Goal: Transaction & Acquisition: Download file/media

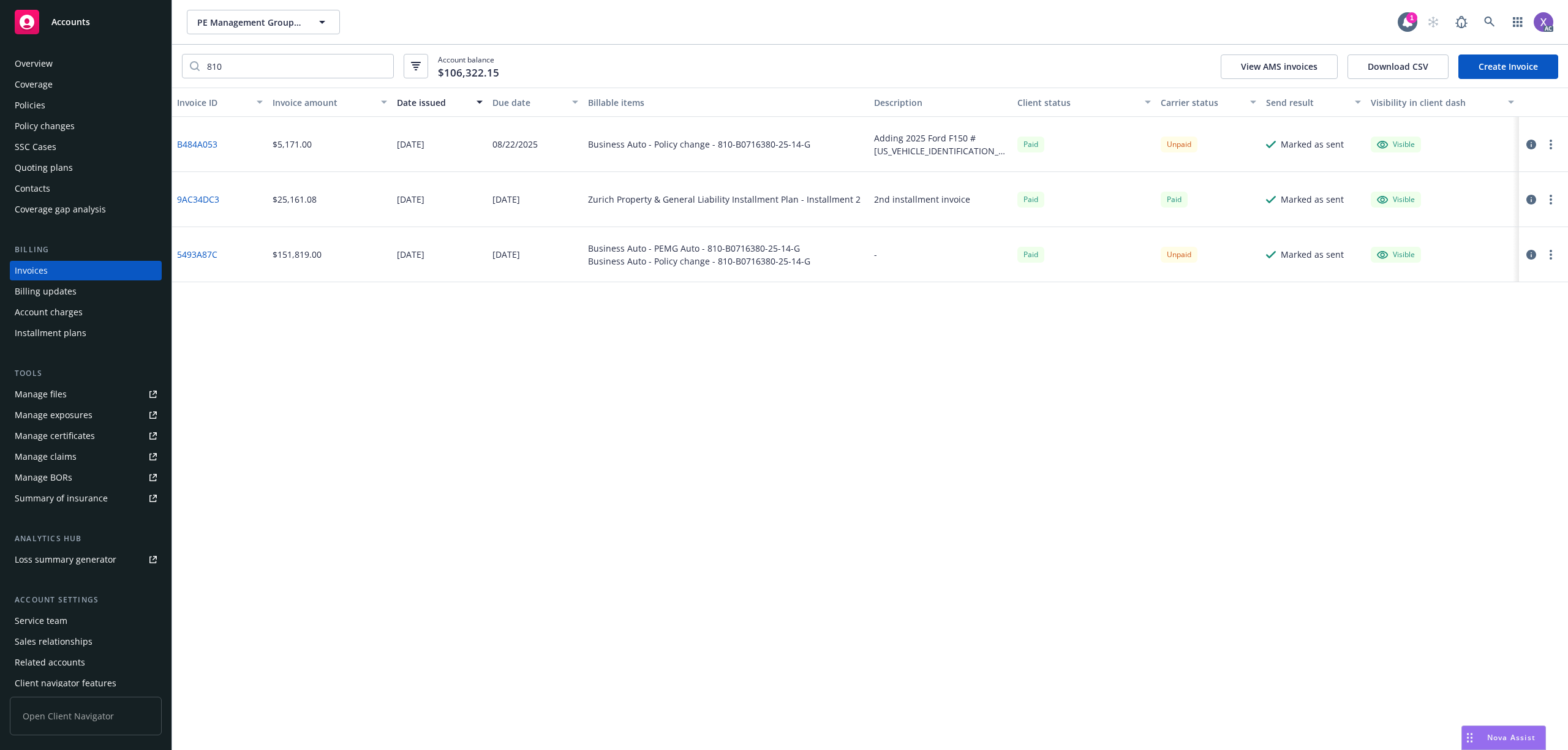
click at [1529, 145] on icon "button" at bounding box center [1531, 144] width 10 height 10
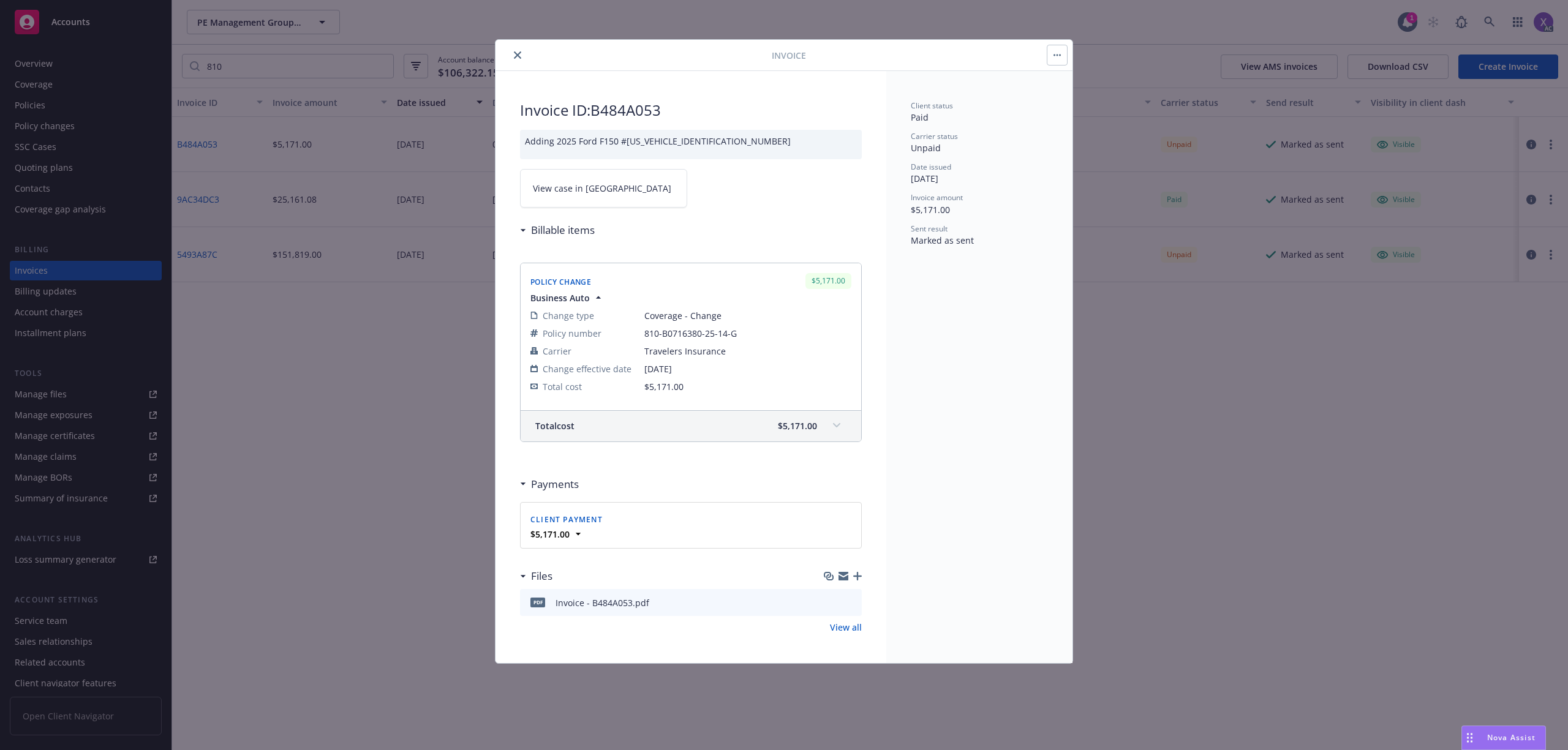
click at [578, 189] on span "View case in SSC" at bounding box center [602, 188] width 138 height 13
drag, startPoint x: 519, startPoint y: 55, endPoint x: 527, endPoint y: 55, distance: 8.0
click at [519, 54] on icon "close" at bounding box center [517, 55] width 7 height 7
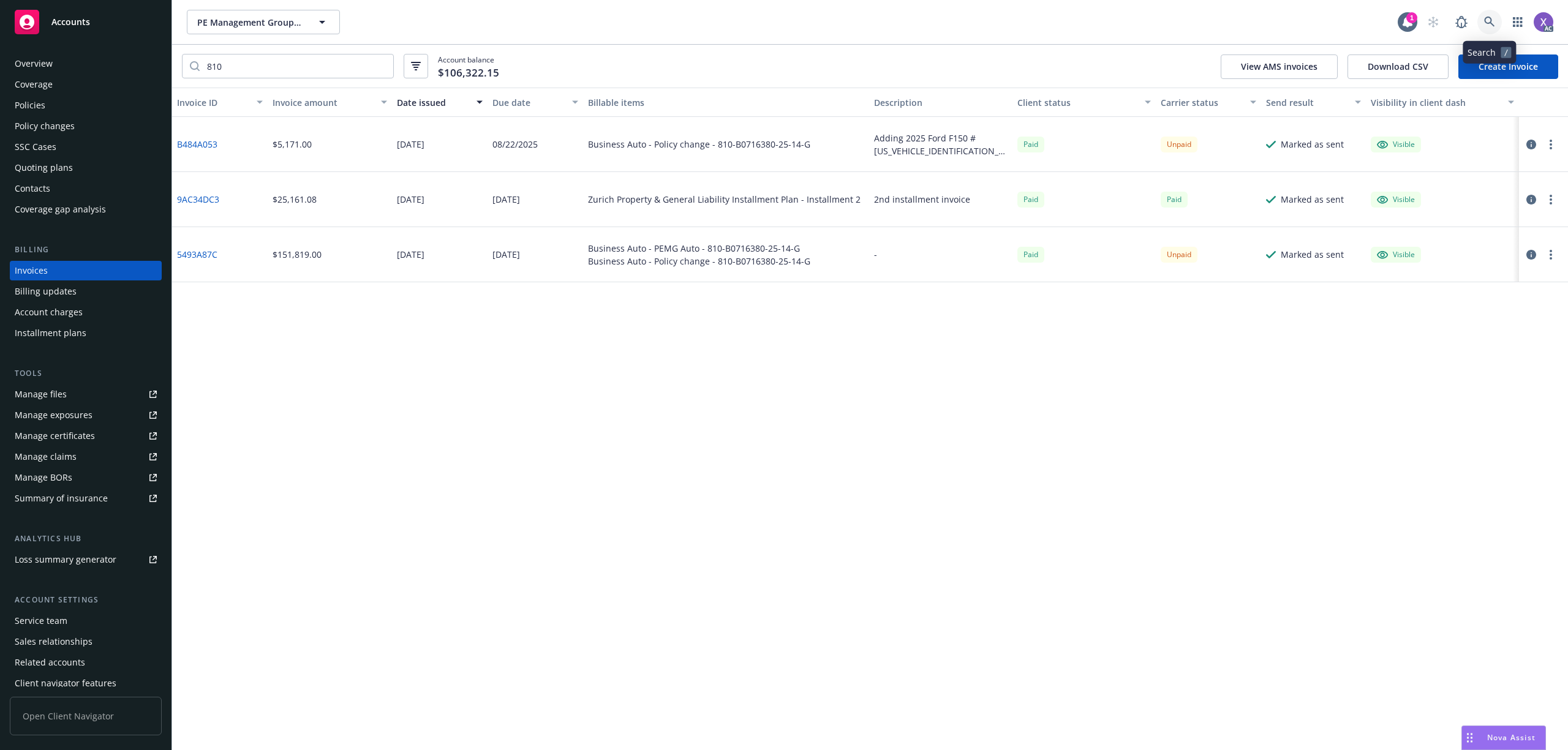
click at [1487, 23] on icon at bounding box center [1489, 21] width 10 height 10
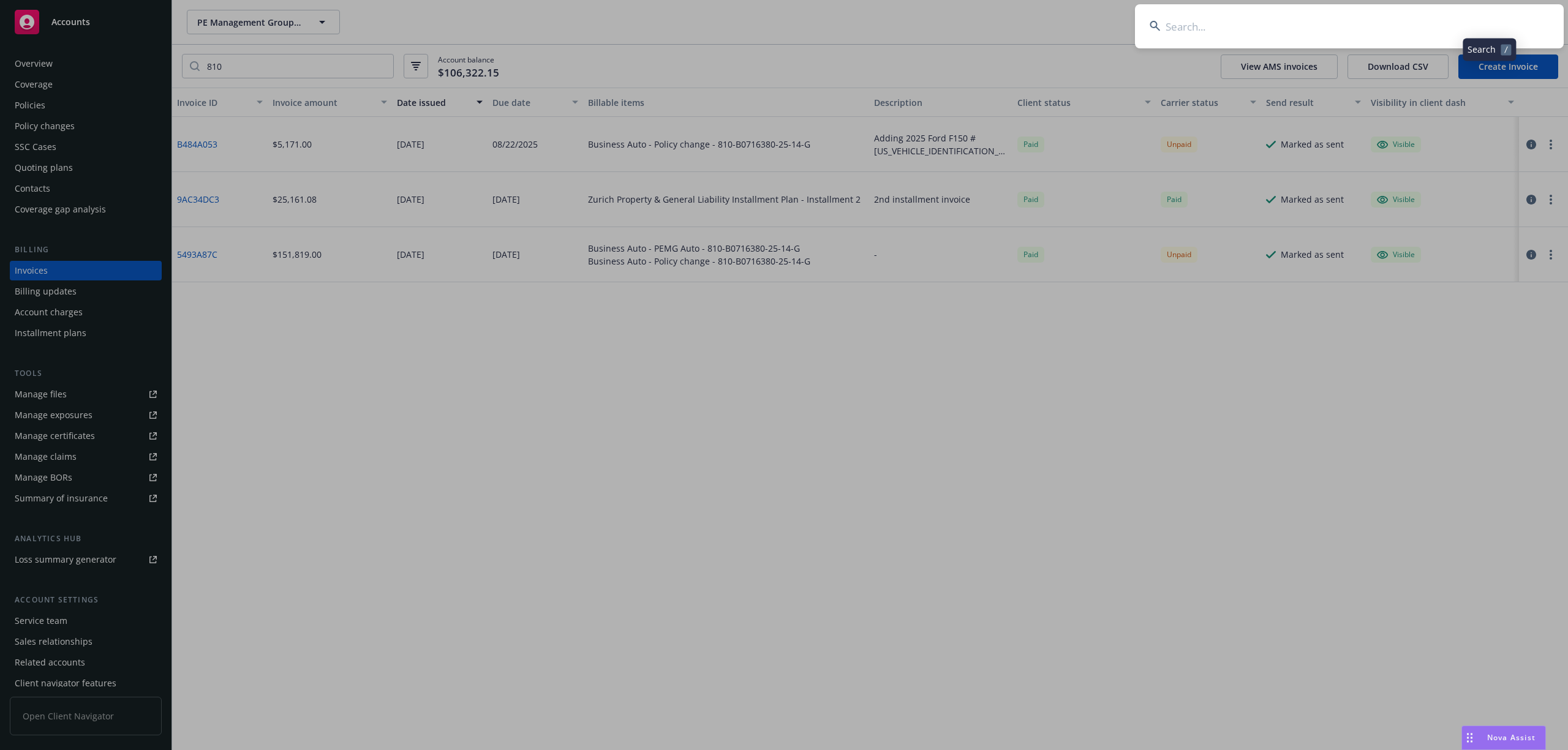
click at [1355, 28] on input at bounding box center [1350, 26] width 429 height 44
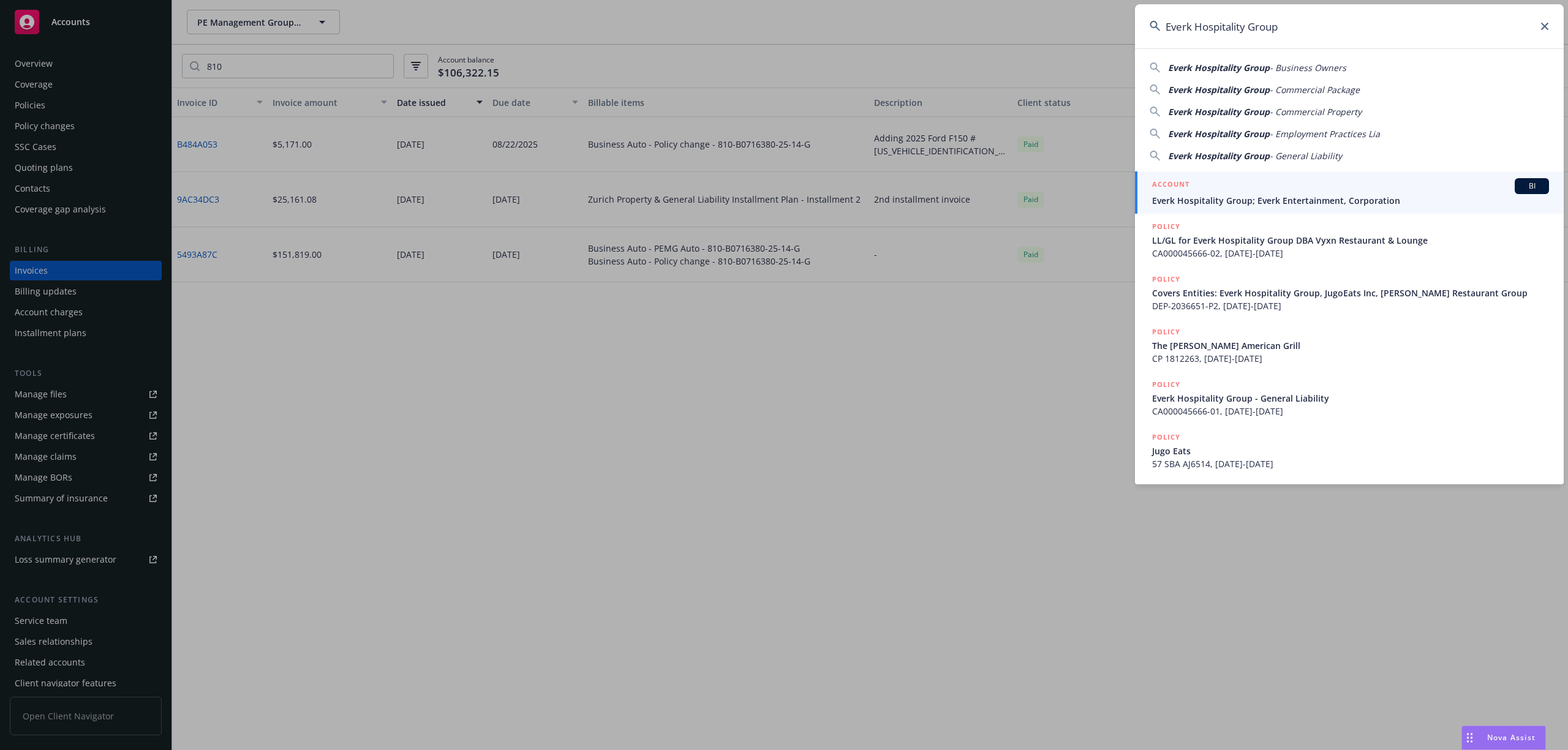
type input "Everk Hospitality Group"
click at [1247, 202] on span "Everk Hospitality Group; Everk Entertainment, Corporation" at bounding box center [1350, 201] width 397 height 13
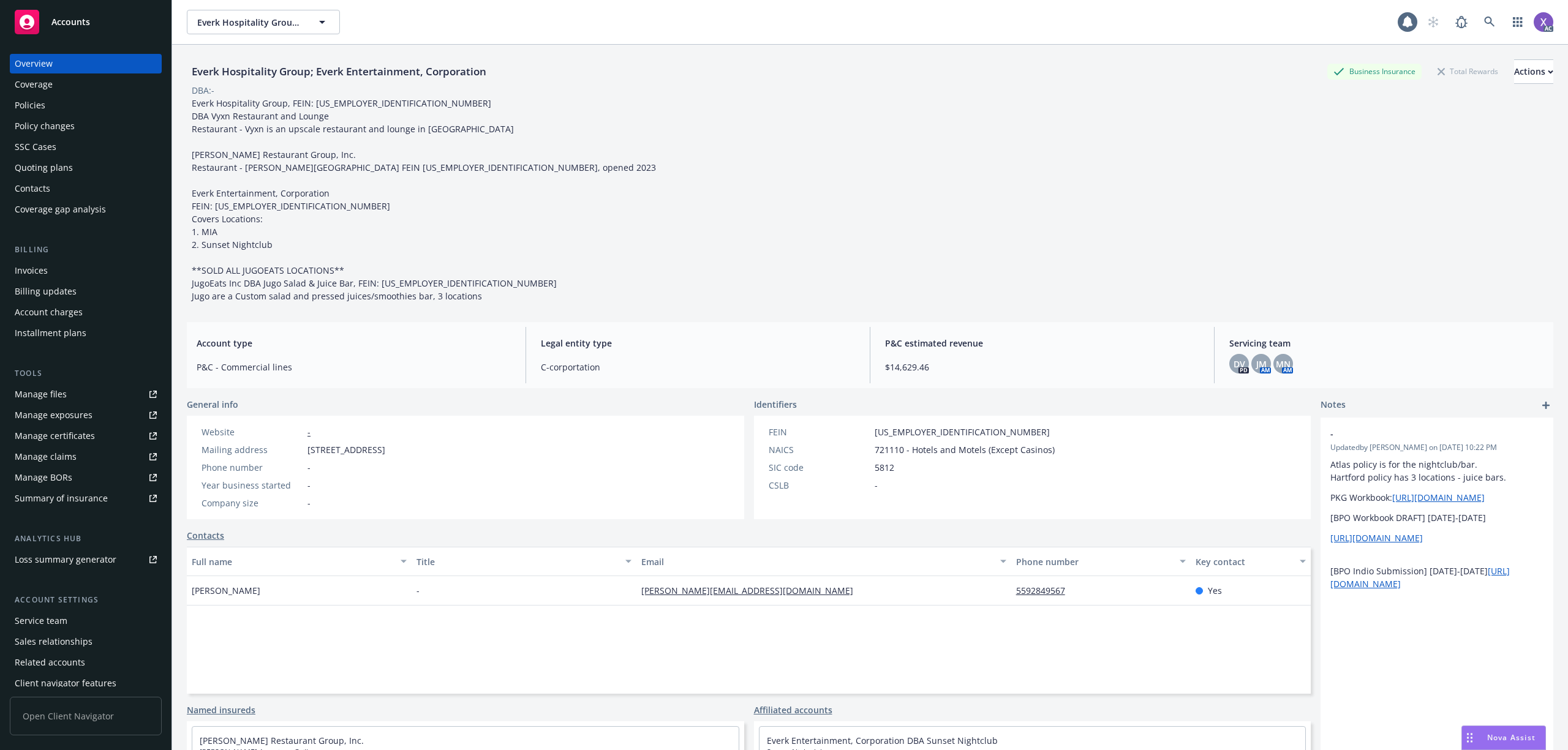
click at [28, 273] on div "Invoices" at bounding box center [32, 271] width 33 height 20
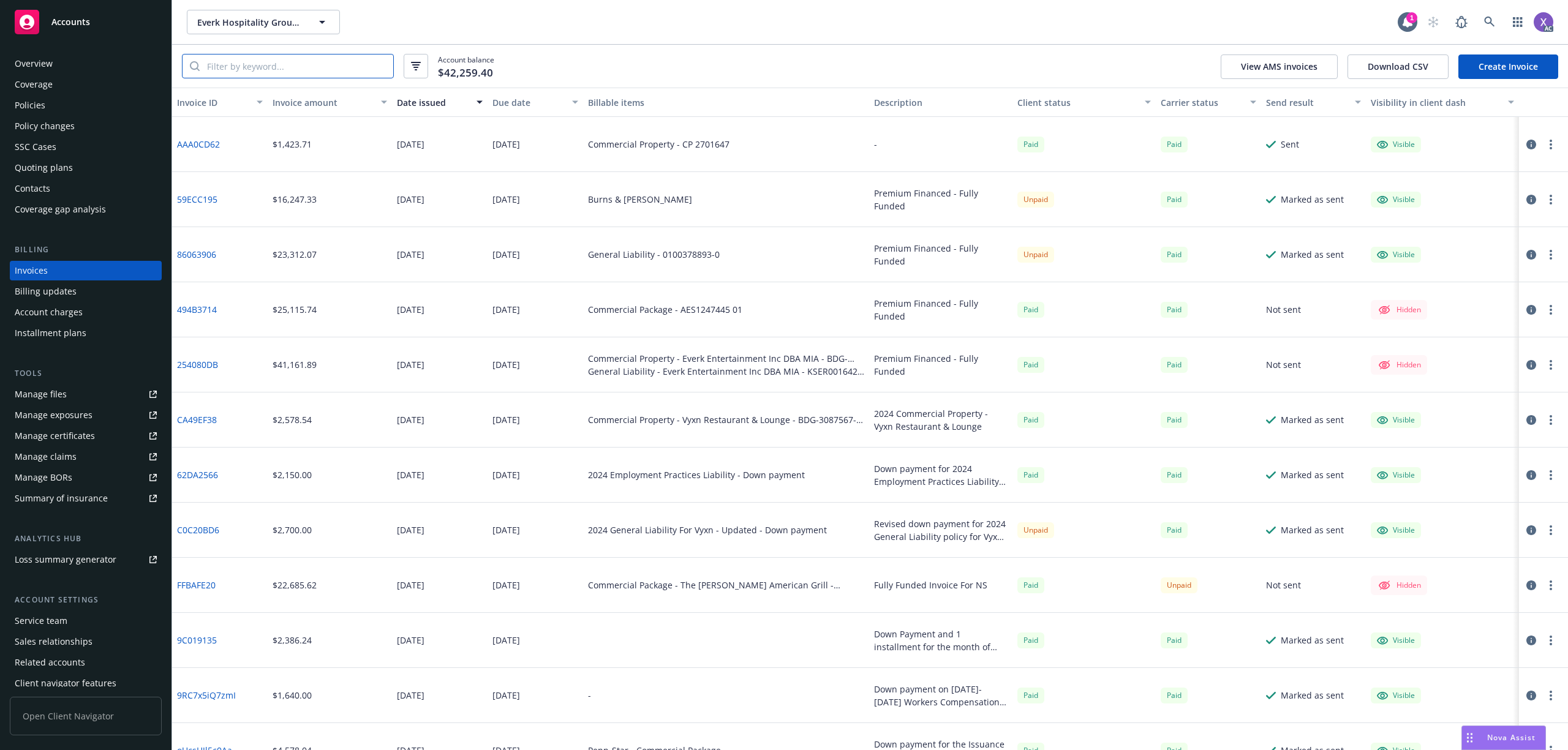
click at [267, 63] on input "search" at bounding box center [297, 66] width 194 height 23
paste input "AAA0CD62"
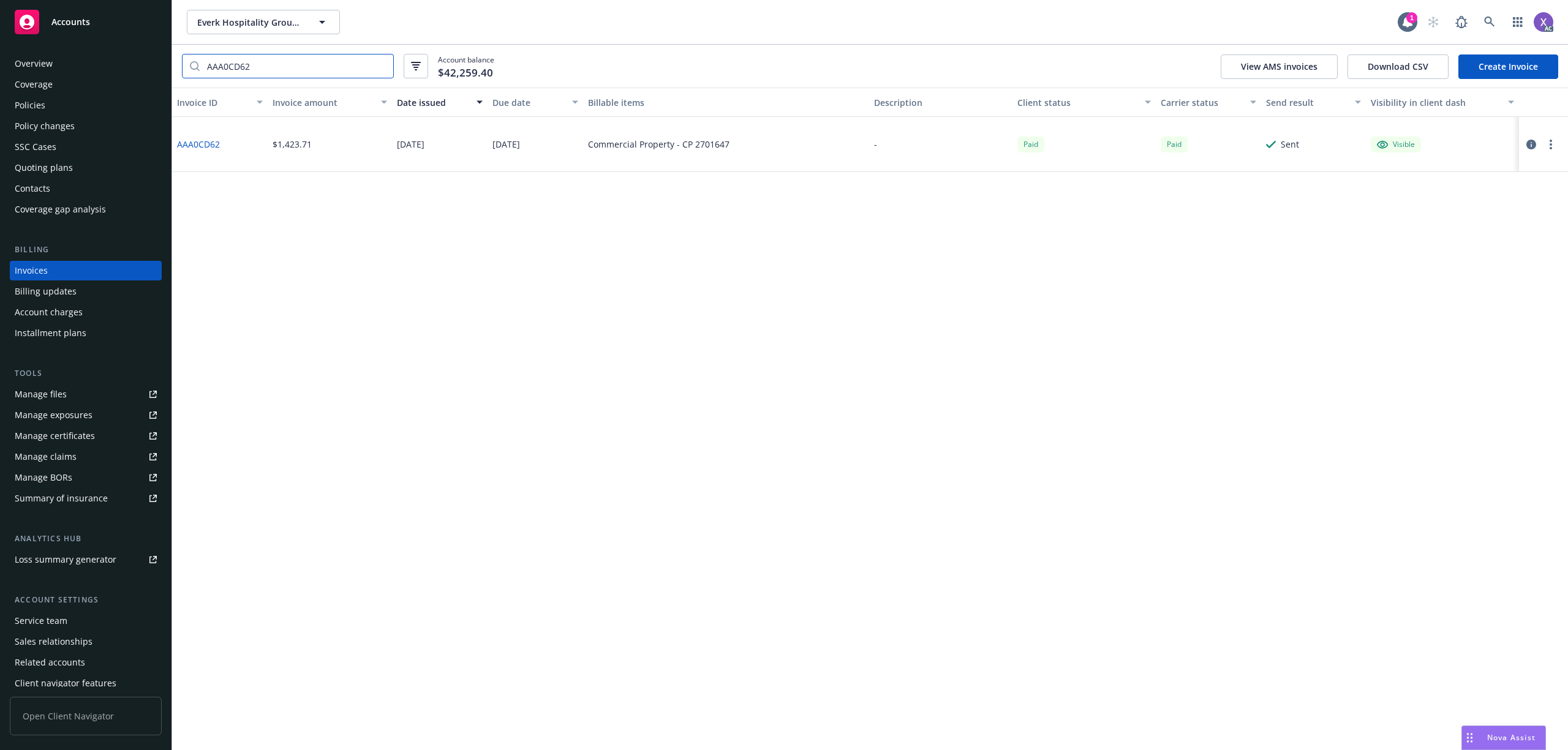
type input "AAA0CD62"
click at [202, 140] on link "AAA0CD62" at bounding box center [198, 144] width 43 height 13
drag, startPoint x: 676, startPoint y: 147, endPoint x: 720, endPoint y: 151, distance: 44.2
click at [723, 149] on div "Commercial Property - CP 2701647" at bounding box center [659, 144] width 141 height 13
click at [721, 157] on div "Commercial Property - CP 2701647" at bounding box center [726, 144] width 287 height 55
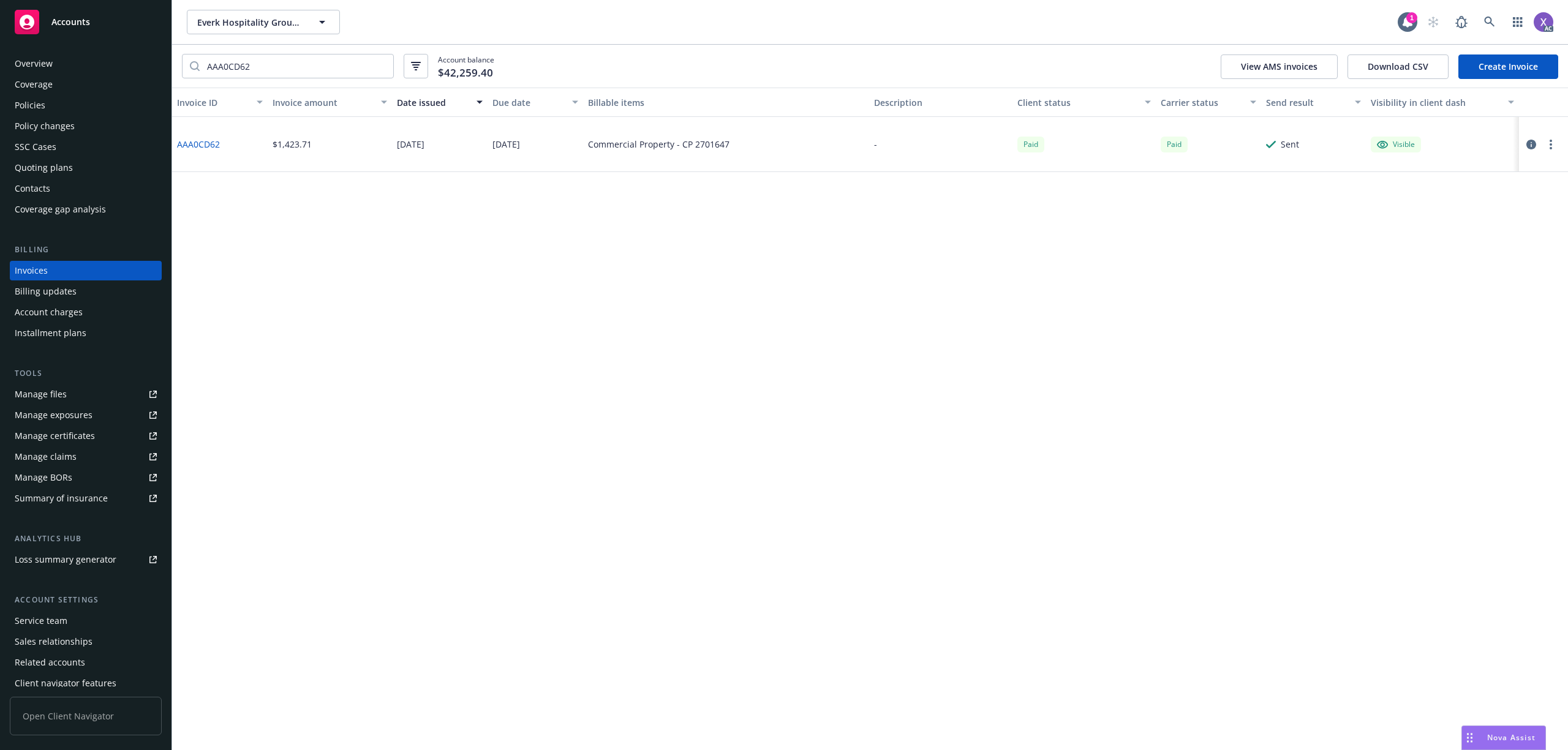
drag, startPoint x: 730, startPoint y: 145, endPoint x: 712, endPoint y: 146, distance: 18.0
click at [714, 146] on div "Commercial Property - CP 2701647" at bounding box center [726, 144] width 287 height 55
click at [685, 151] on div "Commercial Property - CP 2701647" at bounding box center [726, 144] width 287 height 55
drag, startPoint x: 680, startPoint y: 144, endPoint x: 728, endPoint y: 148, distance: 48.2
click at [728, 148] on div "Commercial Property - CP 2701647" at bounding box center [726, 144] width 287 height 55
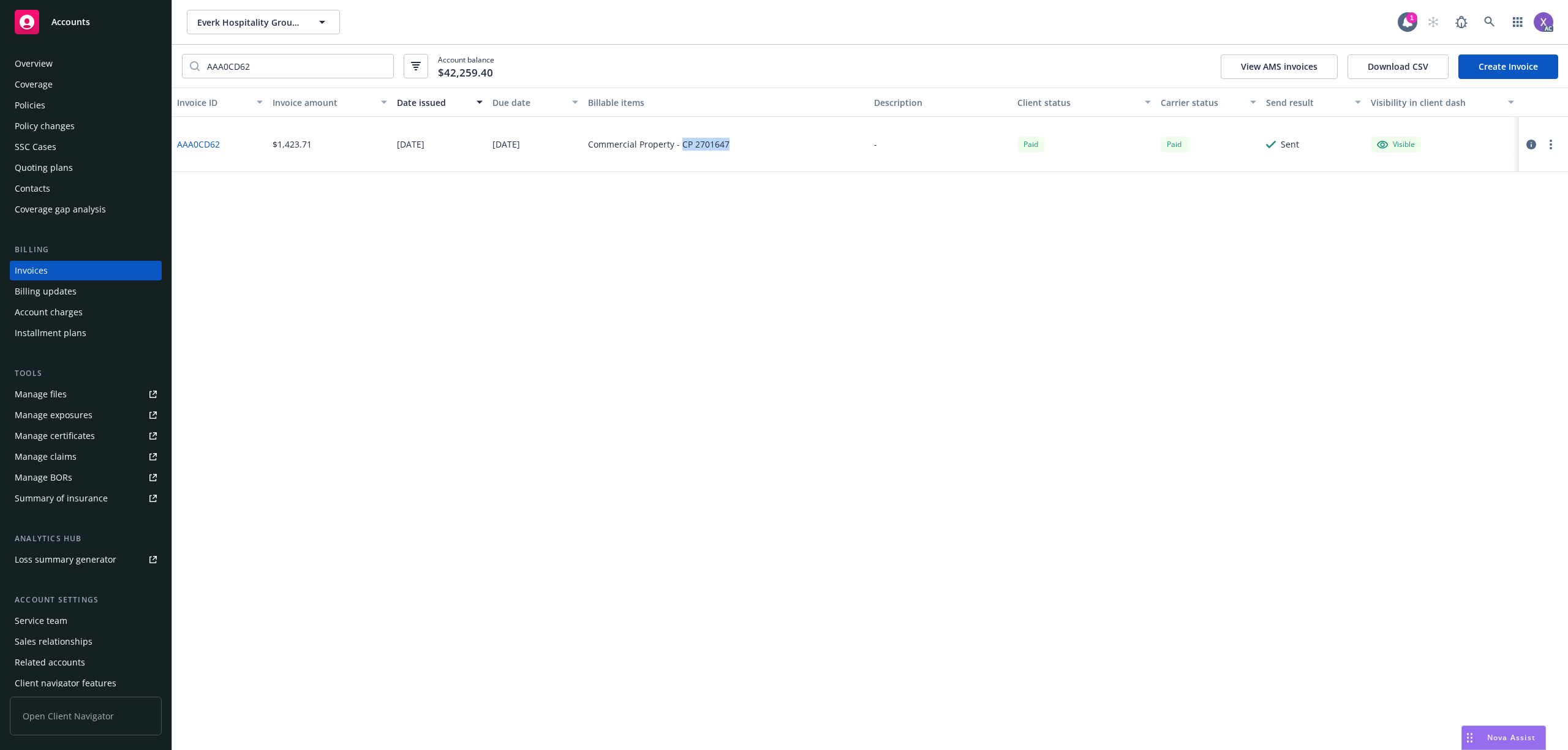
copy div "CP 2701647"
click at [33, 98] on div "Policies" at bounding box center [30, 105] width 31 height 20
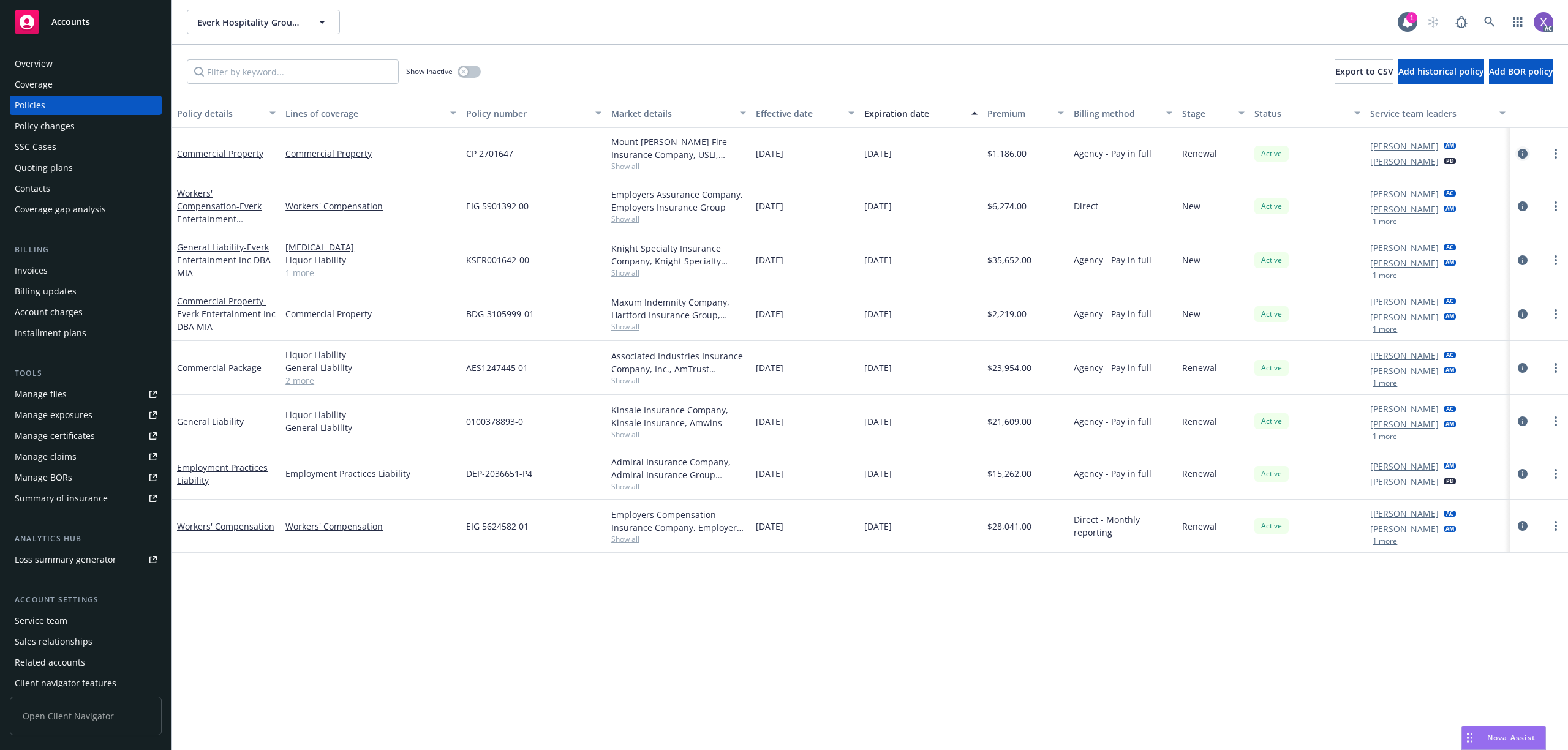
click at [1524, 154] on icon "circleInformation" at bounding box center [1523, 153] width 10 height 10
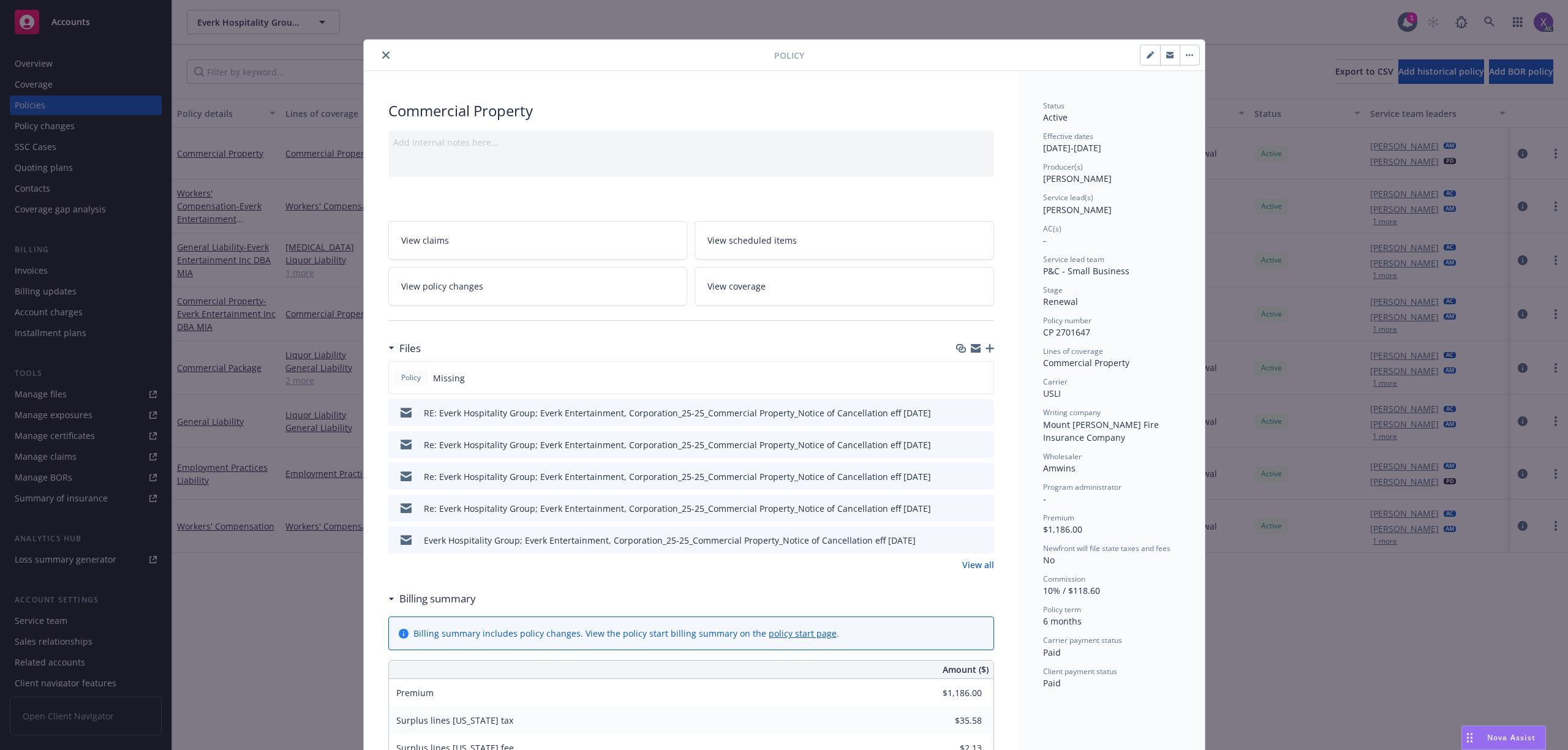
click at [382, 55] on icon "close" at bounding box center [385, 55] width 7 height 7
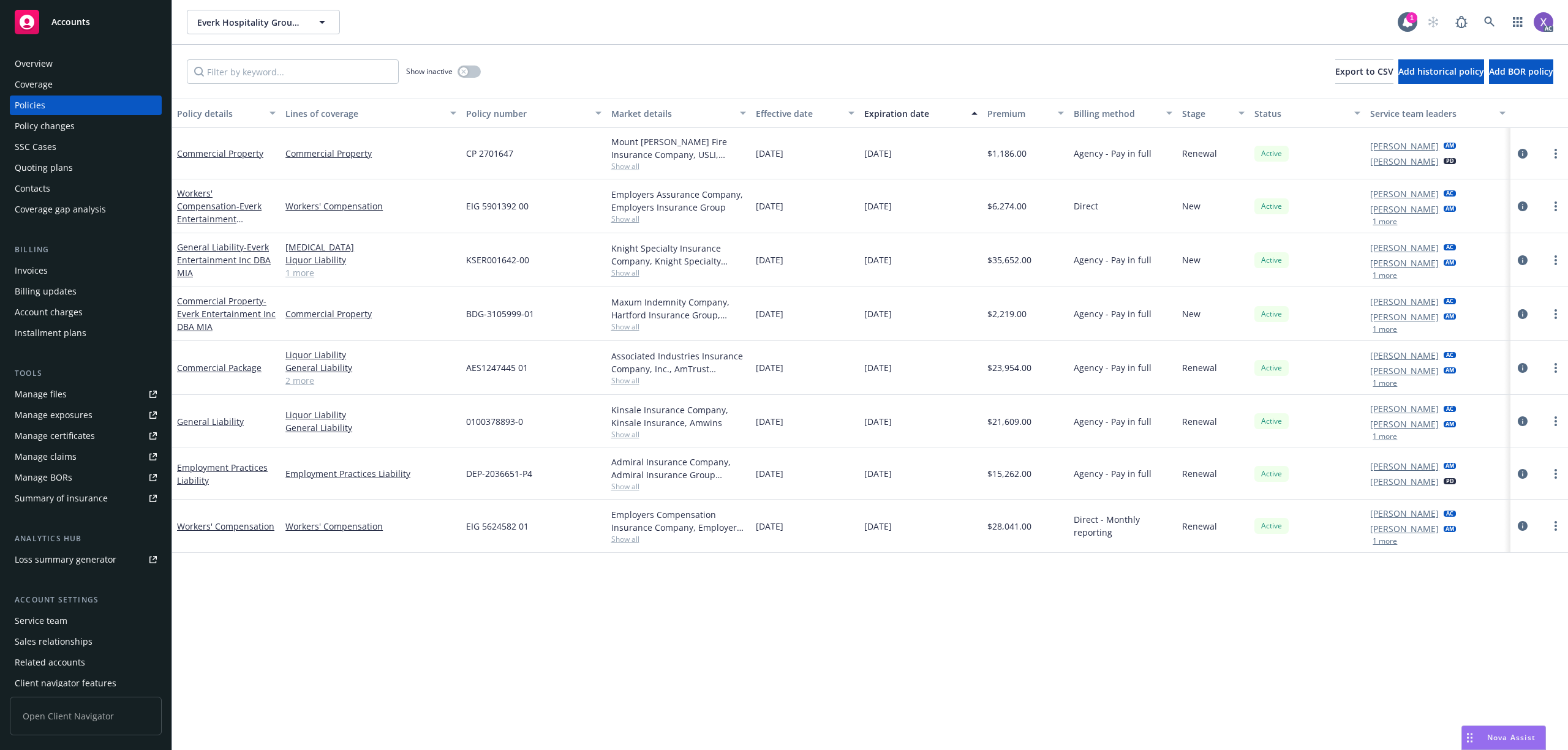
click at [45, 270] on div "Invoices" at bounding box center [32, 271] width 33 height 20
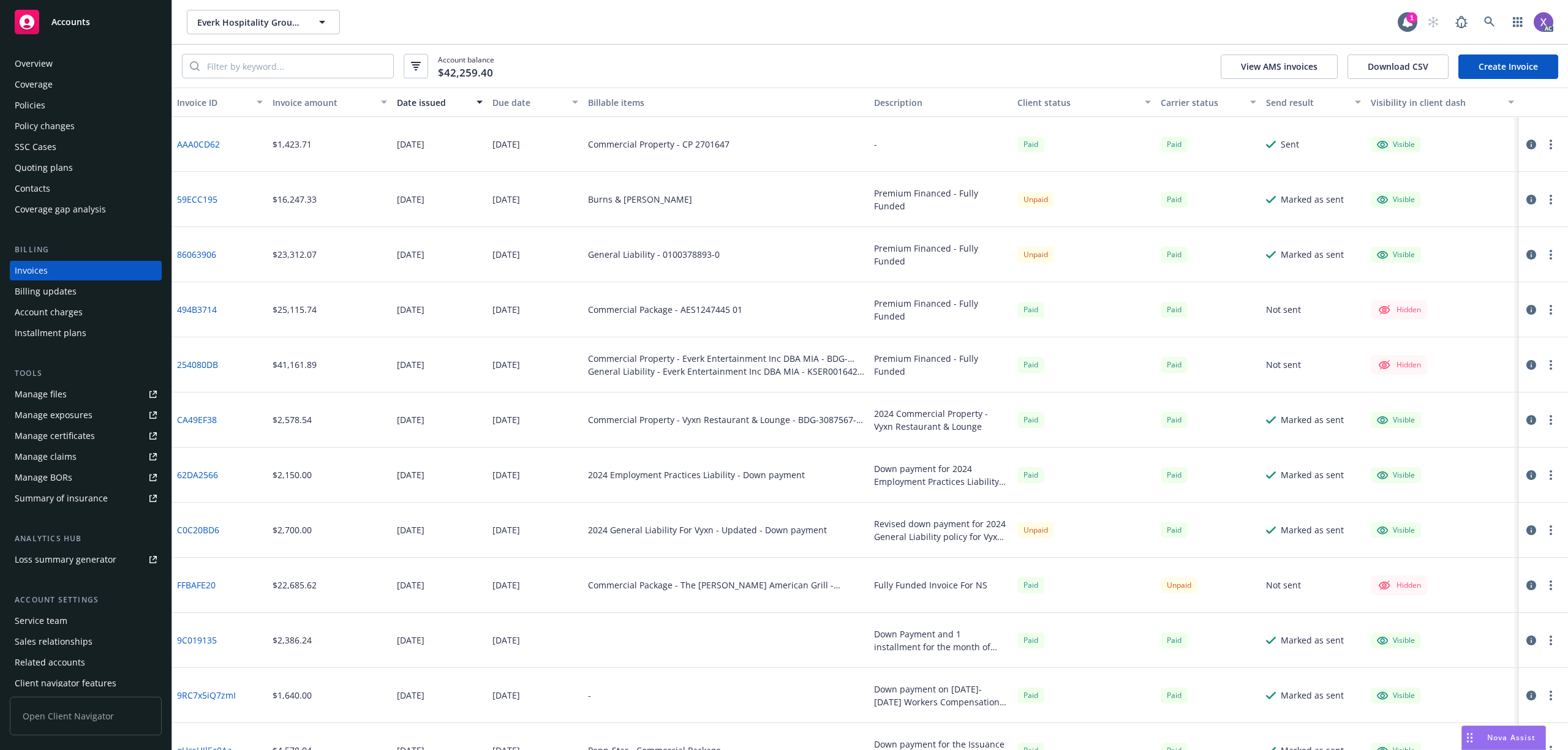
click at [44, 63] on div "Overview" at bounding box center [34, 63] width 38 height 20
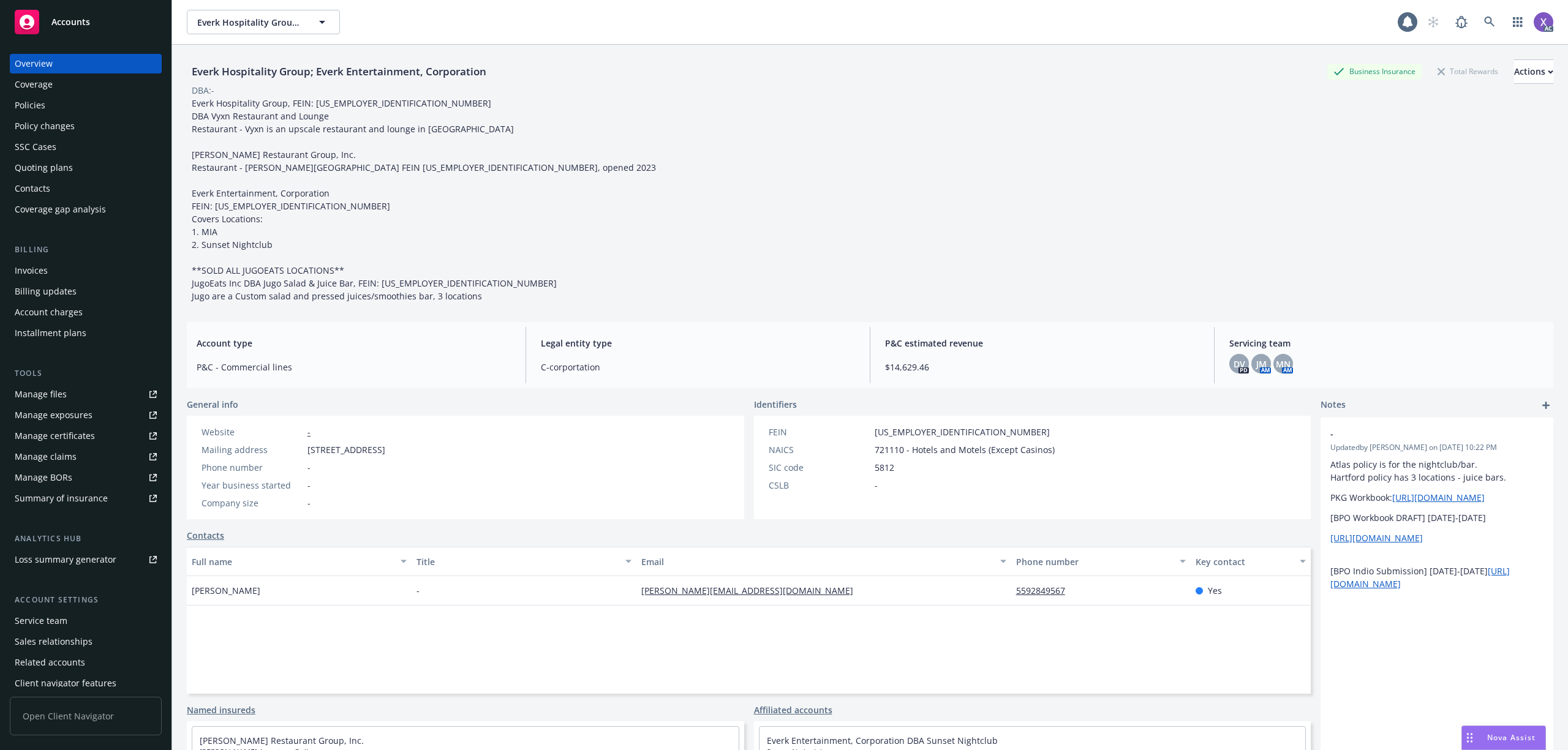
click at [198, 74] on div "Everk Hospitality Group; Everk Entertainment, Corporation" at bounding box center [338, 71] width 304 height 16
drag, startPoint x: 189, startPoint y: 67, endPoint x: 307, endPoint y: 82, distance: 118.9
click at [307, 82] on div "Everk Hospitality Group; Everk Entertainment, Corporation" at bounding box center [338, 71] width 304 height 25
copy div "Everk Hospitality Grou"
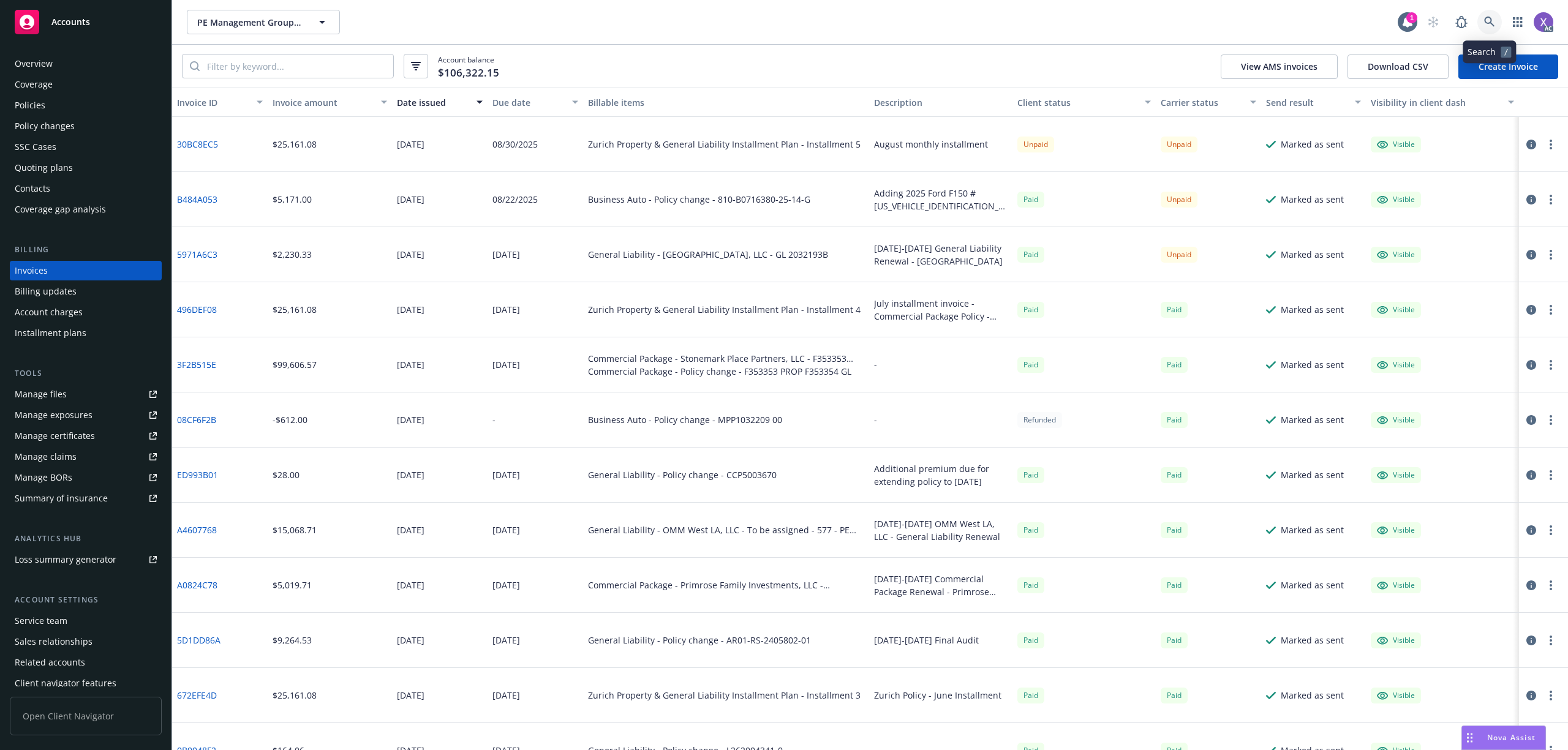
click at [1484, 21] on icon at bounding box center [1489, 22] width 11 height 11
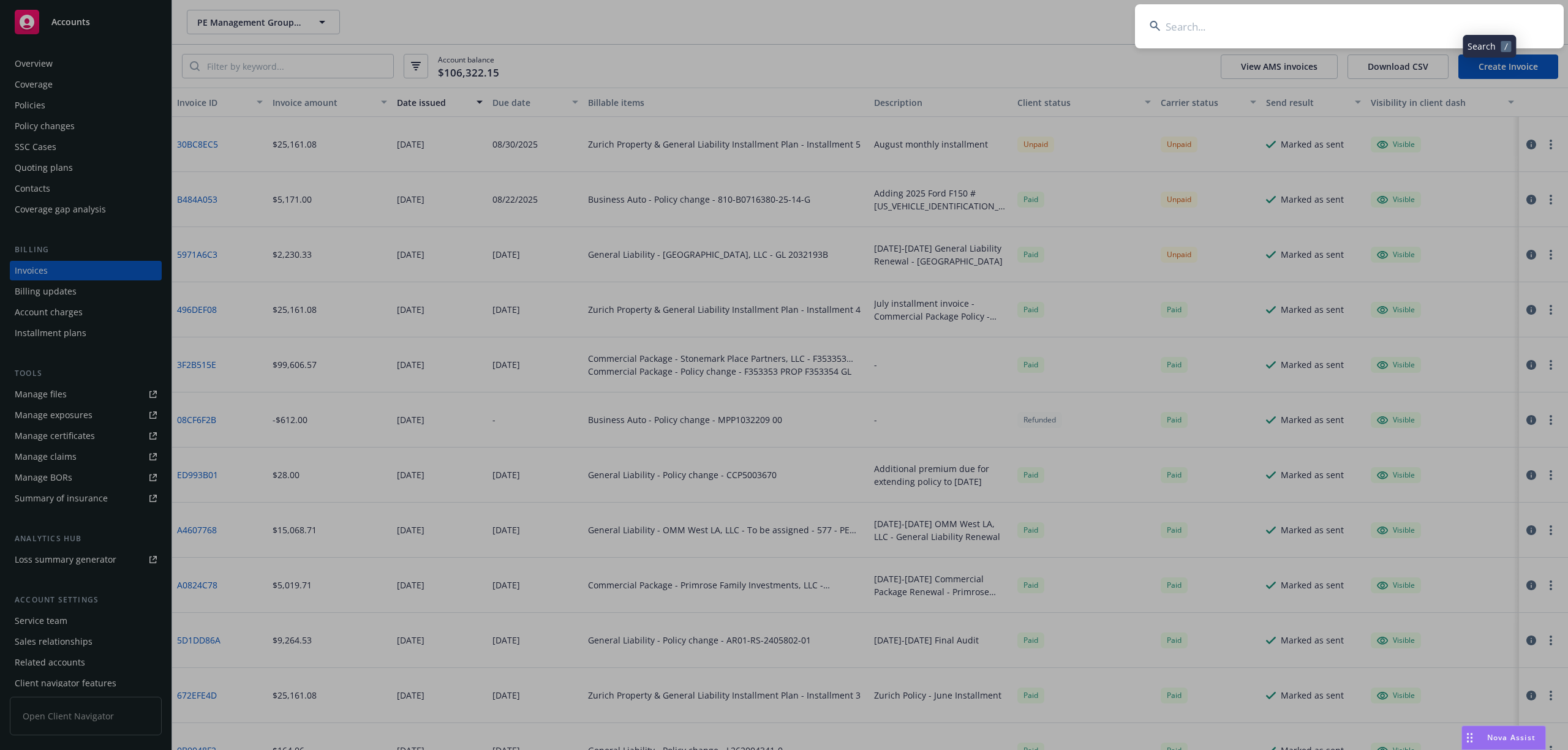
click at [1336, 32] on input at bounding box center [1350, 26] width 429 height 44
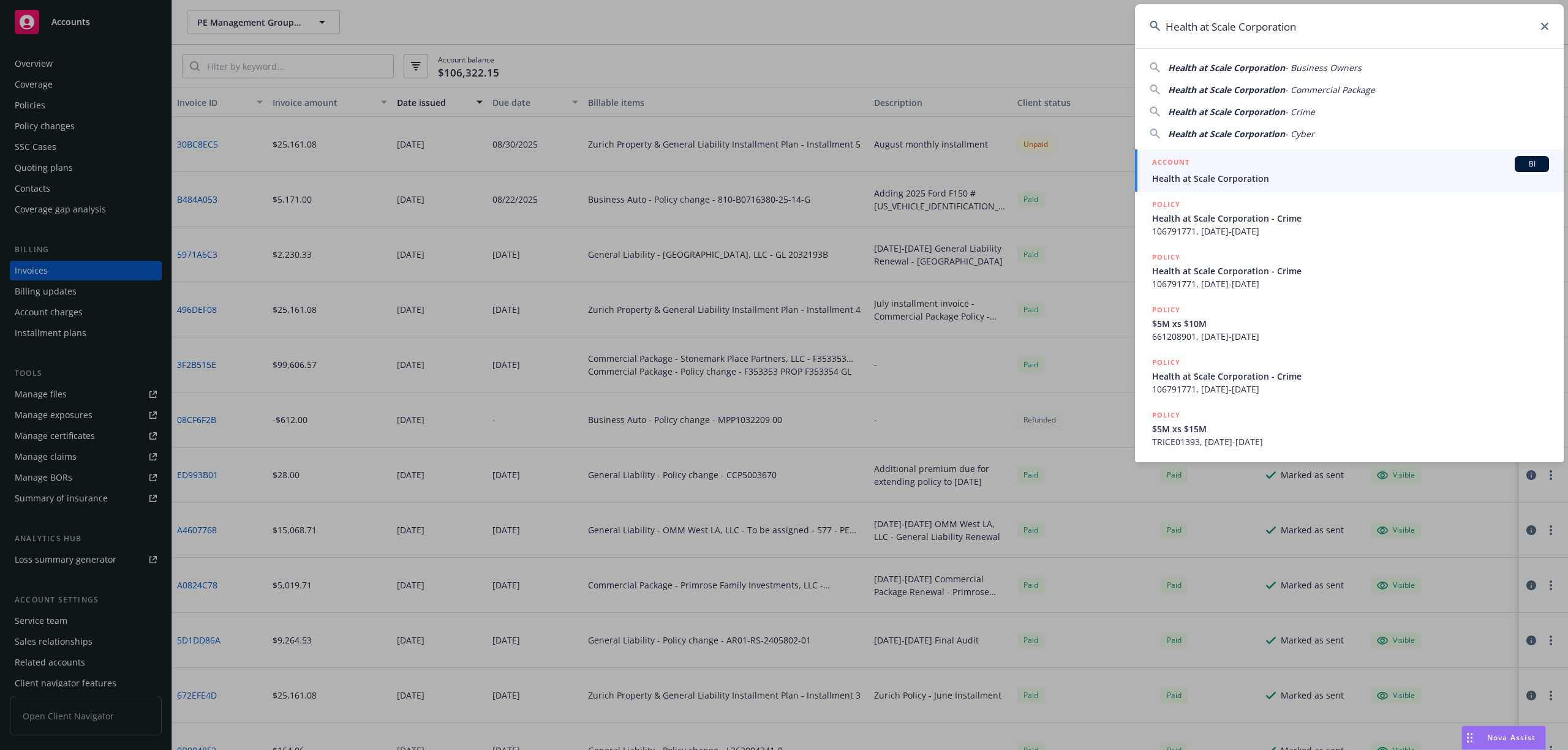
type input "Health at Scale Corporation"
click at [1239, 167] on div "ACCOUNT BI" at bounding box center [1350, 164] width 397 height 16
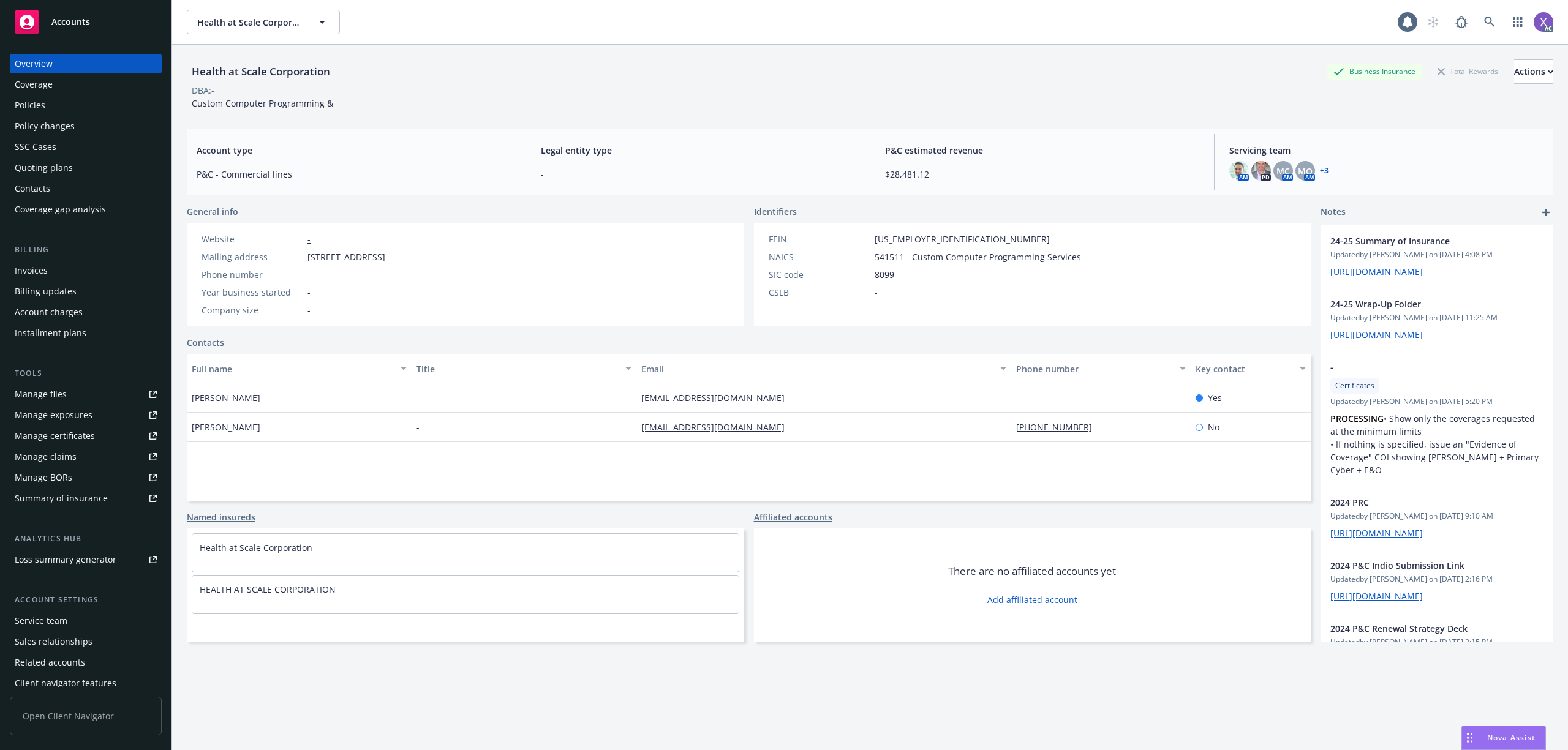
click at [20, 271] on div "Invoices" at bounding box center [32, 271] width 33 height 20
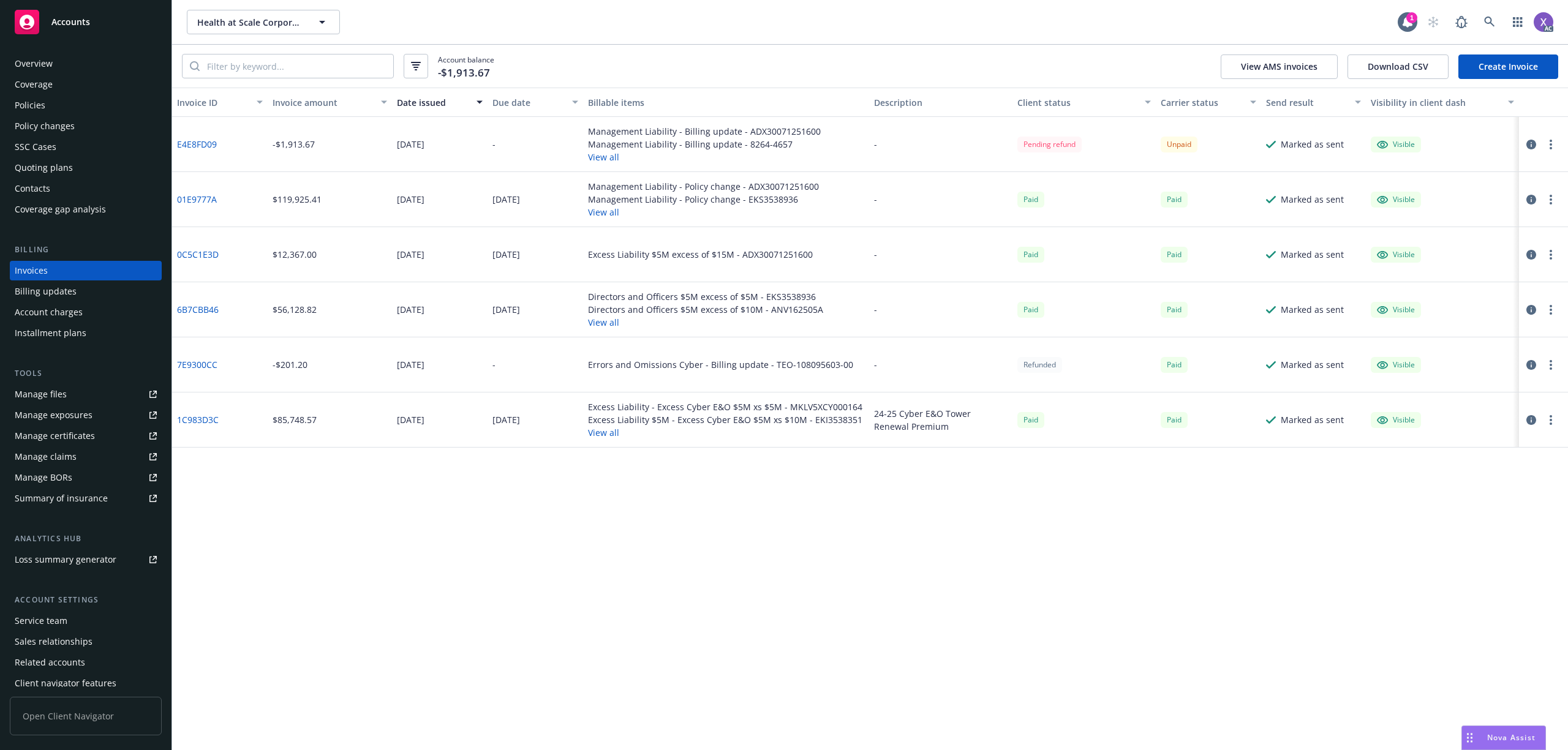
click at [205, 148] on link "E4E8FD09" at bounding box center [197, 144] width 40 height 13
click at [1493, 25] on icon at bounding box center [1489, 21] width 10 height 10
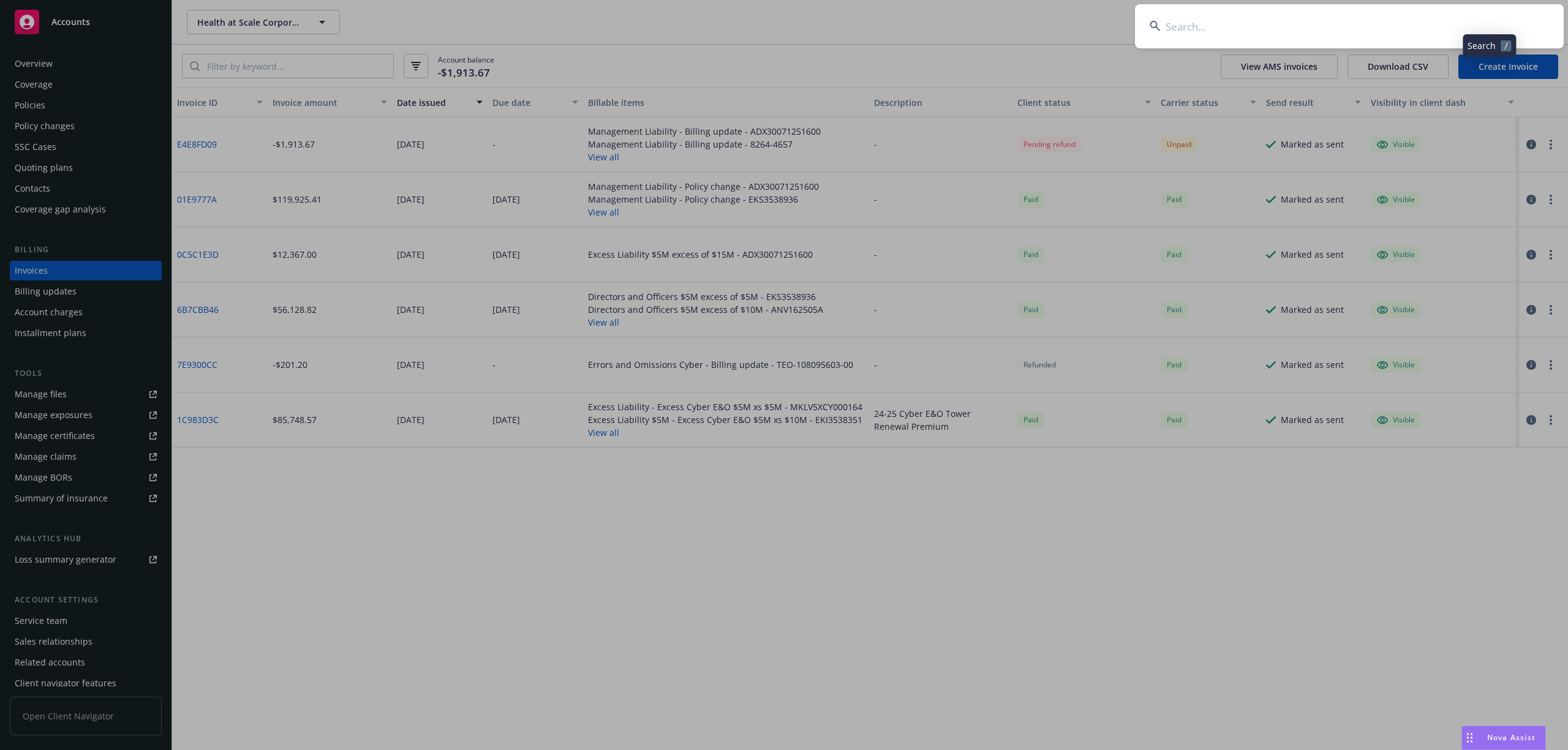
click at [1383, 29] on input at bounding box center [1350, 26] width 429 height 44
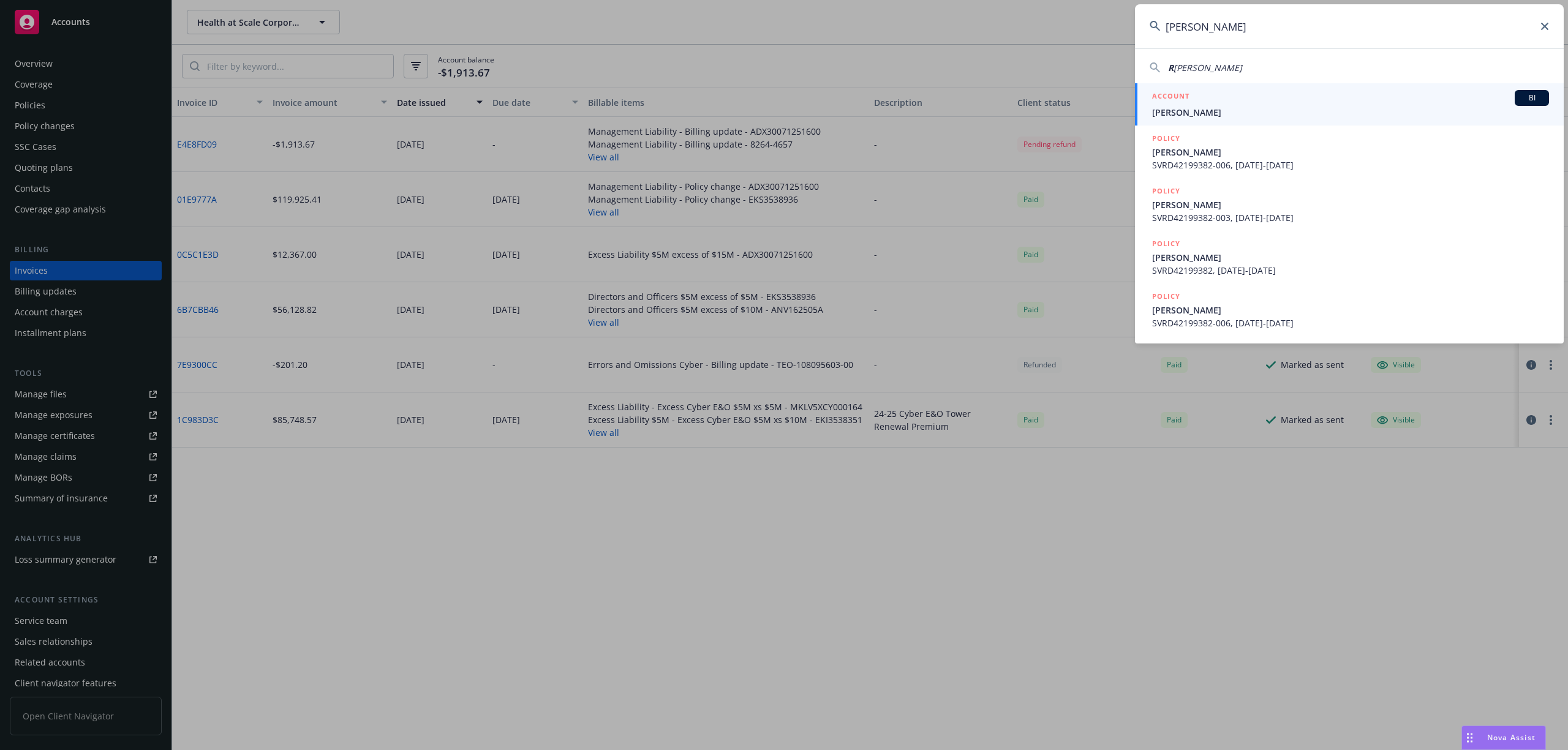
type input "[PERSON_NAME]"
click at [1208, 103] on div "ACCOUNT BI" at bounding box center [1350, 98] width 397 height 16
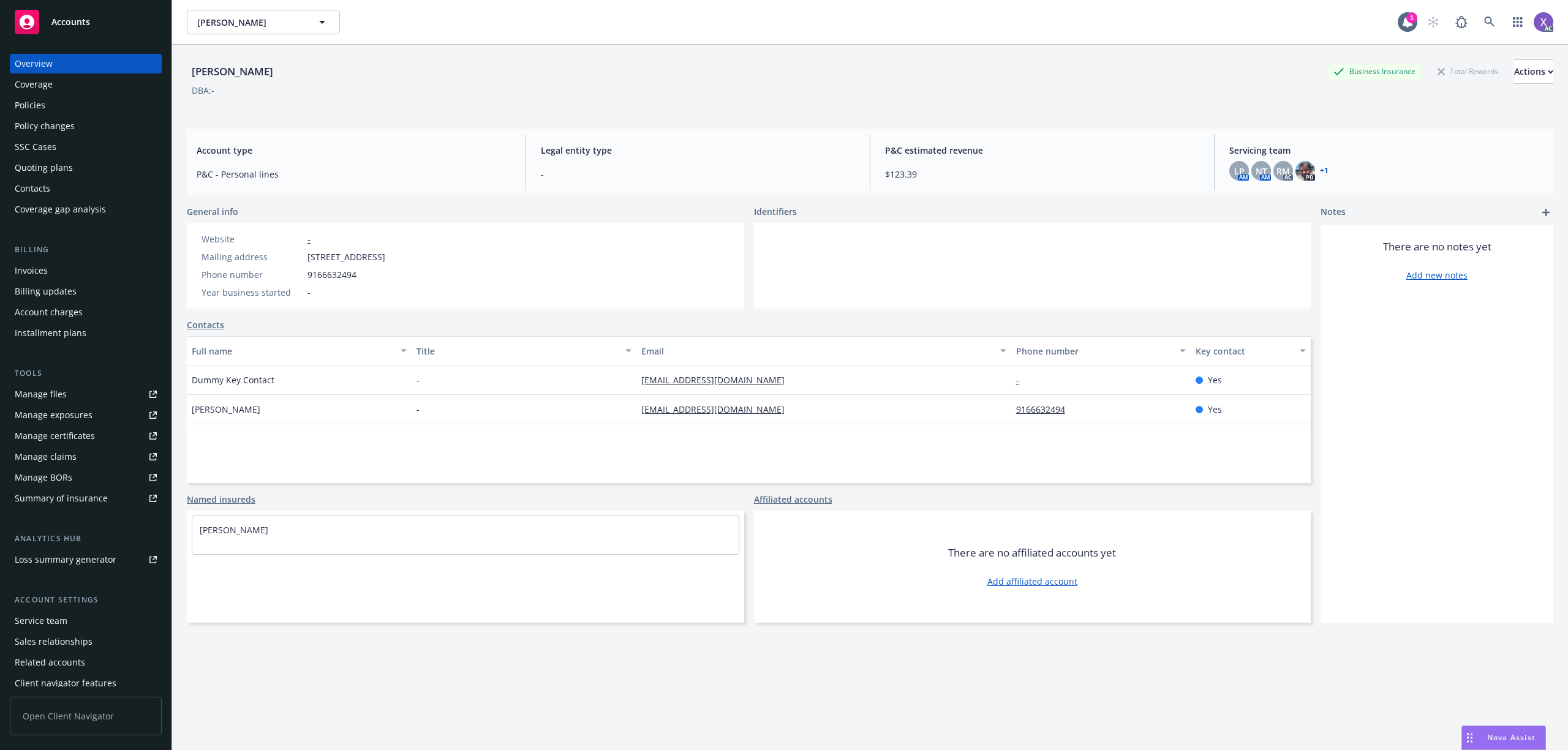
click at [25, 104] on div "Policies" at bounding box center [30, 105] width 31 height 20
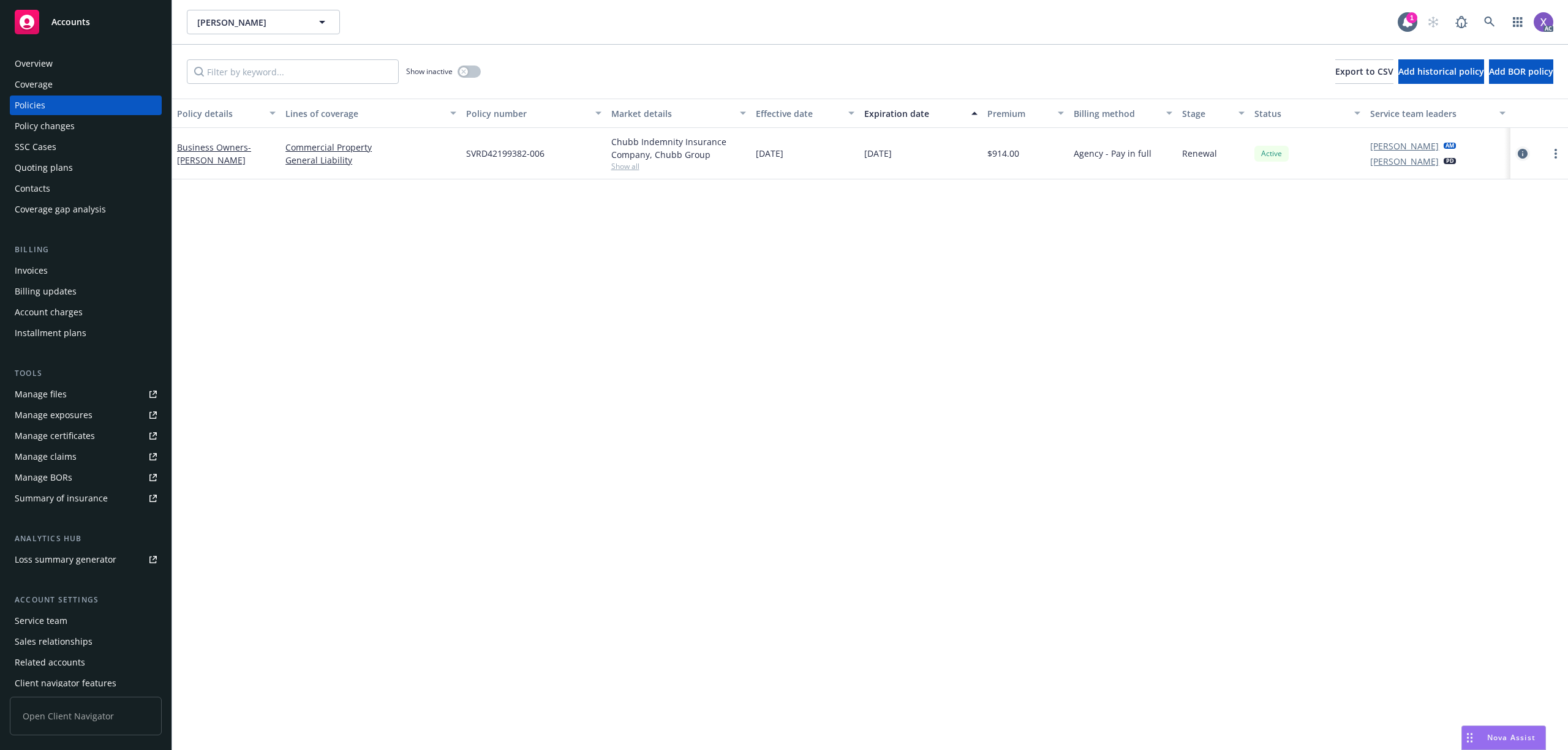
click at [1520, 152] on icon "circleInformation" at bounding box center [1523, 153] width 10 height 10
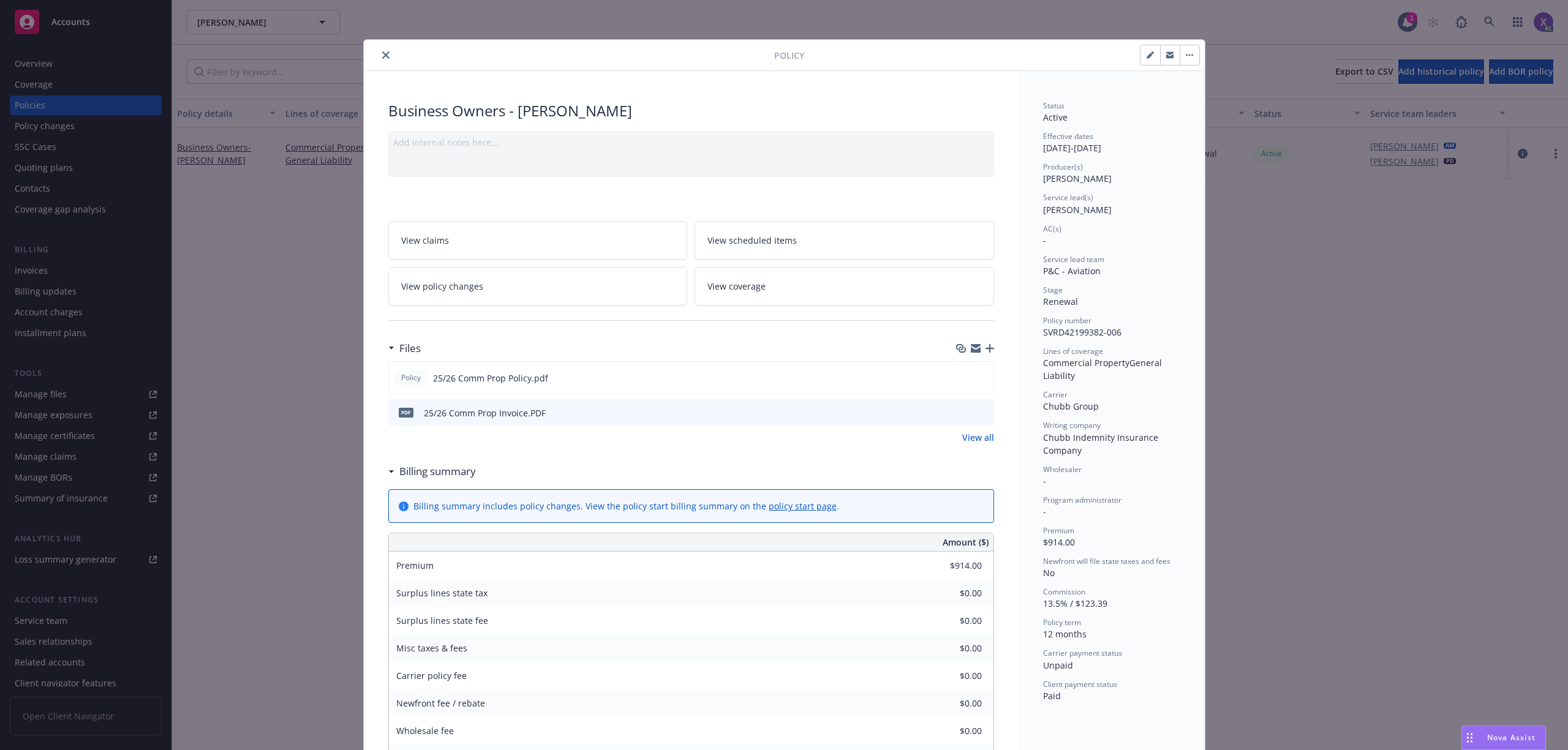
click at [376, 45] on div "Policy" at bounding box center [784, 55] width 841 height 31
click at [379, 58] on button "close" at bounding box center [386, 55] width 15 height 15
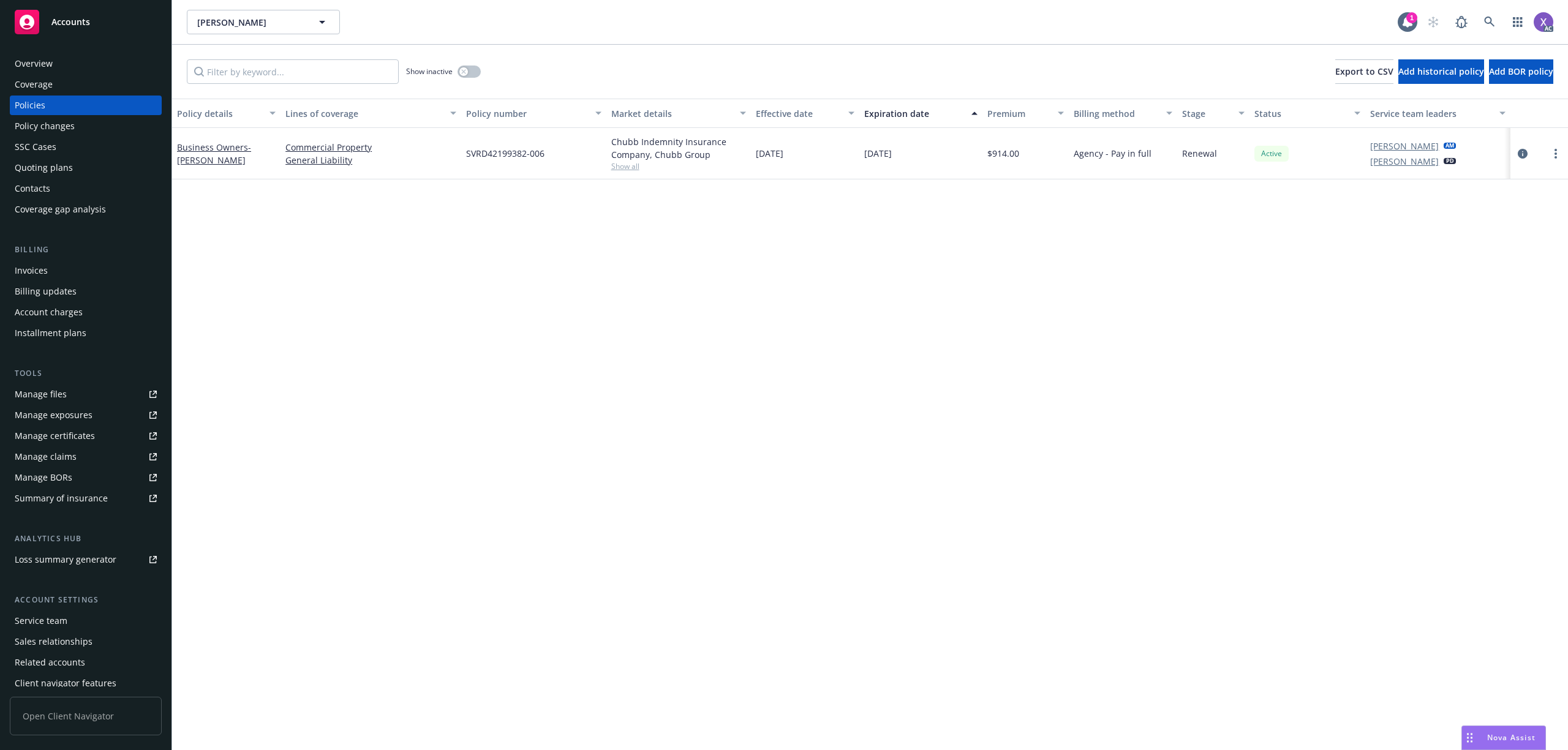
click at [48, 59] on div "Overview" at bounding box center [34, 63] width 38 height 20
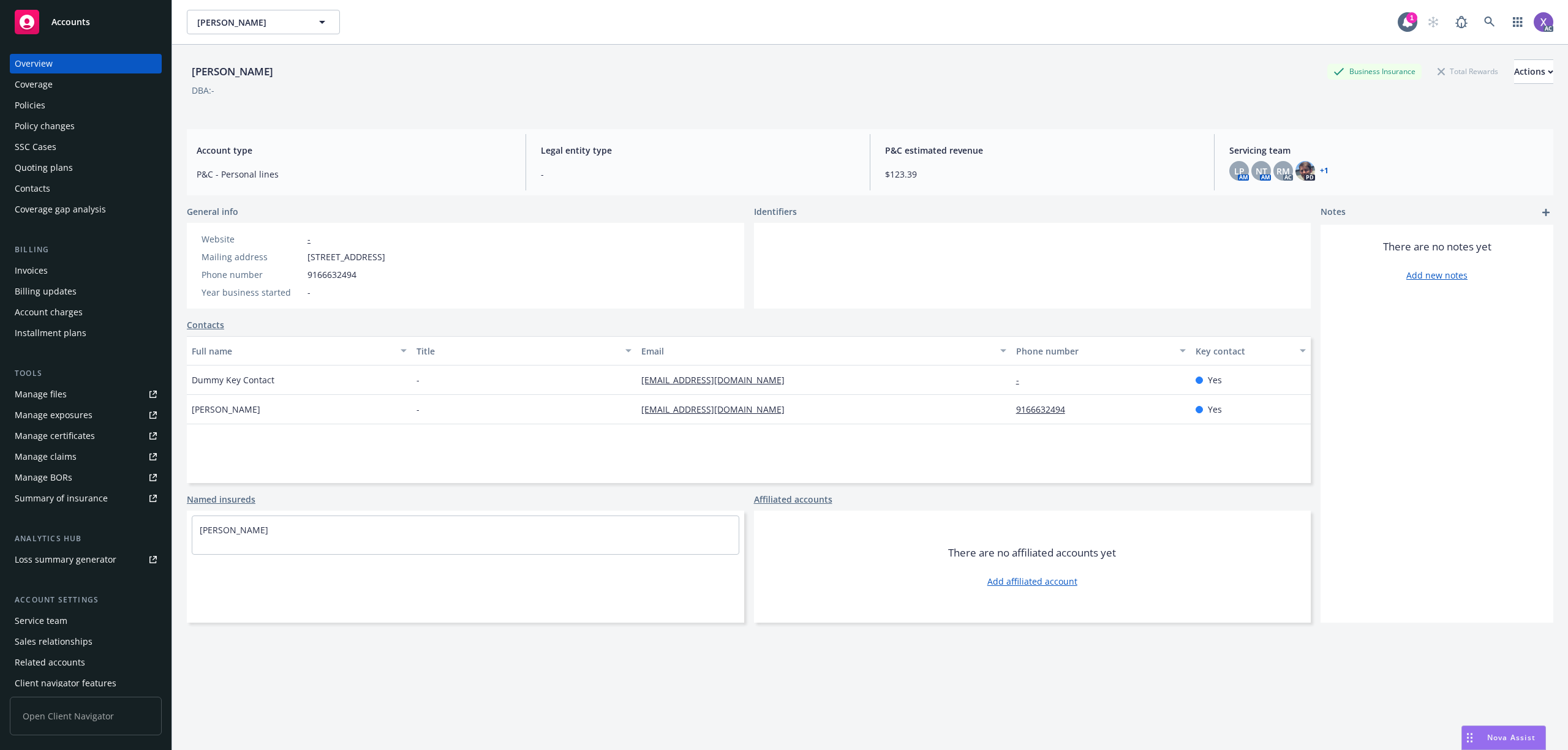
click at [189, 66] on div "Randall H. Scagliotti" at bounding box center [232, 71] width 91 height 16
click at [187, 63] on div "Randall H. Scagliotti" at bounding box center [232, 71] width 91 height 16
click at [189, 67] on div "Randall H. Scagliotti" at bounding box center [232, 71] width 91 height 16
drag, startPoint x: 191, startPoint y: 72, endPoint x: 295, endPoint y: 79, distance: 104.2
click at [278, 79] on div "Randall H. Scagliotti" at bounding box center [232, 71] width 91 height 16
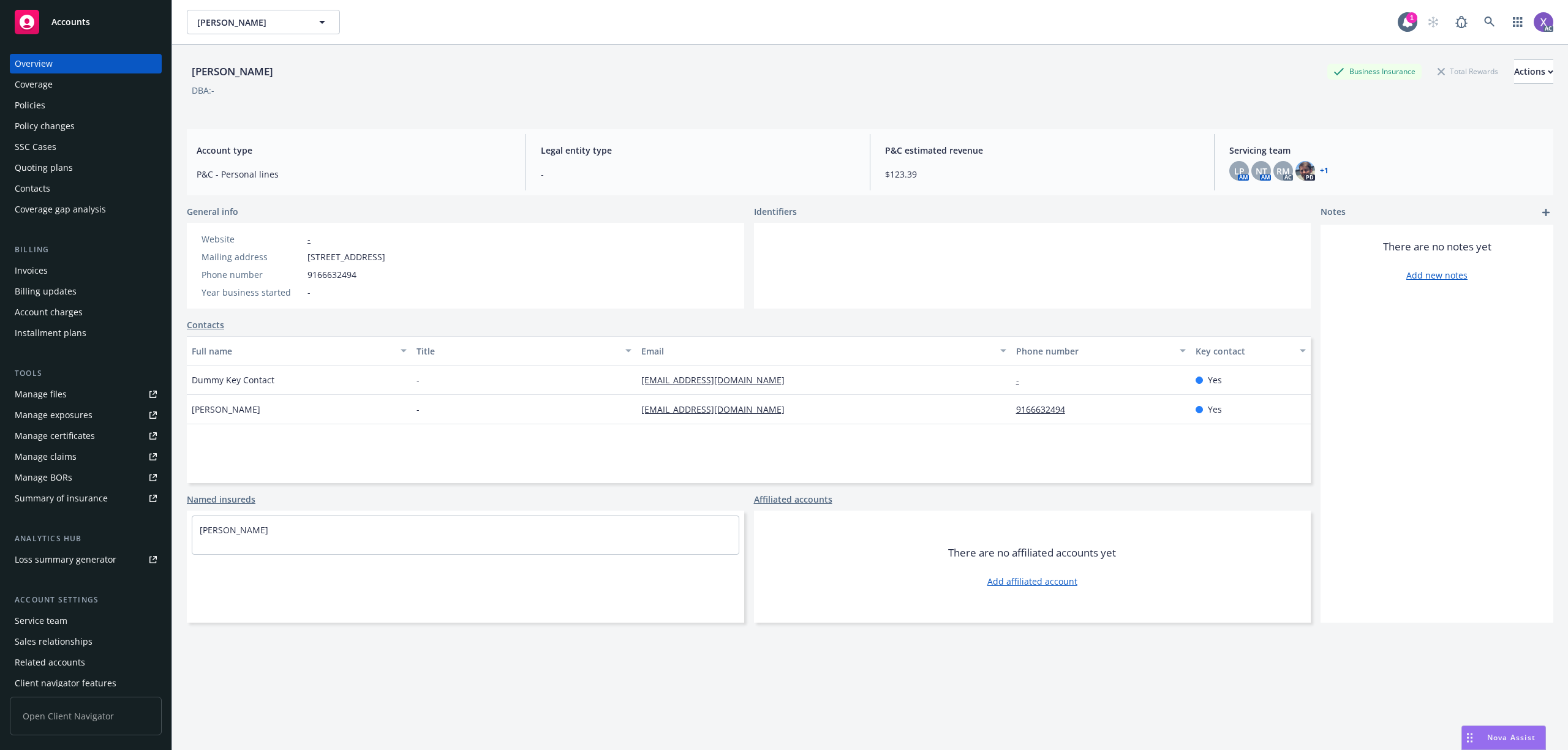
copy div "Randall H. Scagliotti"
click at [30, 106] on div "Policies" at bounding box center [30, 105] width 31 height 20
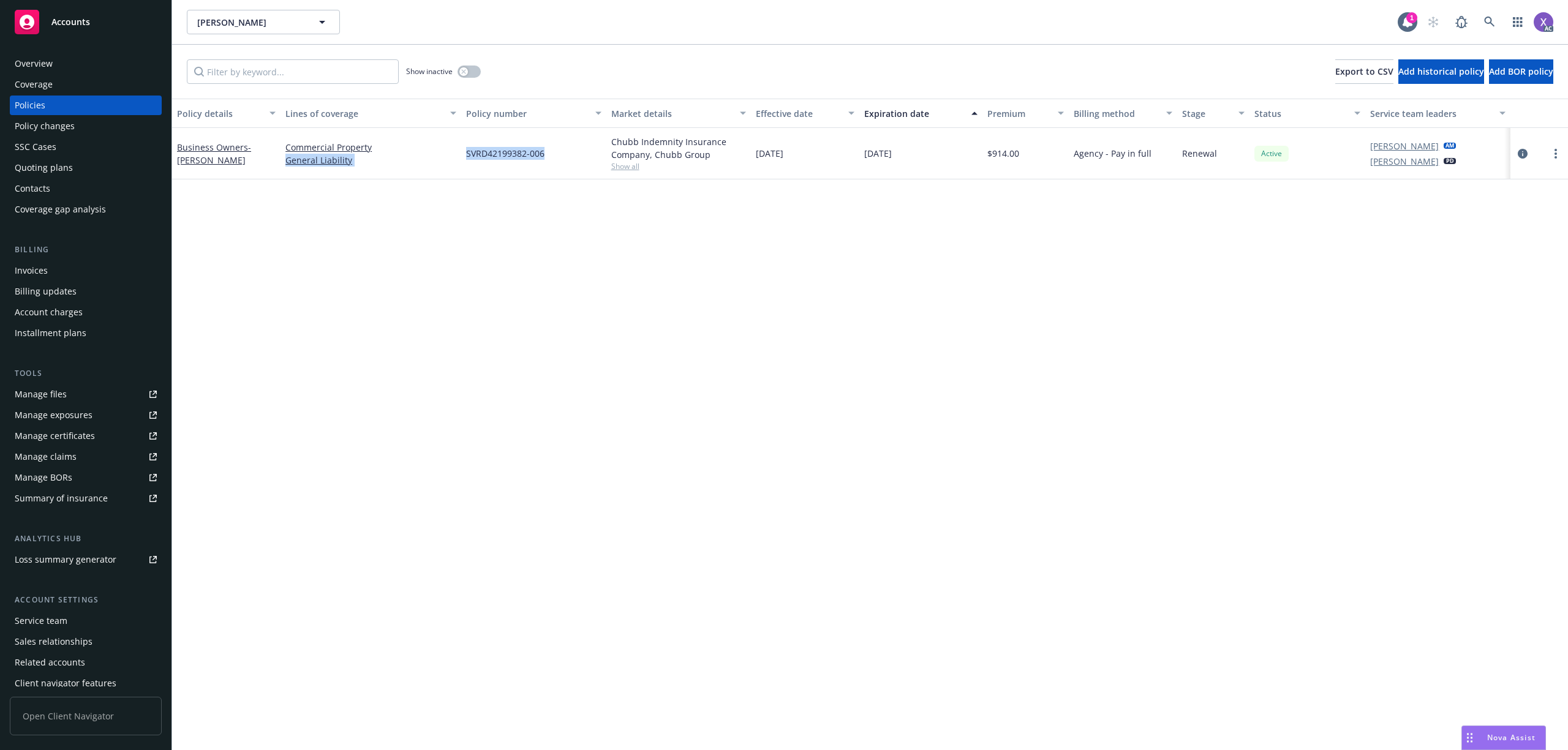
drag, startPoint x: 456, startPoint y: 148, endPoint x: 542, endPoint y: 167, distance: 88.1
click at [542, 167] on div "Business Owners - RANDALL H. SCAGLIOTTI Commercial Property General Liability S…" at bounding box center [870, 153] width 1396 height 52
click at [554, 172] on div "SVRD42199382-006" at bounding box center [534, 153] width 144 height 52
click at [498, 170] on div "SVRD42199382-006" at bounding box center [534, 153] width 144 height 52
drag, startPoint x: 463, startPoint y: 154, endPoint x: 553, endPoint y: 163, distance: 90.4
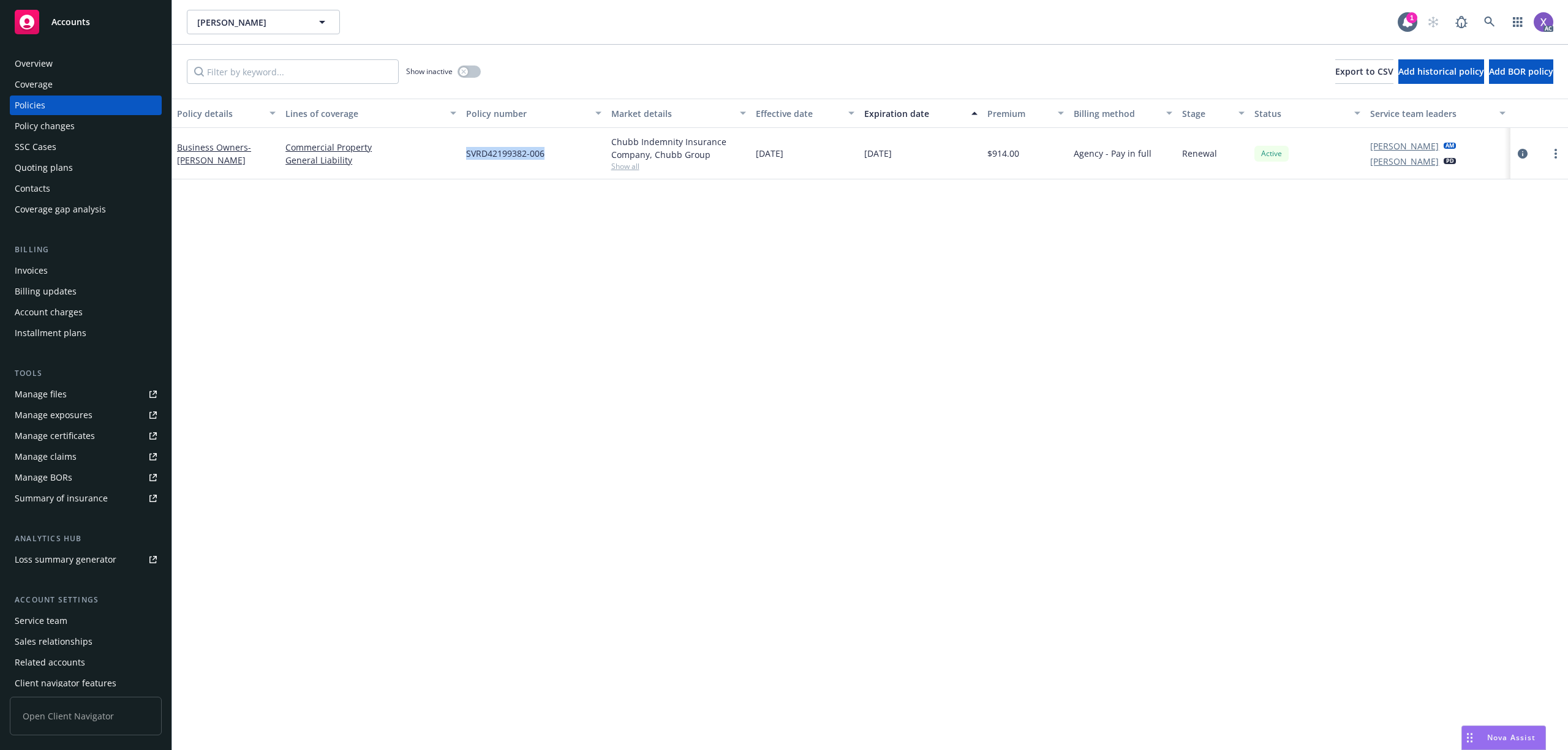
click at [553, 163] on div "SVRD42199382-006" at bounding box center [534, 153] width 144 height 52
copy span "SVRD42199382-006"
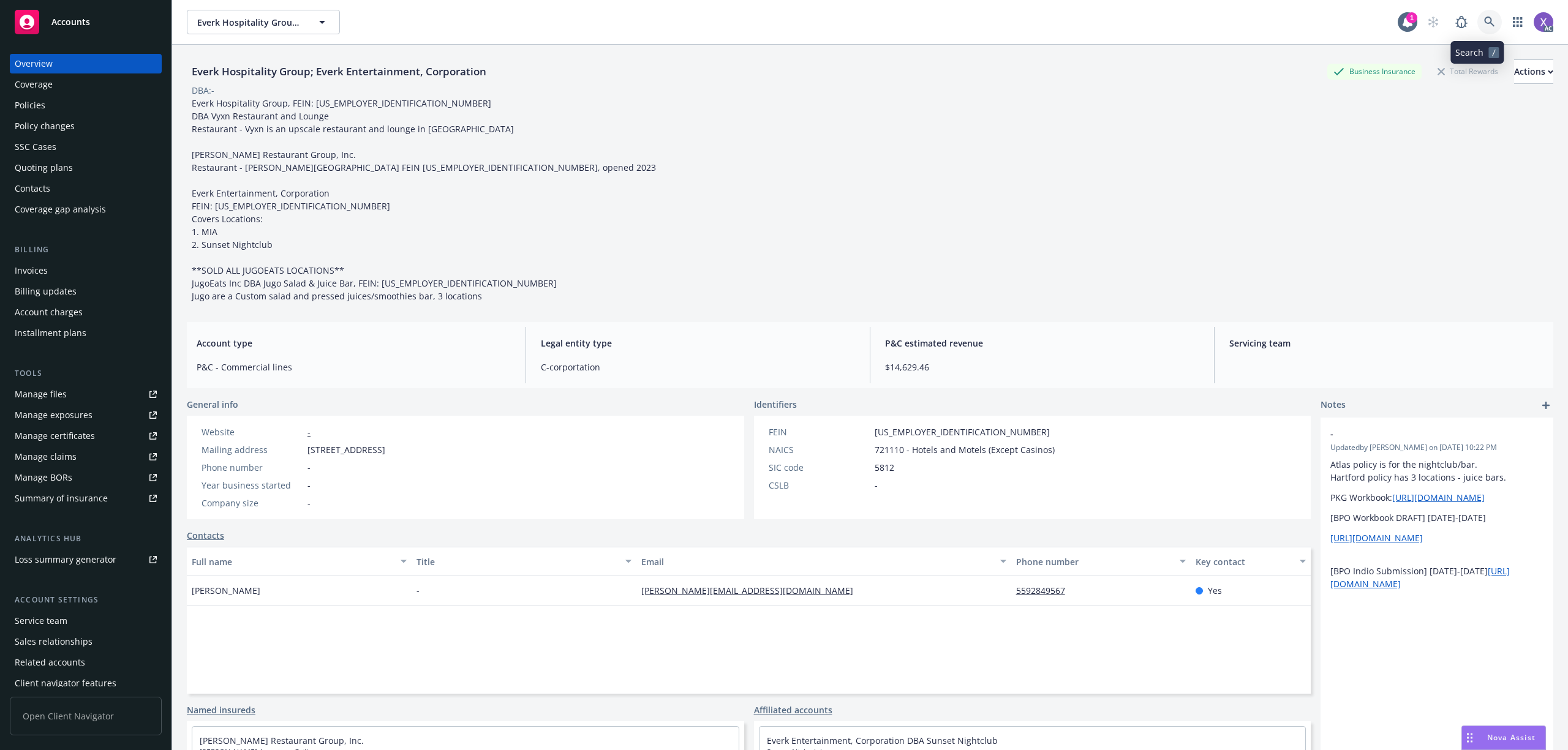
click at [1484, 25] on icon at bounding box center [1489, 21] width 10 height 10
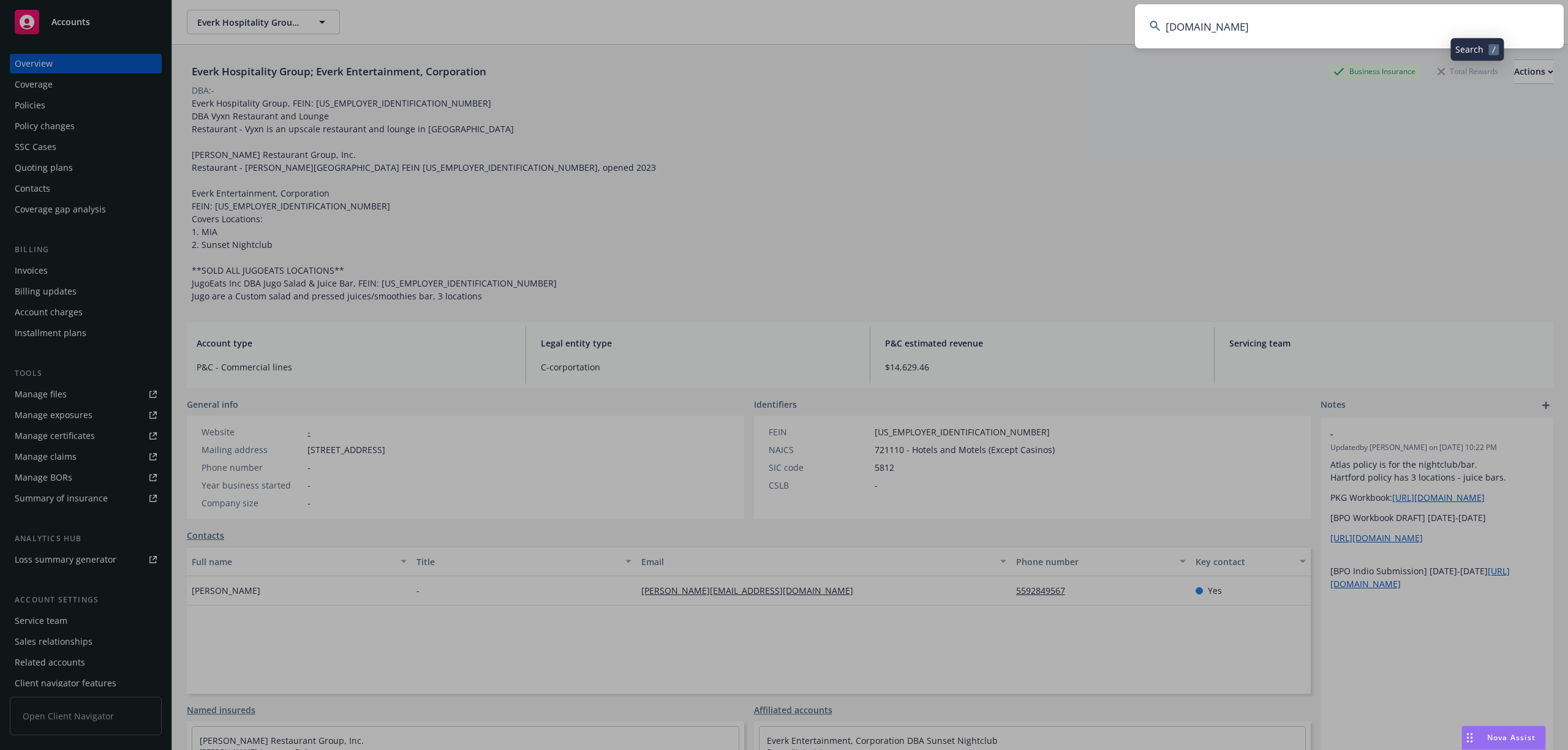
click at [1283, 23] on input "Hologram.io" at bounding box center [1350, 26] width 429 height 44
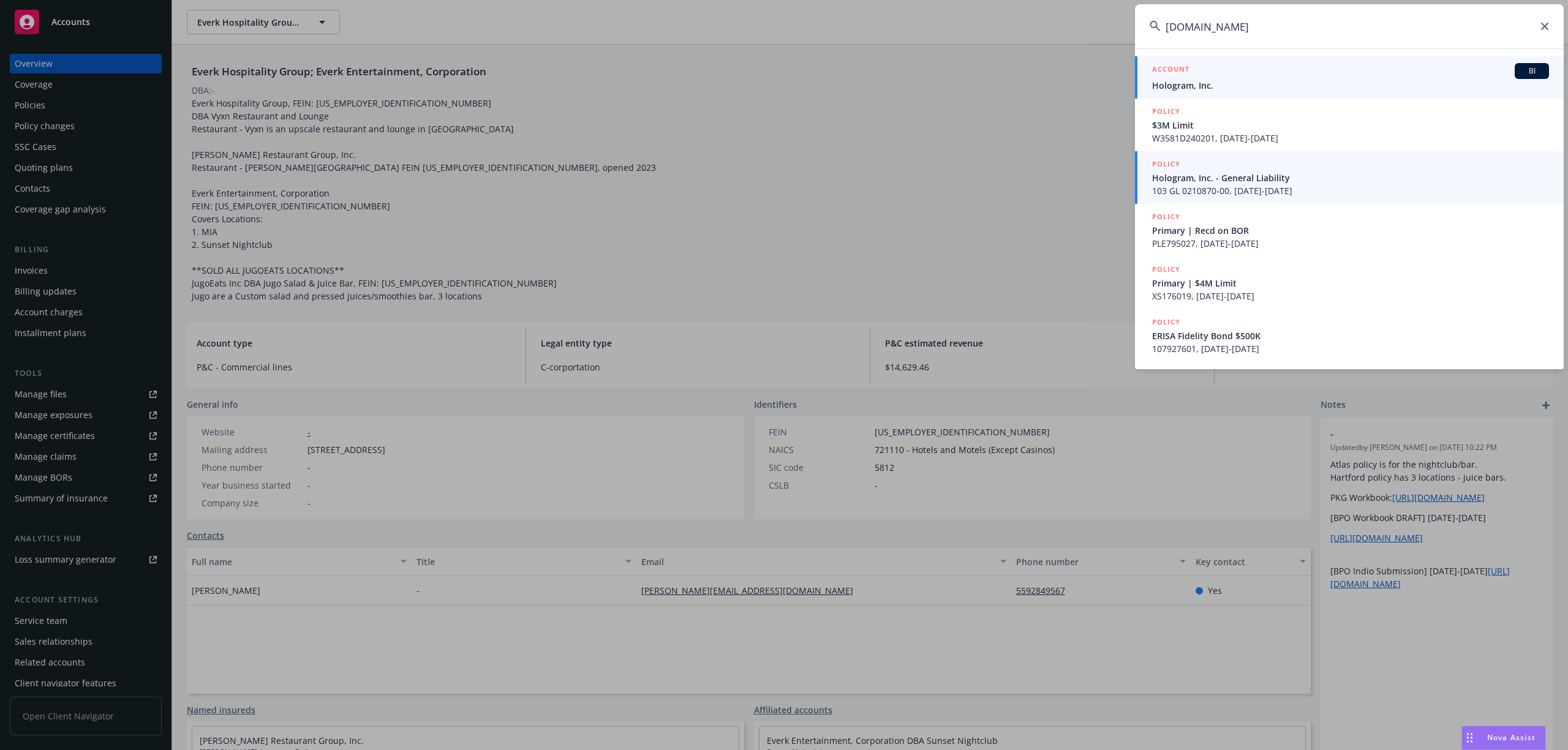
type input "Hologram.io"
click at [1186, 89] on span "Hologram, Inc." at bounding box center [1350, 86] width 397 height 13
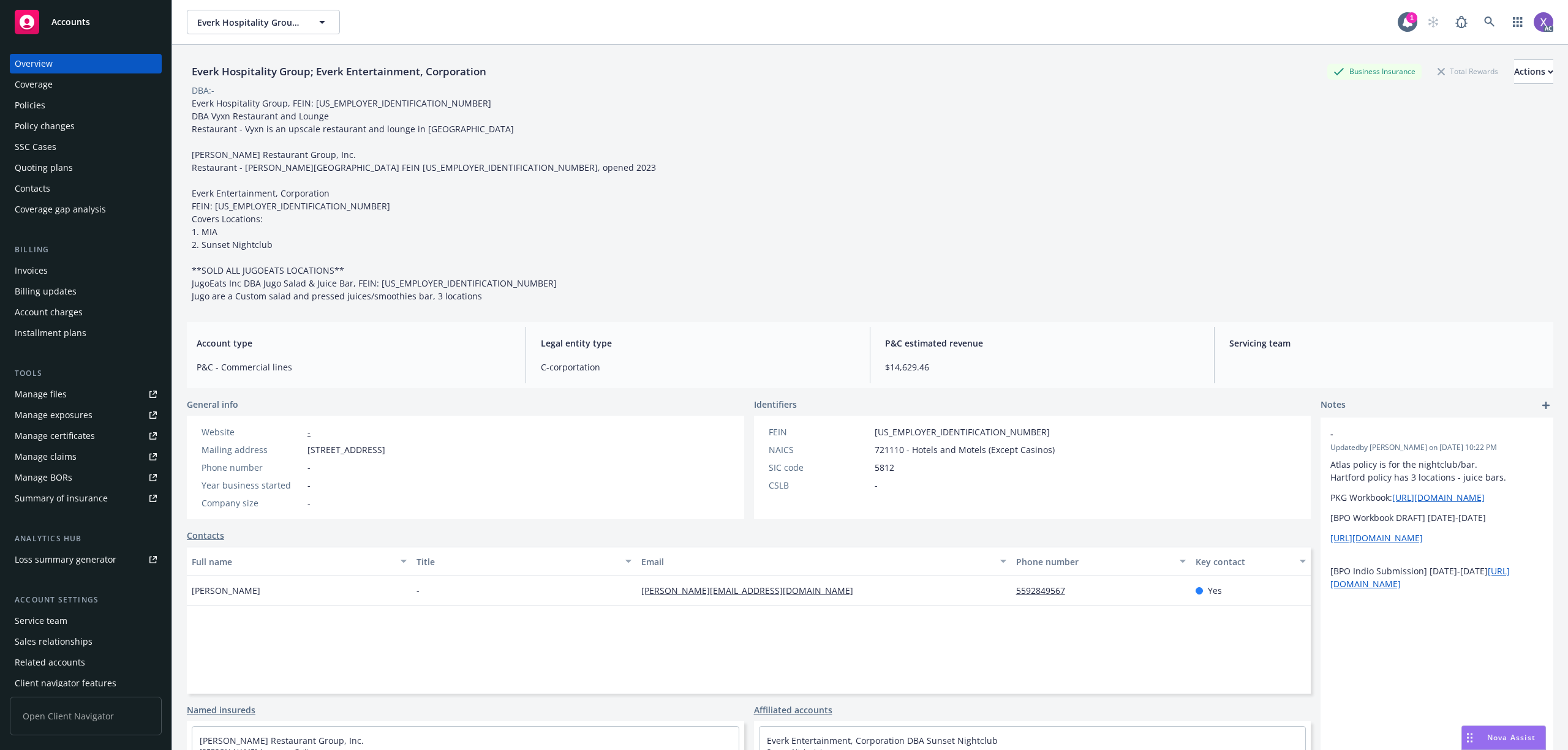
click at [37, 269] on div "Invoices" at bounding box center [32, 271] width 33 height 20
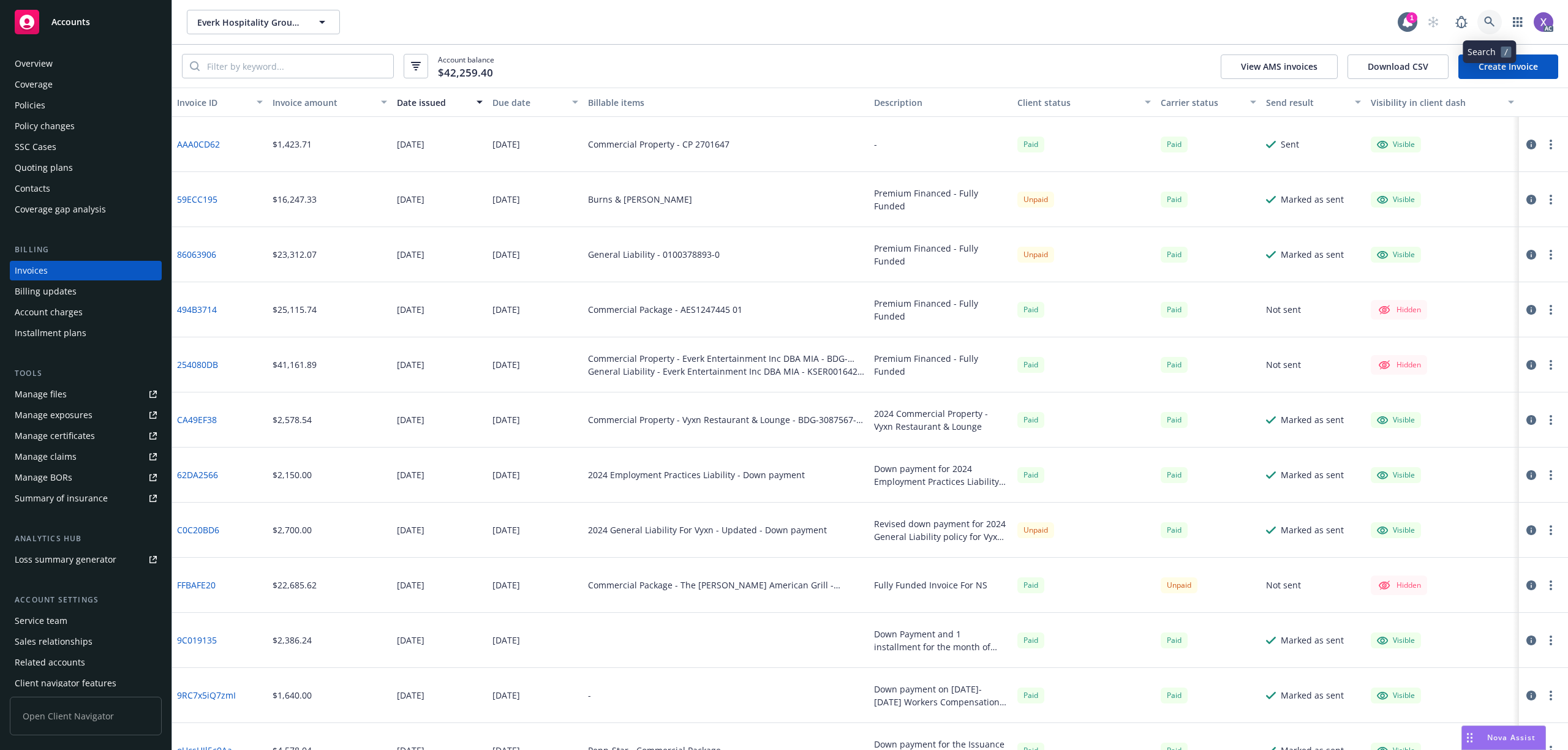
click at [1489, 23] on icon at bounding box center [1489, 22] width 11 height 11
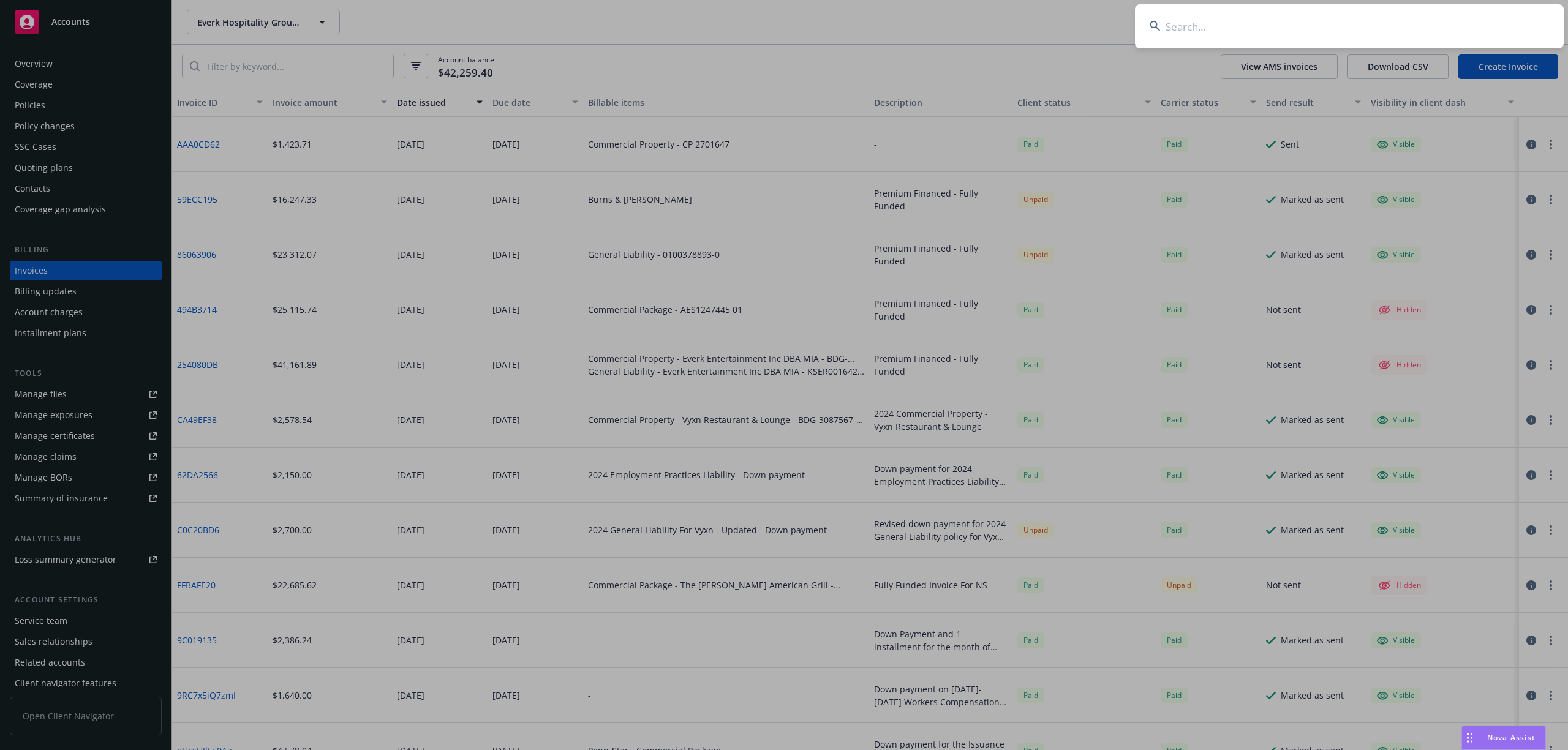
click at [1342, 33] on input at bounding box center [1350, 26] width 429 height 44
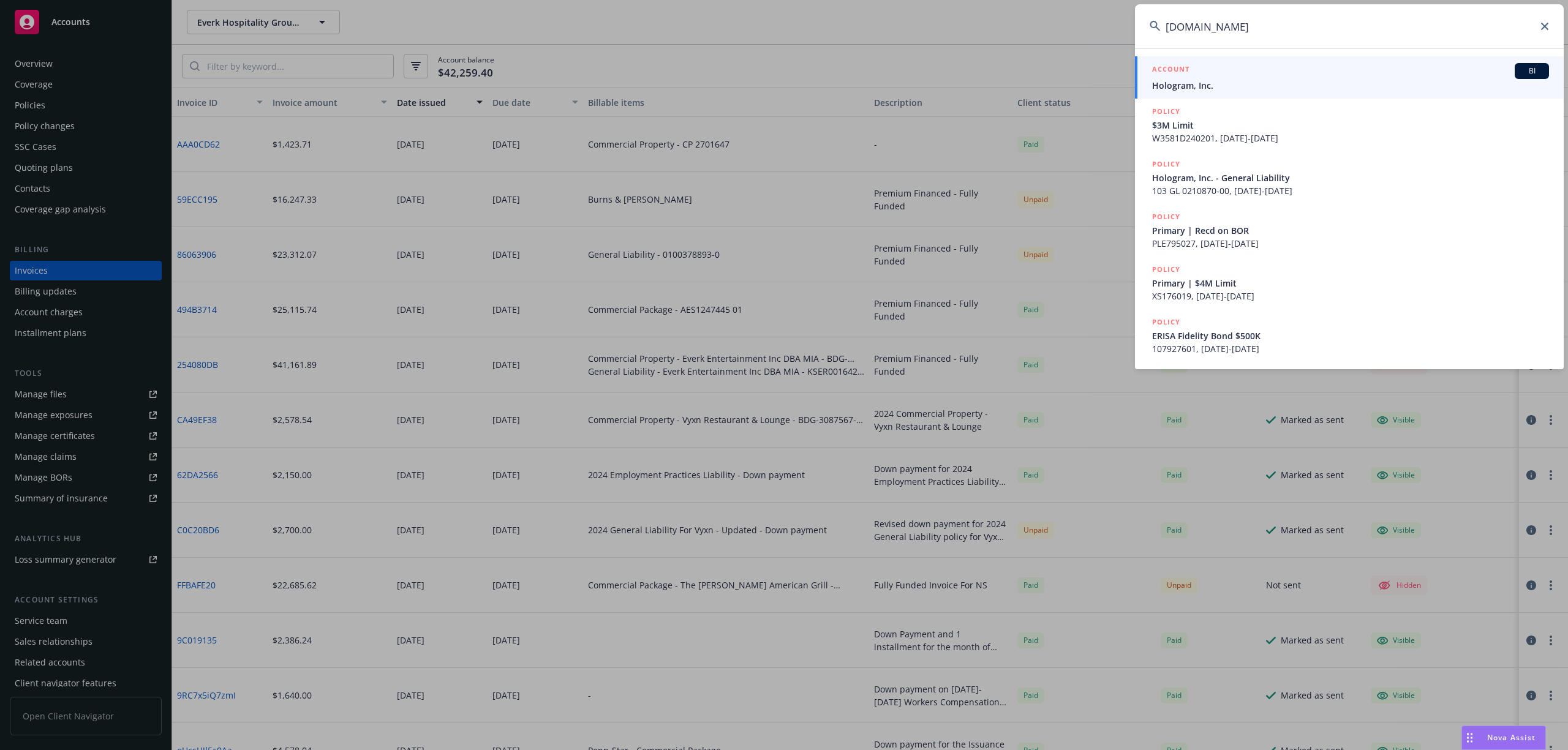
type input "Hologram.io"
click at [1211, 90] on span "Hologram, Inc." at bounding box center [1350, 86] width 397 height 13
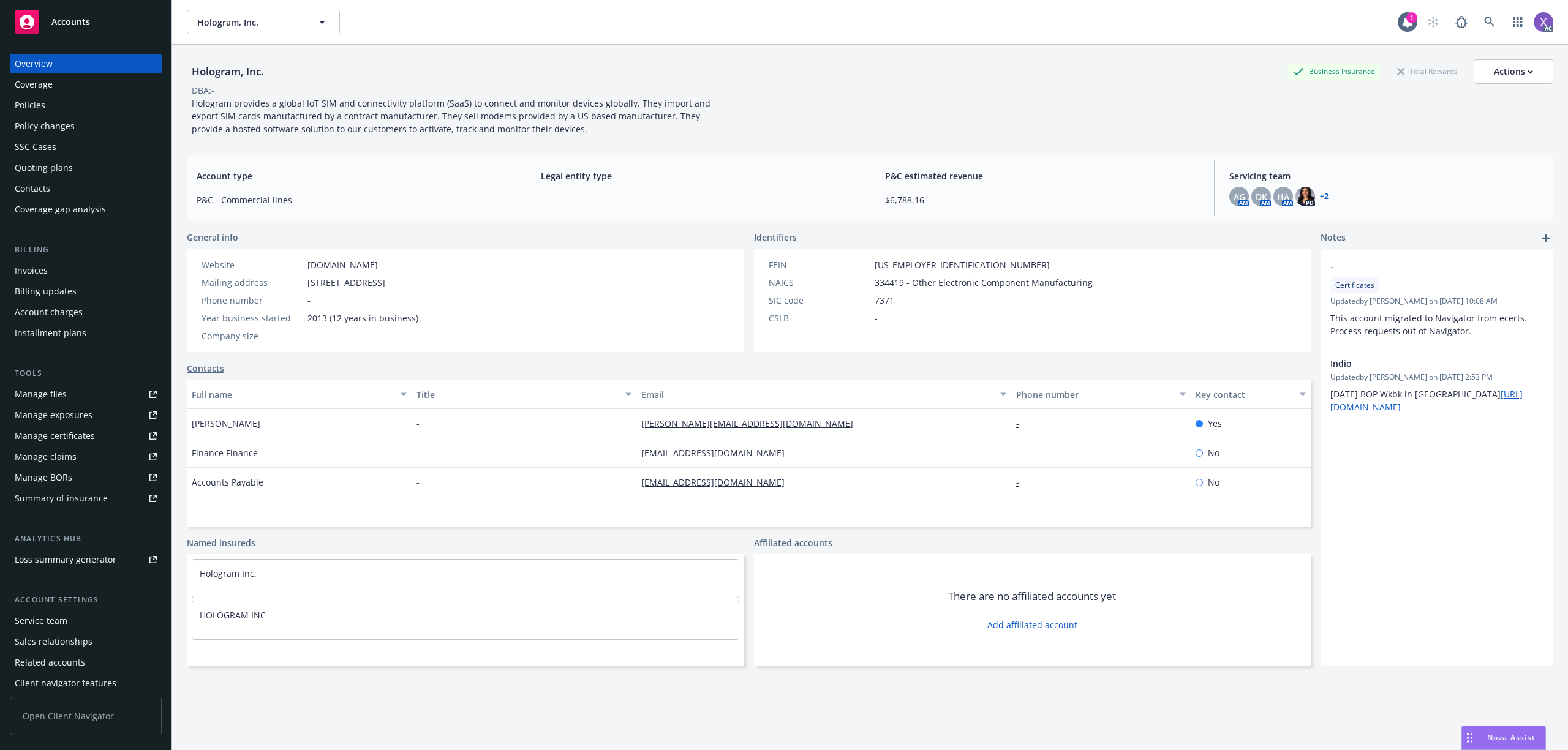
click at [25, 271] on div "Invoices" at bounding box center [32, 271] width 33 height 20
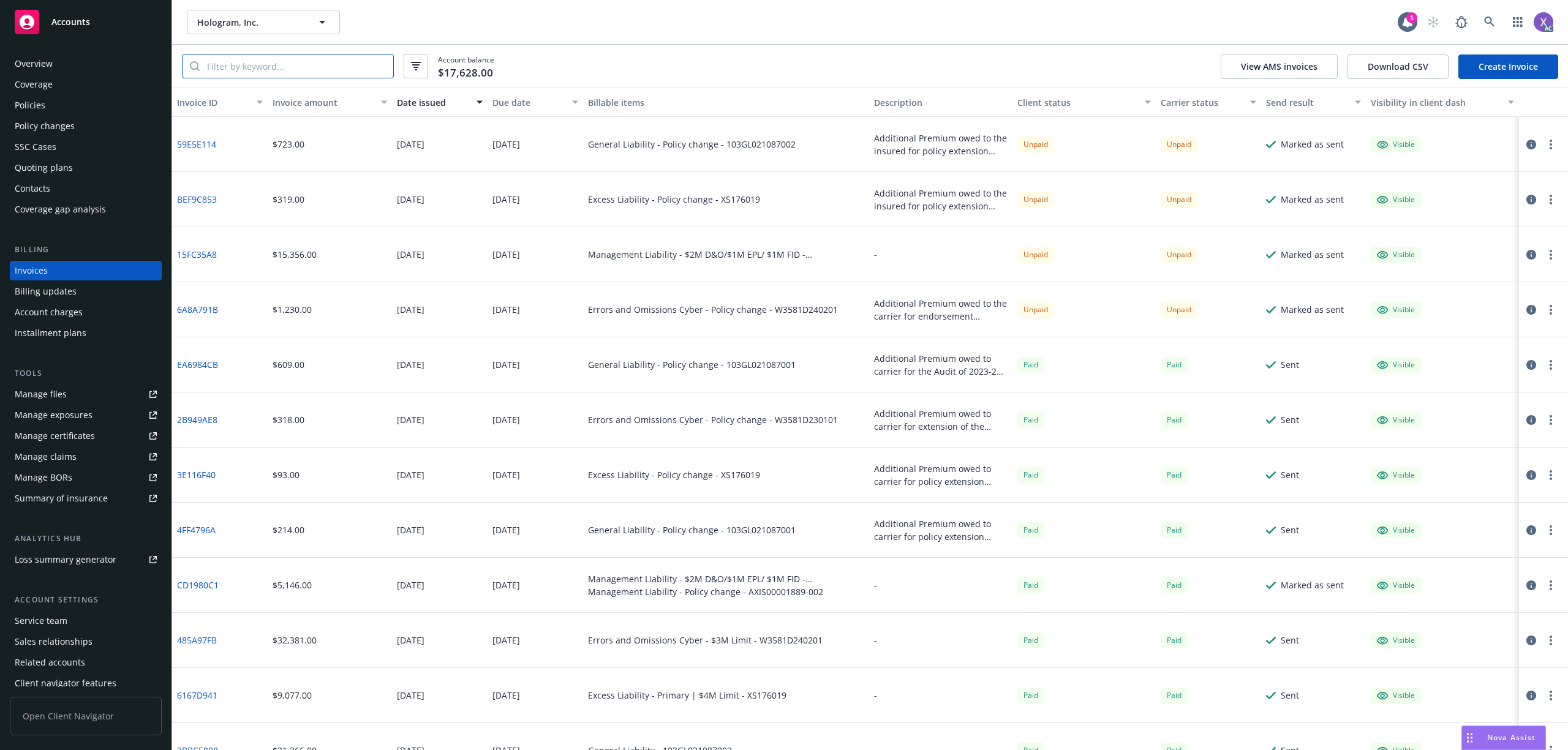
paste input "CD1980C1"
click at [286, 70] on input "search" at bounding box center [297, 66] width 194 height 23
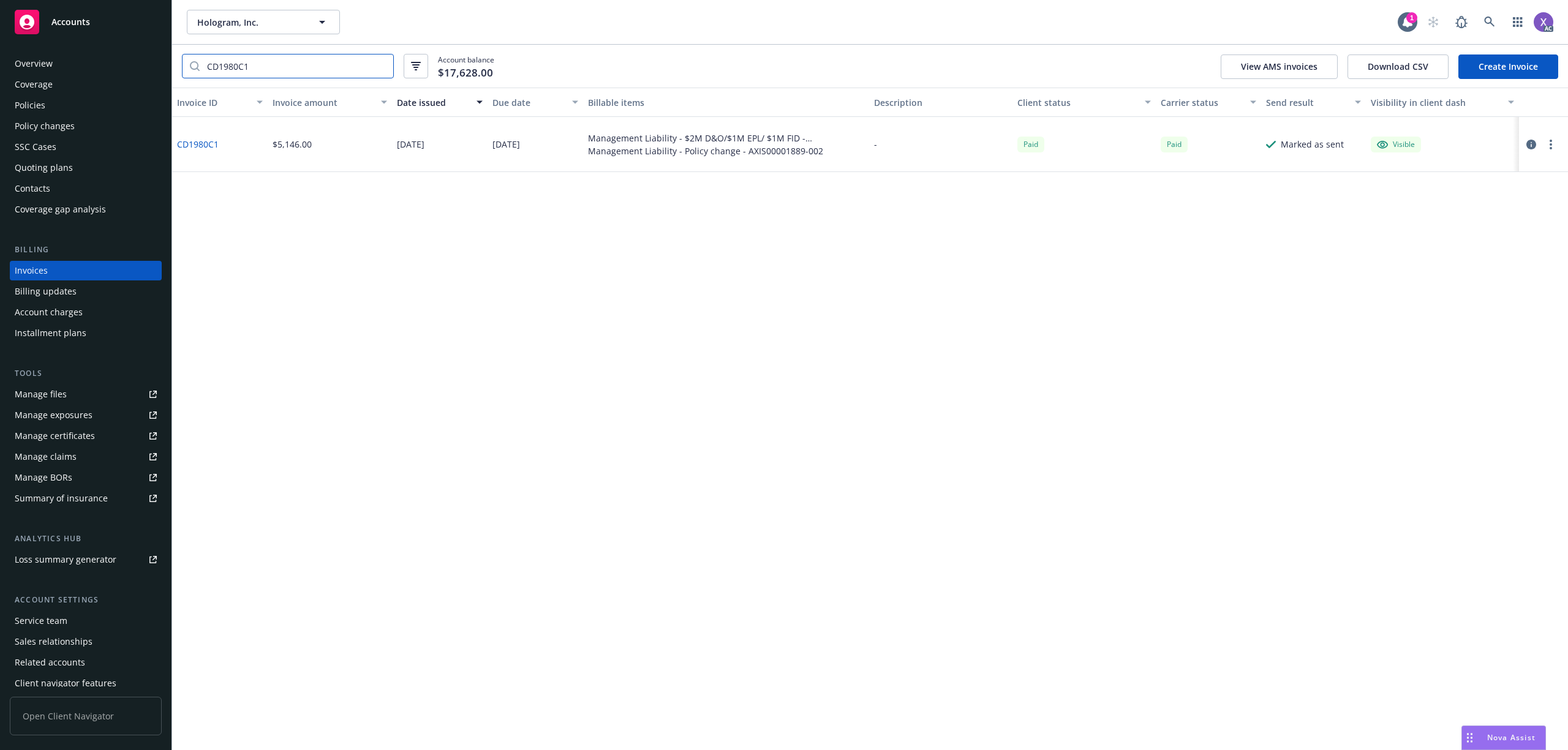
type input "CD1980C1"
click at [206, 144] on link "CD1980C1" at bounding box center [198, 144] width 41 height 13
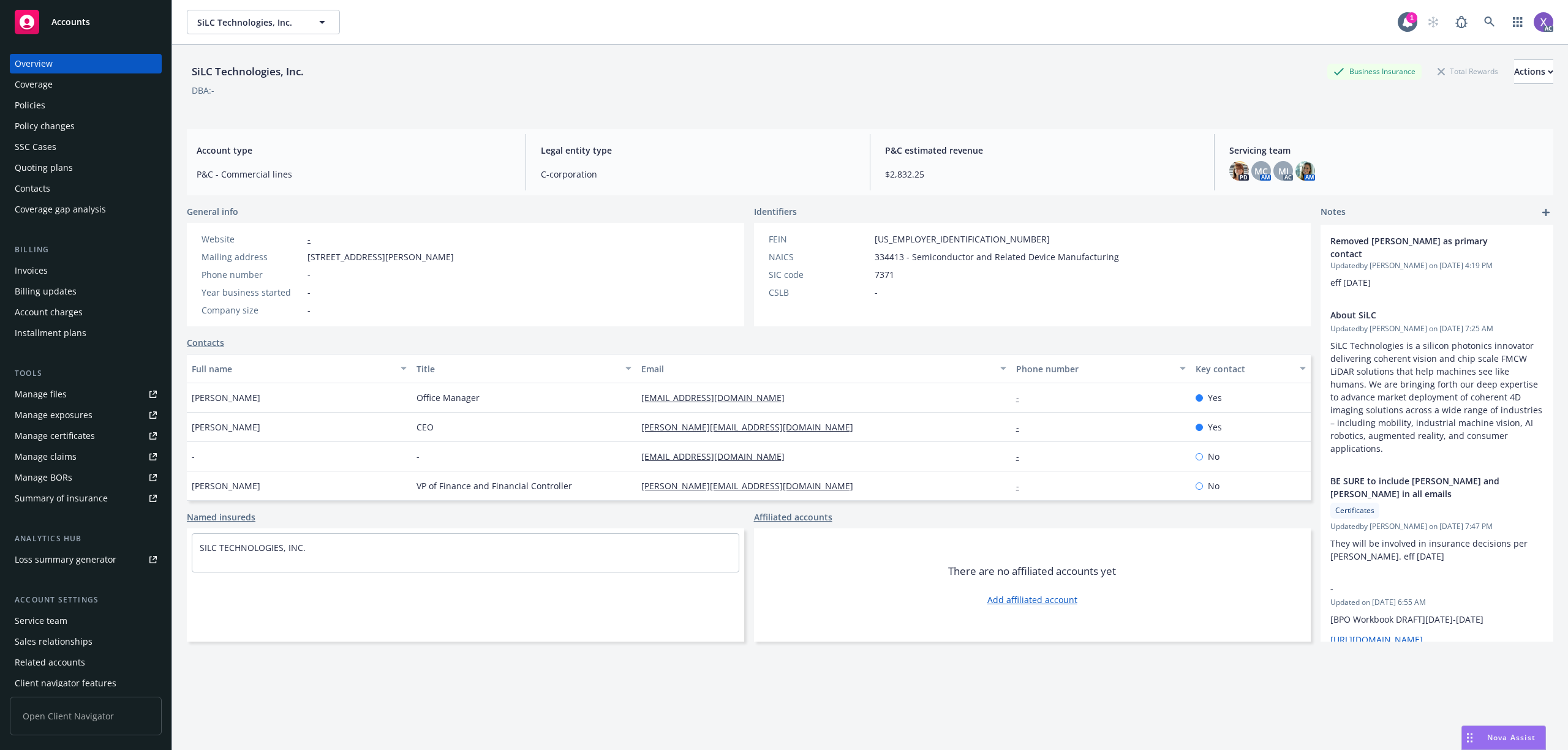
click at [32, 109] on div "Policies" at bounding box center [30, 105] width 31 height 20
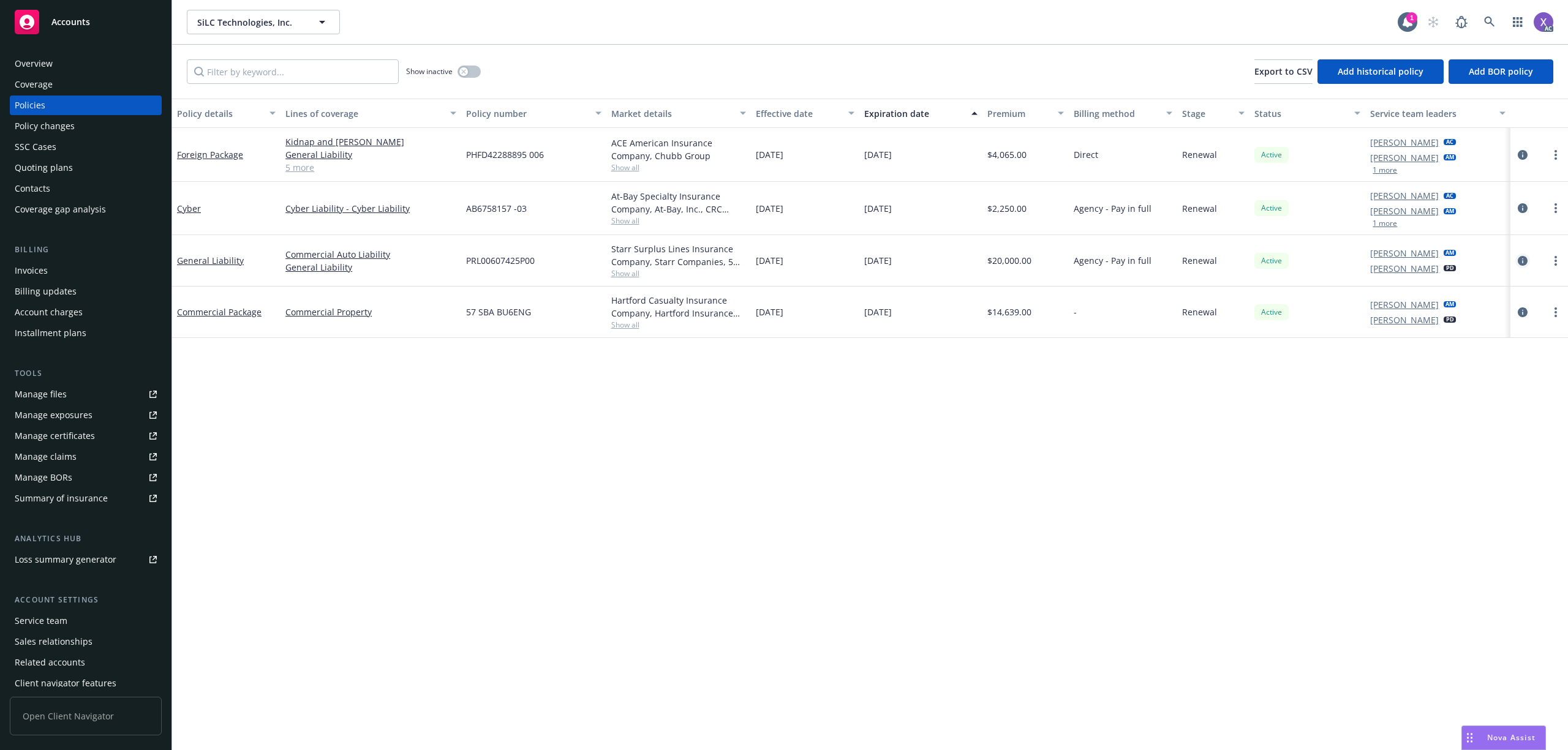
click at [1521, 261] on icon "circleInformation" at bounding box center [1523, 260] width 10 height 10
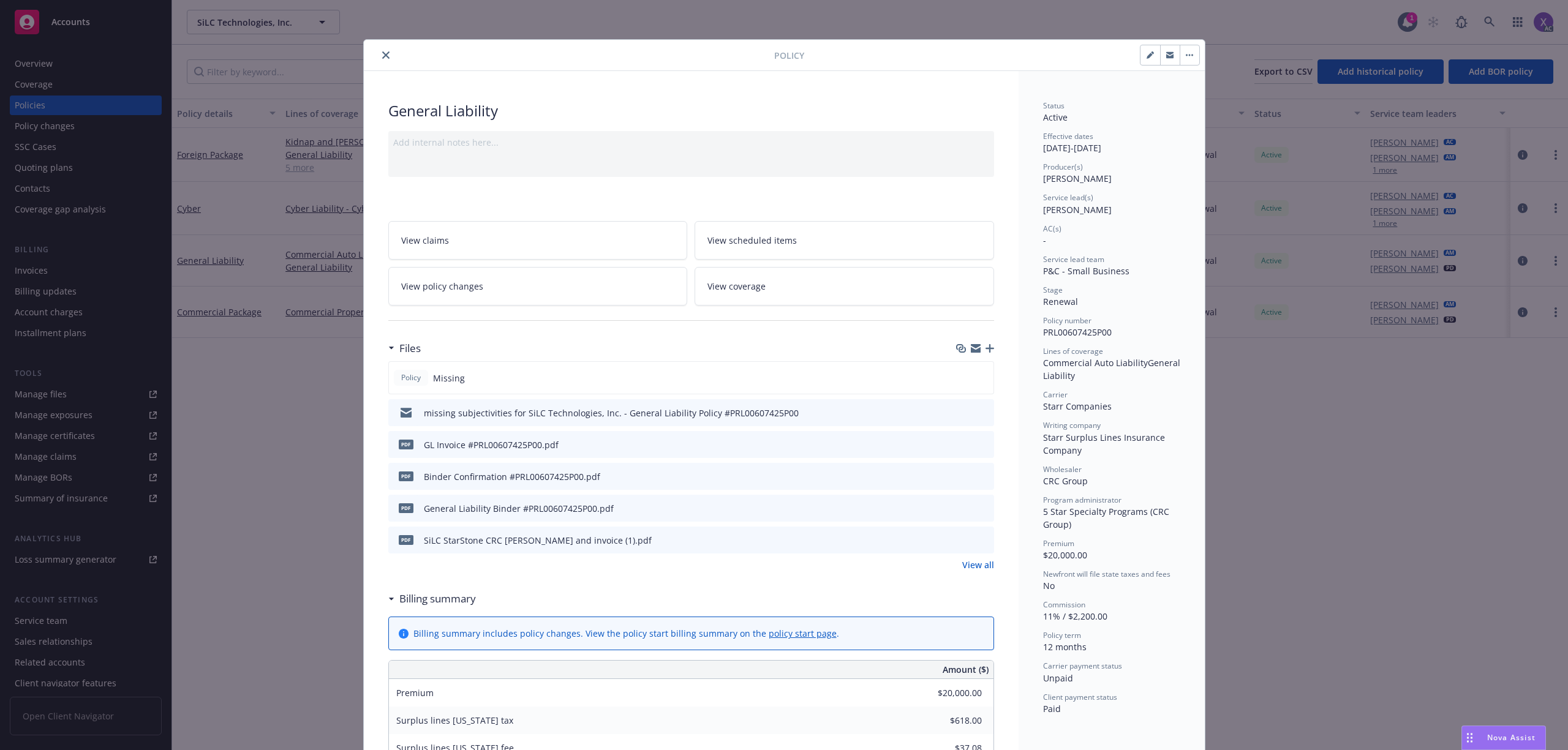
click at [958, 444] on icon "download file" at bounding box center [962, 442] width 8 height 7
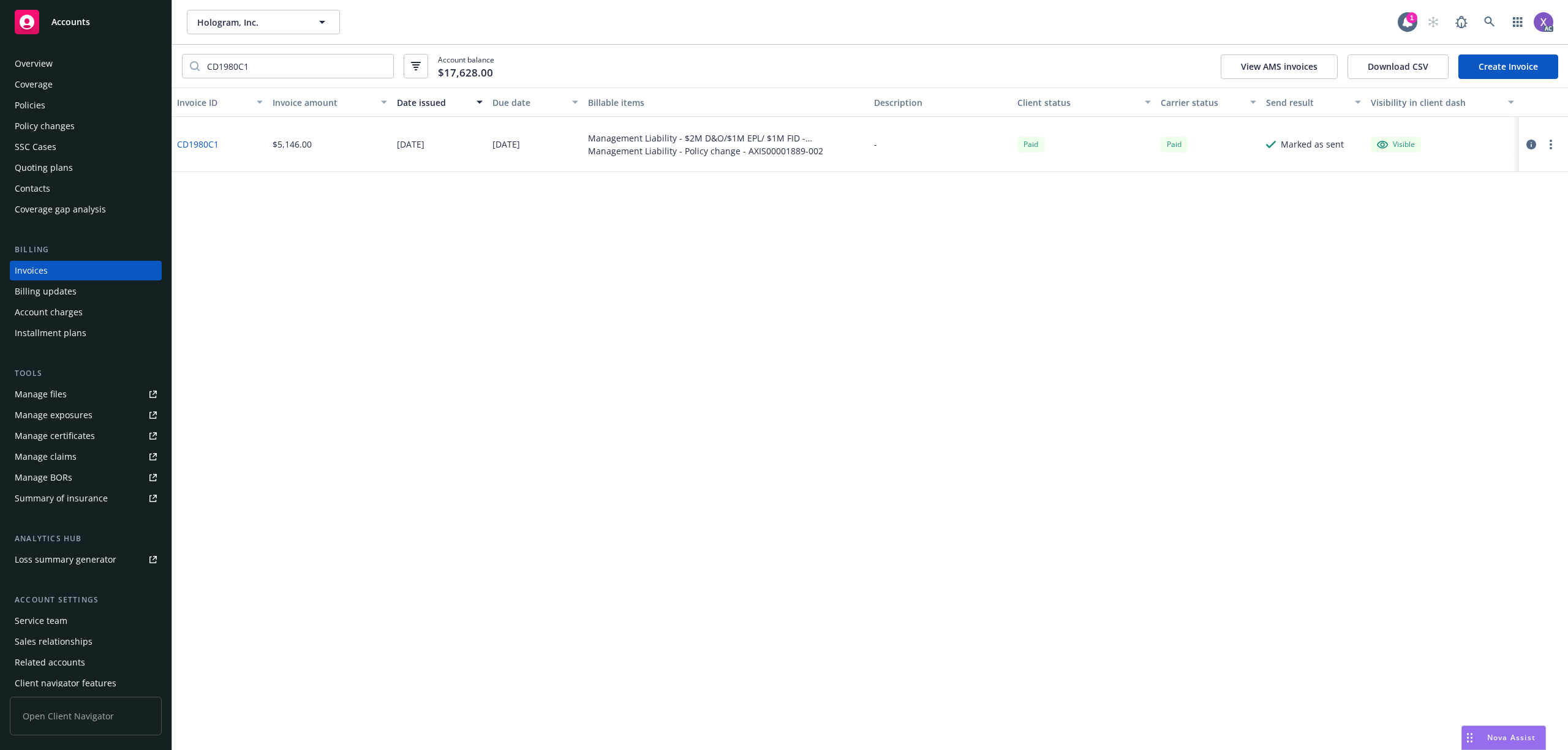
click at [1529, 140] on icon "button" at bounding box center [1531, 144] width 10 height 10
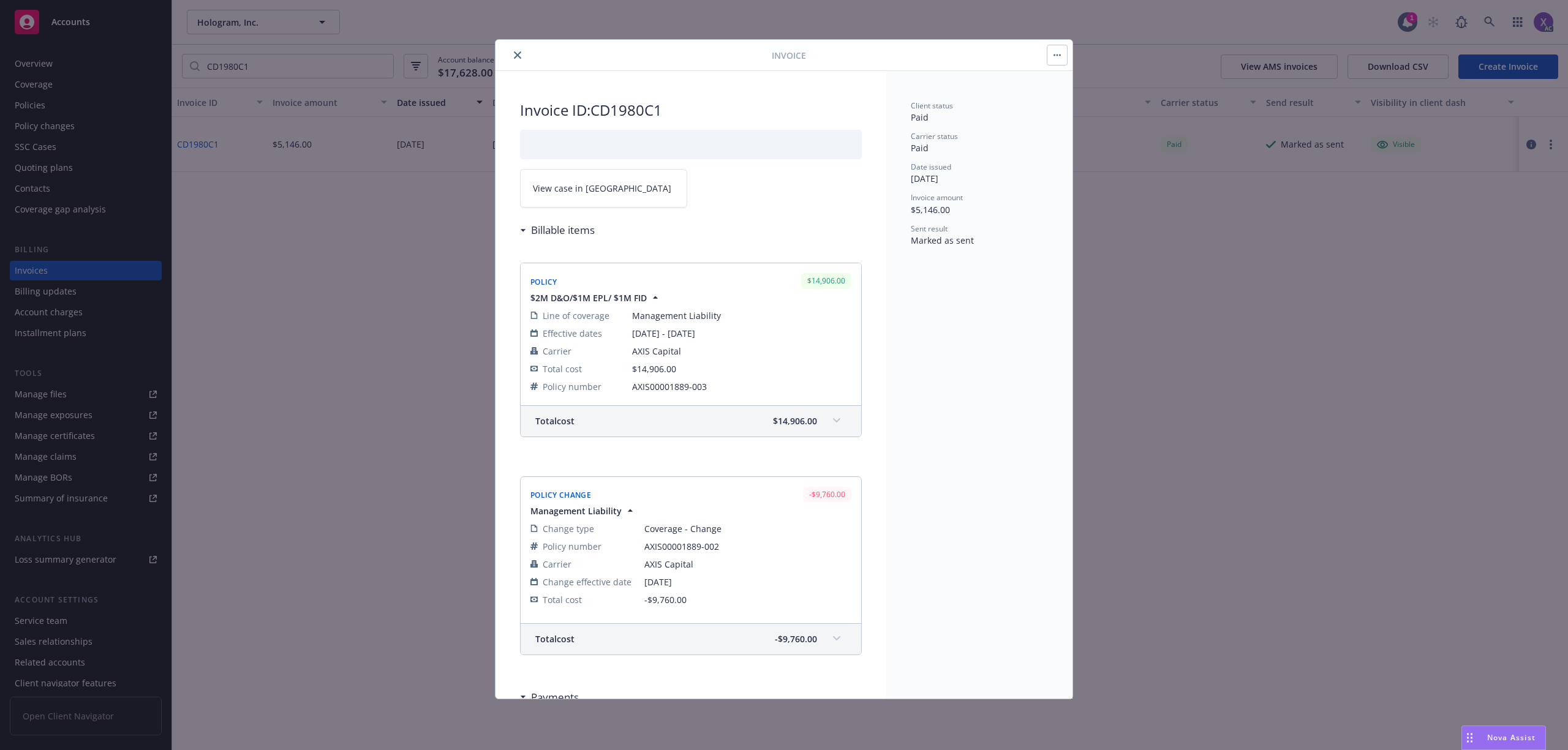
click at [588, 187] on span "View case in [GEOGRAPHIC_DATA]" at bounding box center [602, 188] width 138 height 13
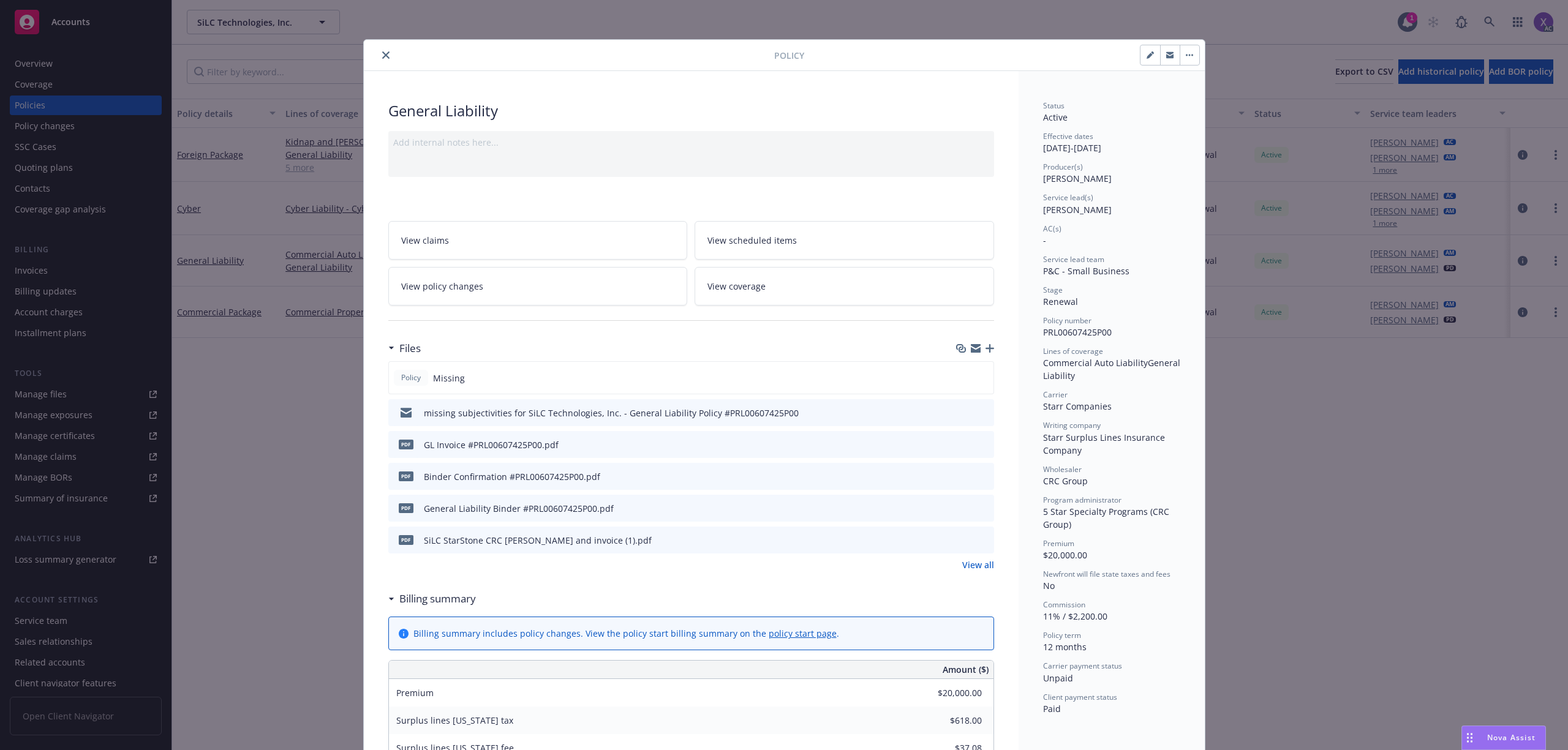
click at [379, 55] on button "close" at bounding box center [386, 55] width 15 height 15
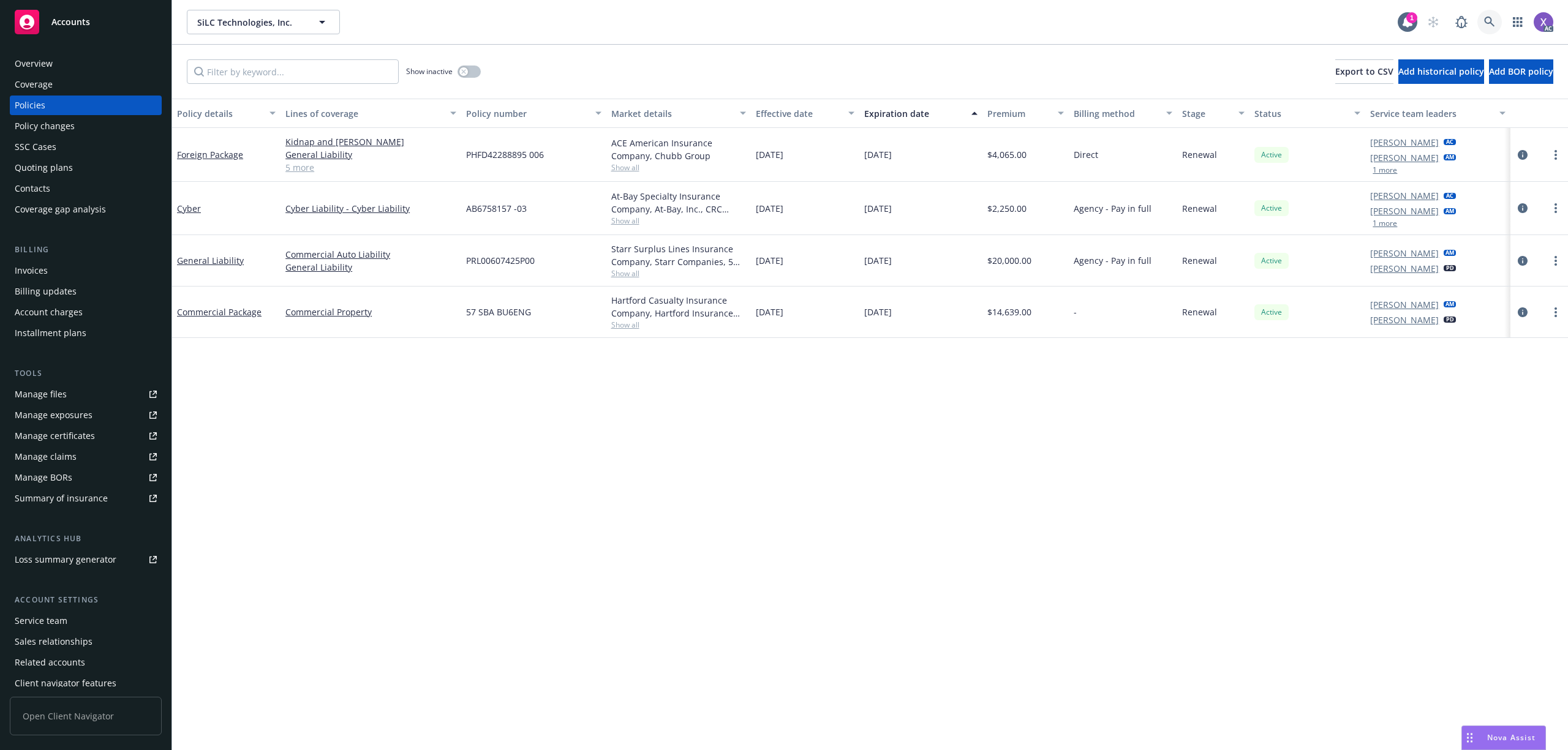
click at [1495, 29] on link at bounding box center [1489, 21] width 25 height 25
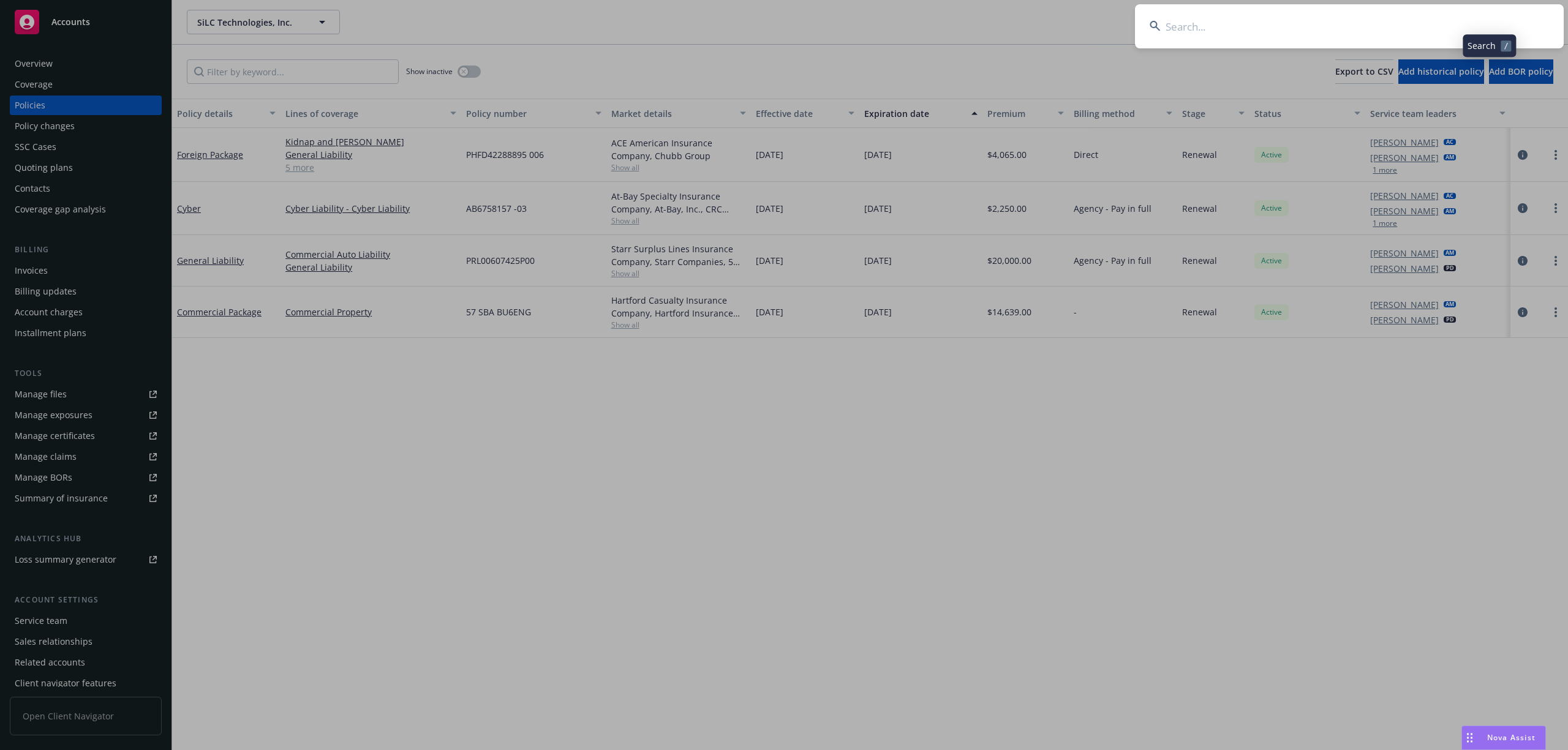
click at [1425, 17] on input at bounding box center [1350, 26] width 429 height 44
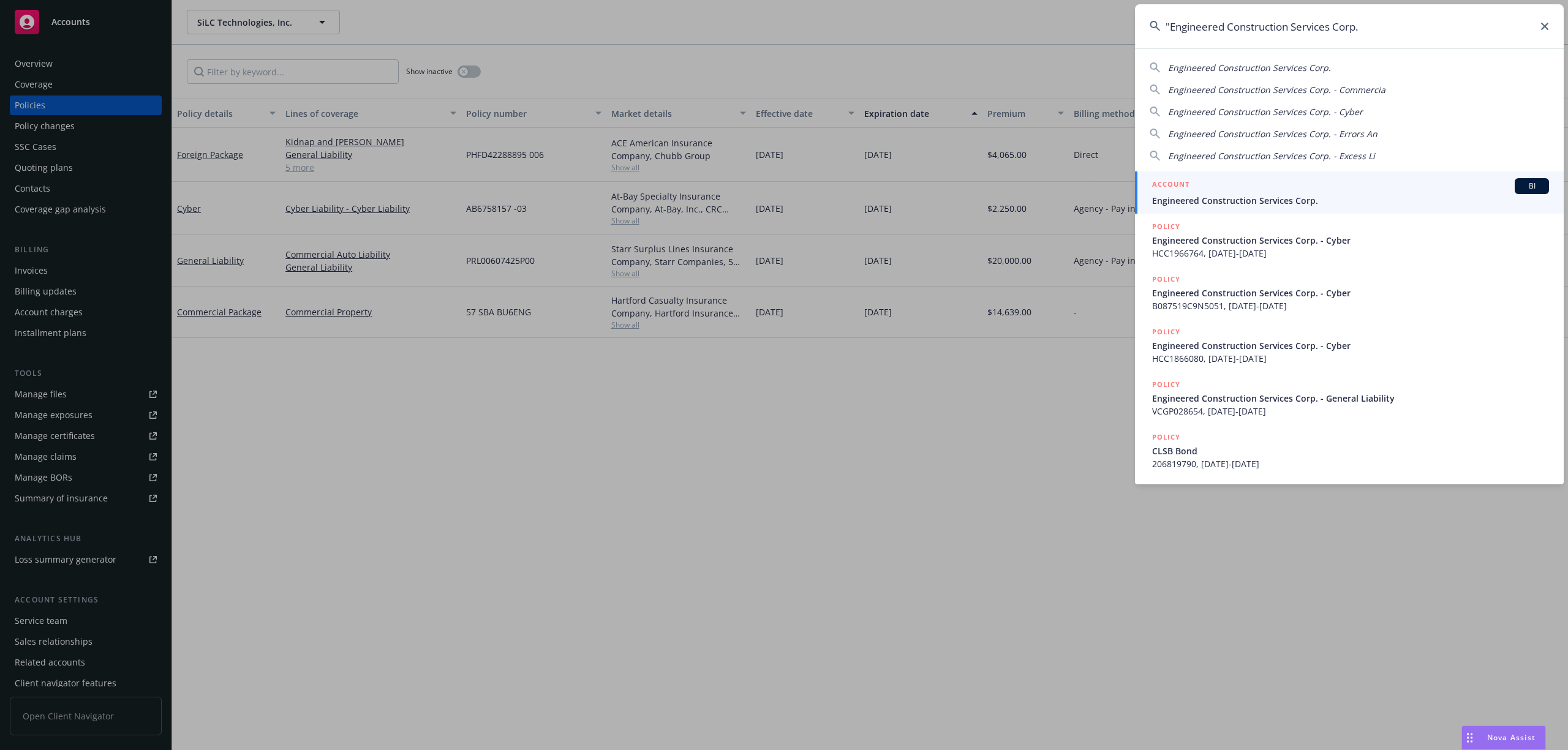
type input ""Engineered Construction Services Corp."
click at [1250, 191] on div "ACCOUNT BI" at bounding box center [1350, 187] width 397 height 16
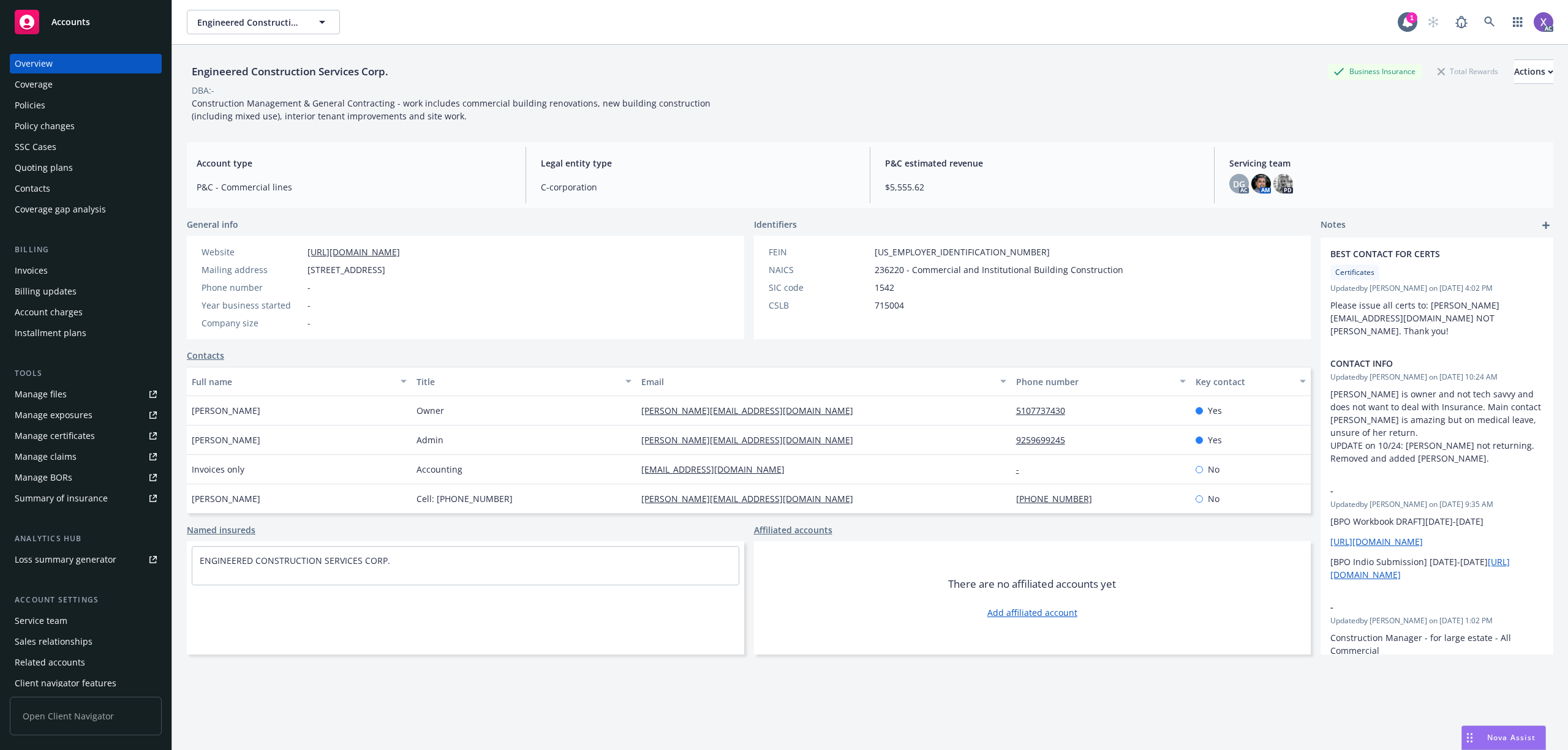
click at [33, 278] on div "Invoices" at bounding box center [32, 271] width 33 height 20
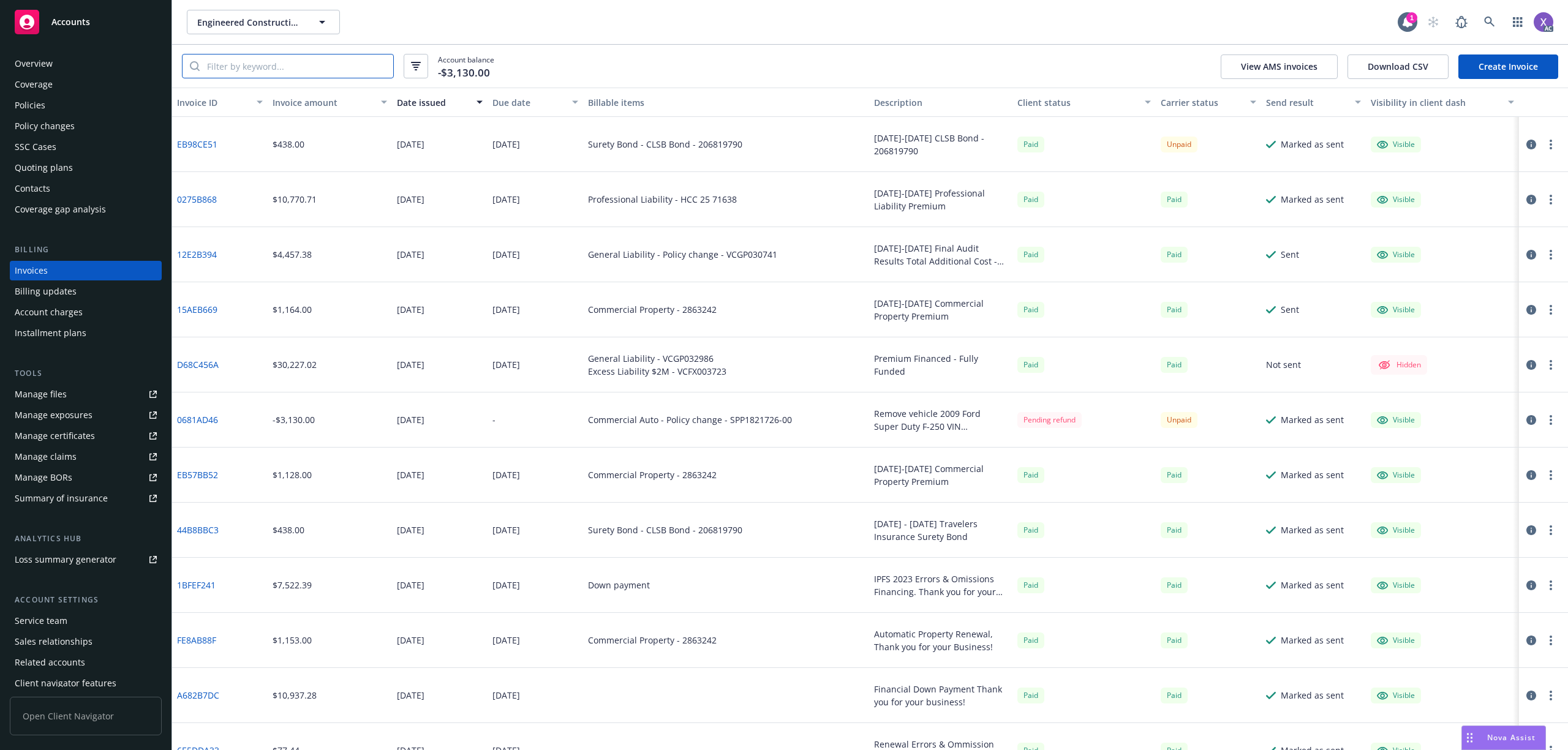
click at [291, 74] on input "search" at bounding box center [297, 66] width 194 height 23
paste input "206819790"
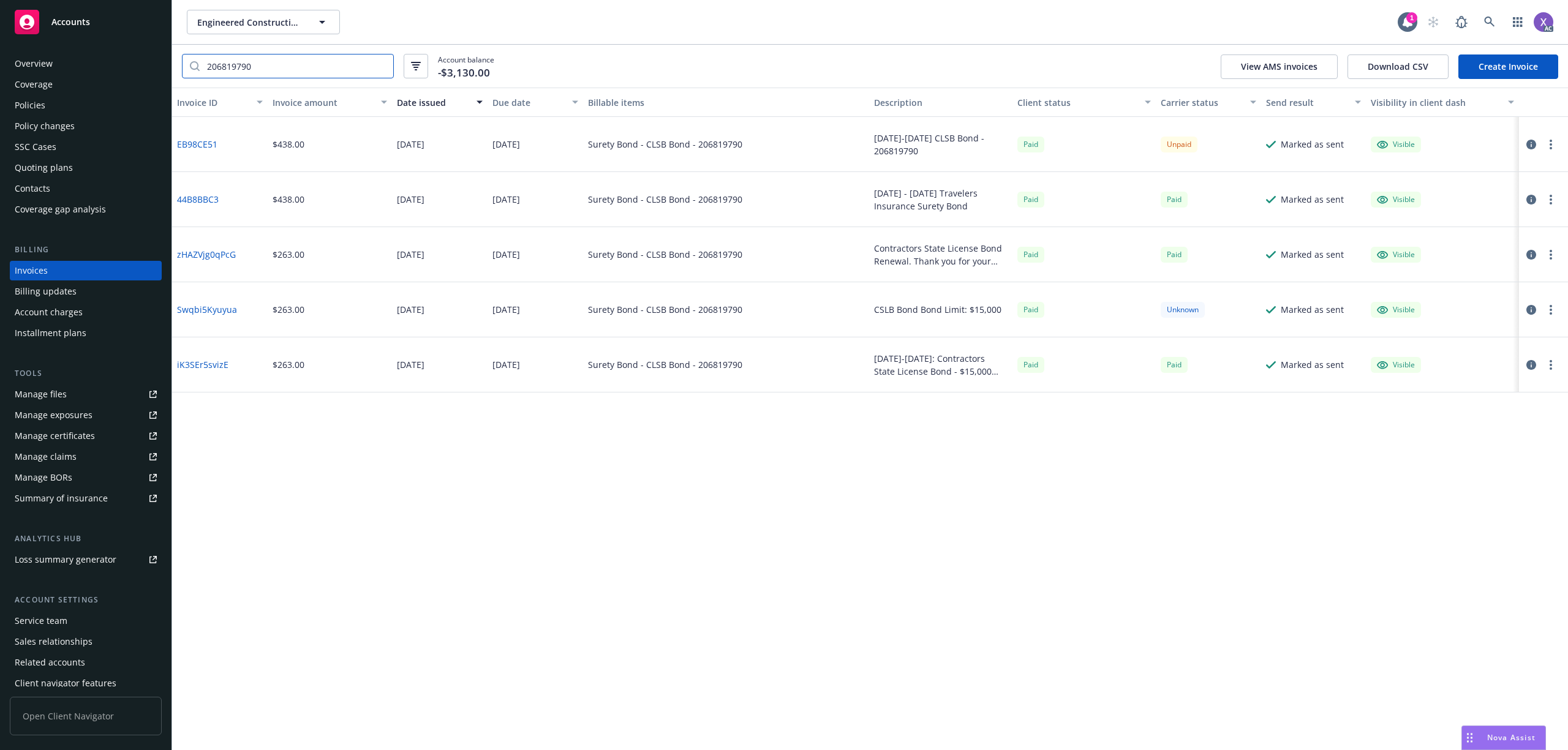
type input "206819790"
click at [198, 148] on link "EB98CE51" at bounding box center [197, 144] width 40 height 13
click at [33, 104] on div "Policies" at bounding box center [30, 105] width 31 height 20
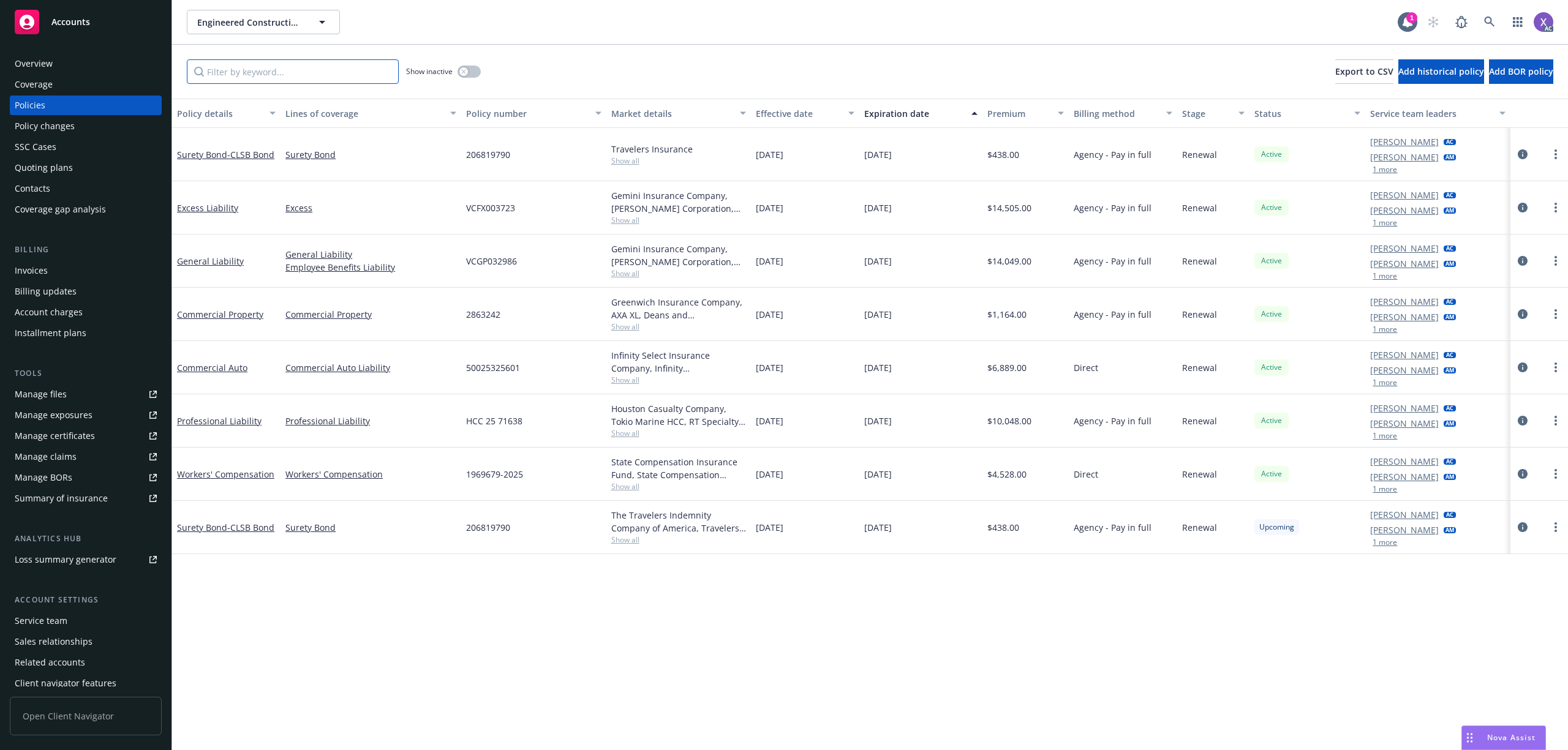
click at [311, 76] on input "Filter by keyword..." at bounding box center [292, 71] width 212 height 25
paste input "206819790"
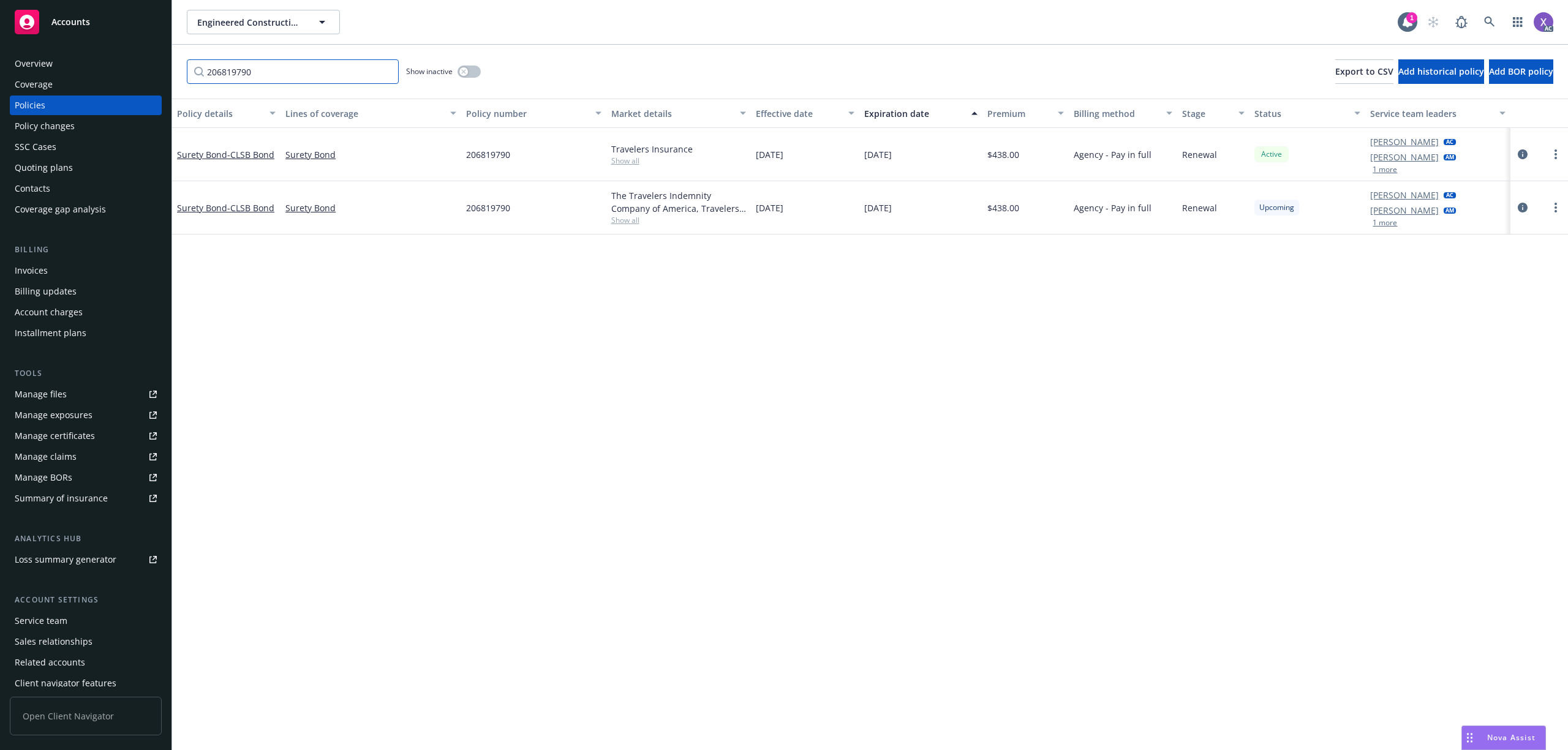
type input "206819790"
click at [787, 217] on div "10/31/2025" at bounding box center [805, 207] width 109 height 53
drag, startPoint x: 803, startPoint y: 210, endPoint x: 745, endPoint y: 210, distance: 58.0
click at [745, 210] on div "Surety Bond - CLSB Bond Surety Bond 206819790 The Travelers Indemnity Company o…" at bounding box center [870, 207] width 1396 height 53
click at [763, 238] on div "Policy details Lines of coverage Policy number Market details Effective date Ex…" at bounding box center [870, 424] width 1396 height 652
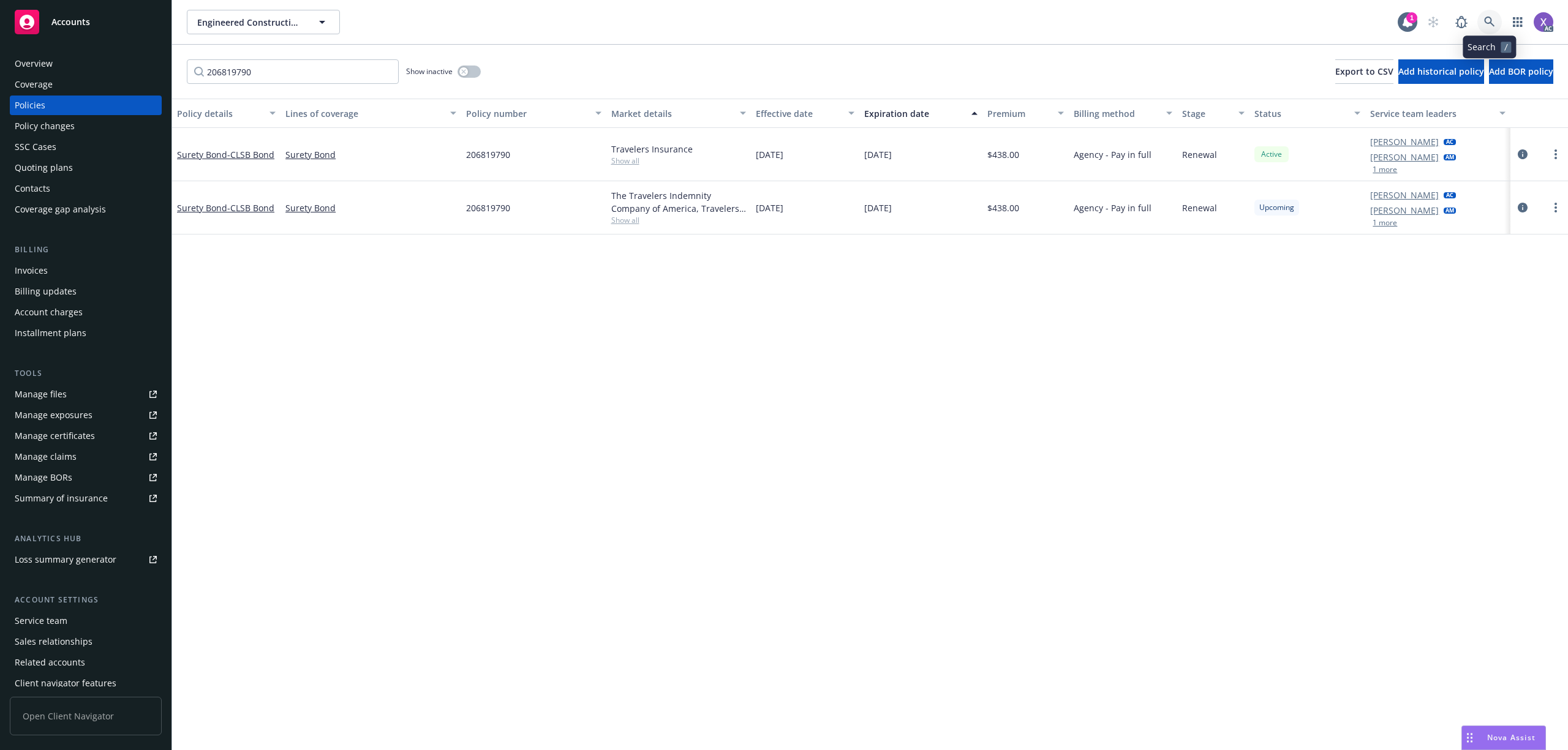
click at [1492, 22] on icon at bounding box center [1489, 22] width 11 height 11
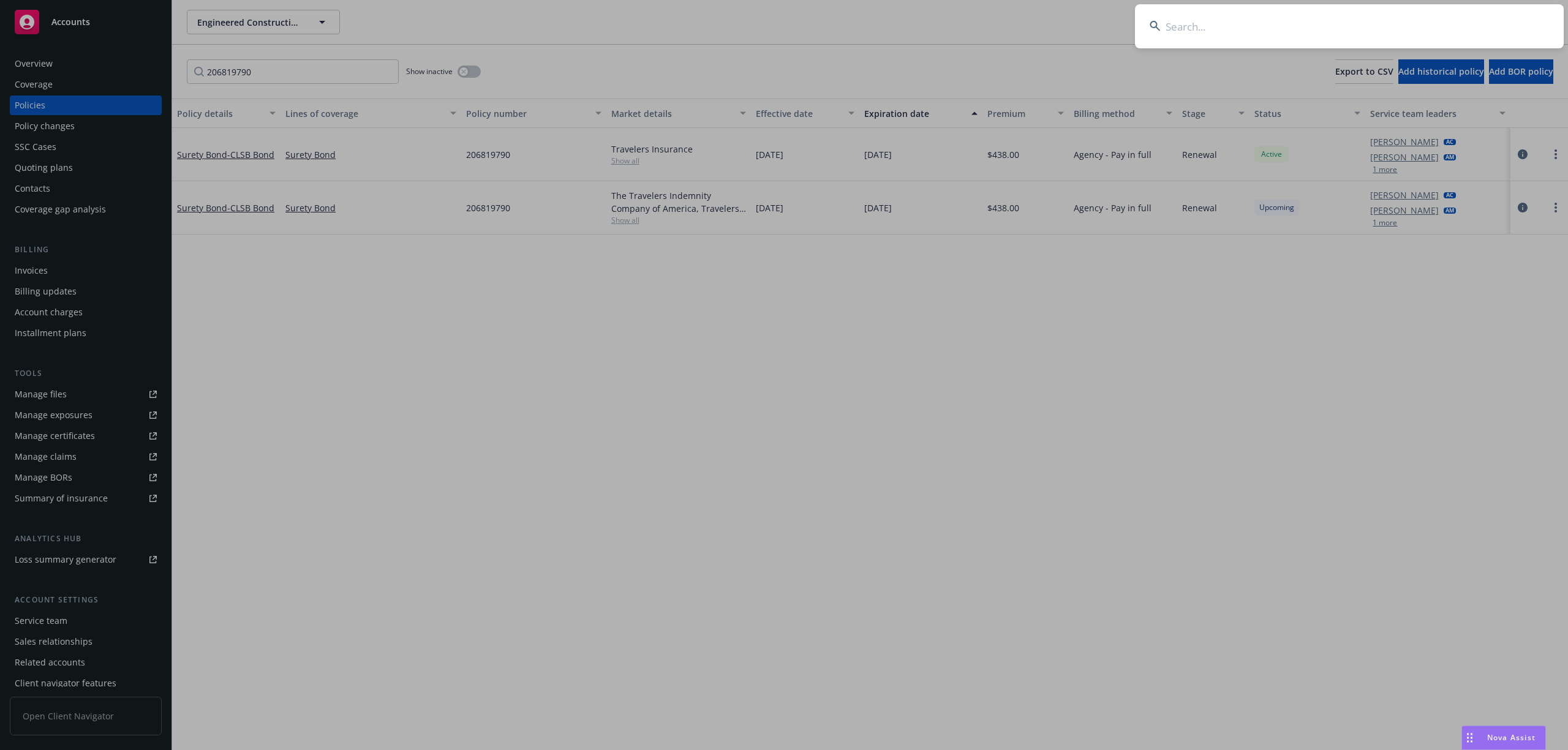
click at [1354, 27] on input at bounding box center [1350, 26] width 429 height 44
type input "The Ratto Group of Companies"
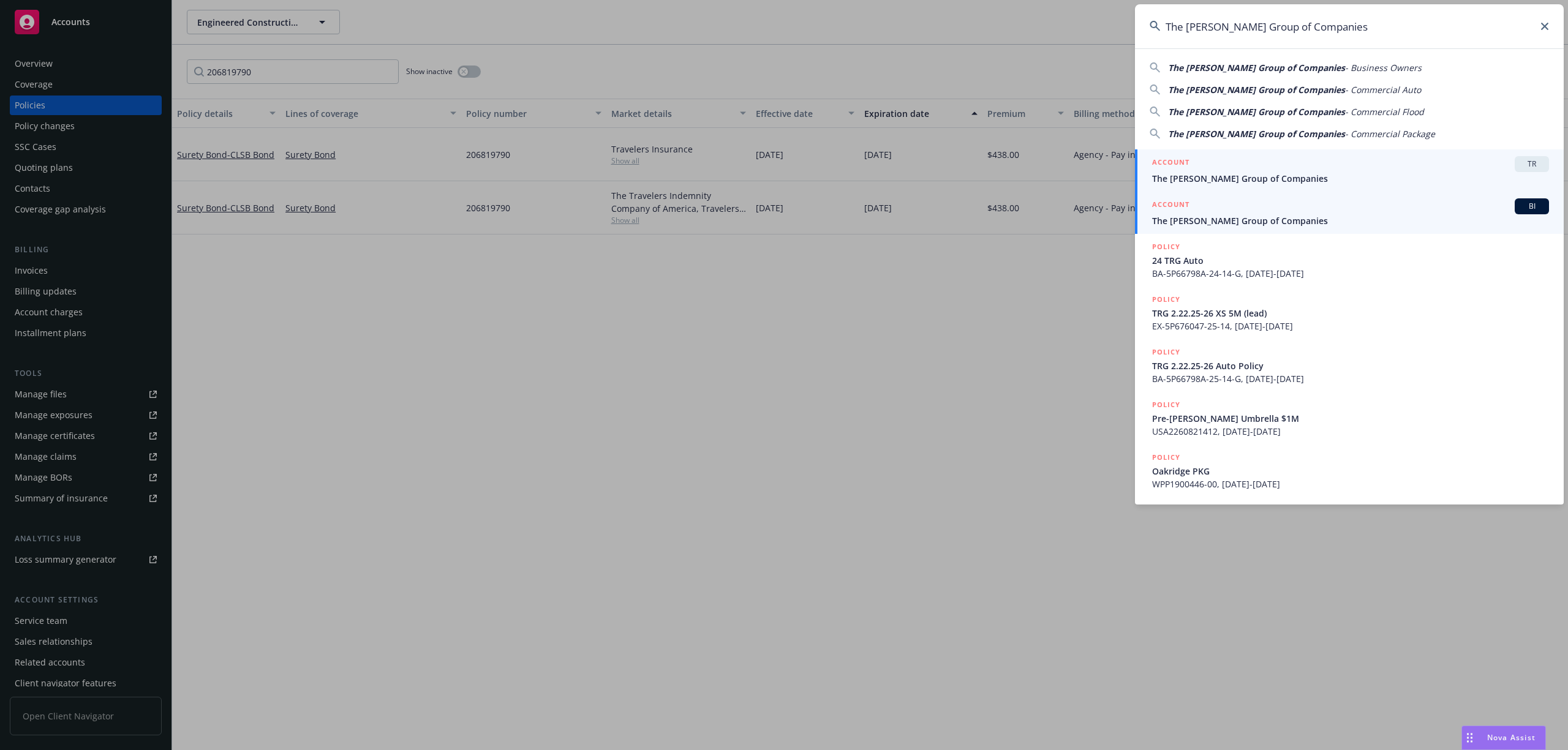
click at [1220, 221] on span "The Ratto Group of Companies" at bounding box center [1350, 221] width 397 height 13
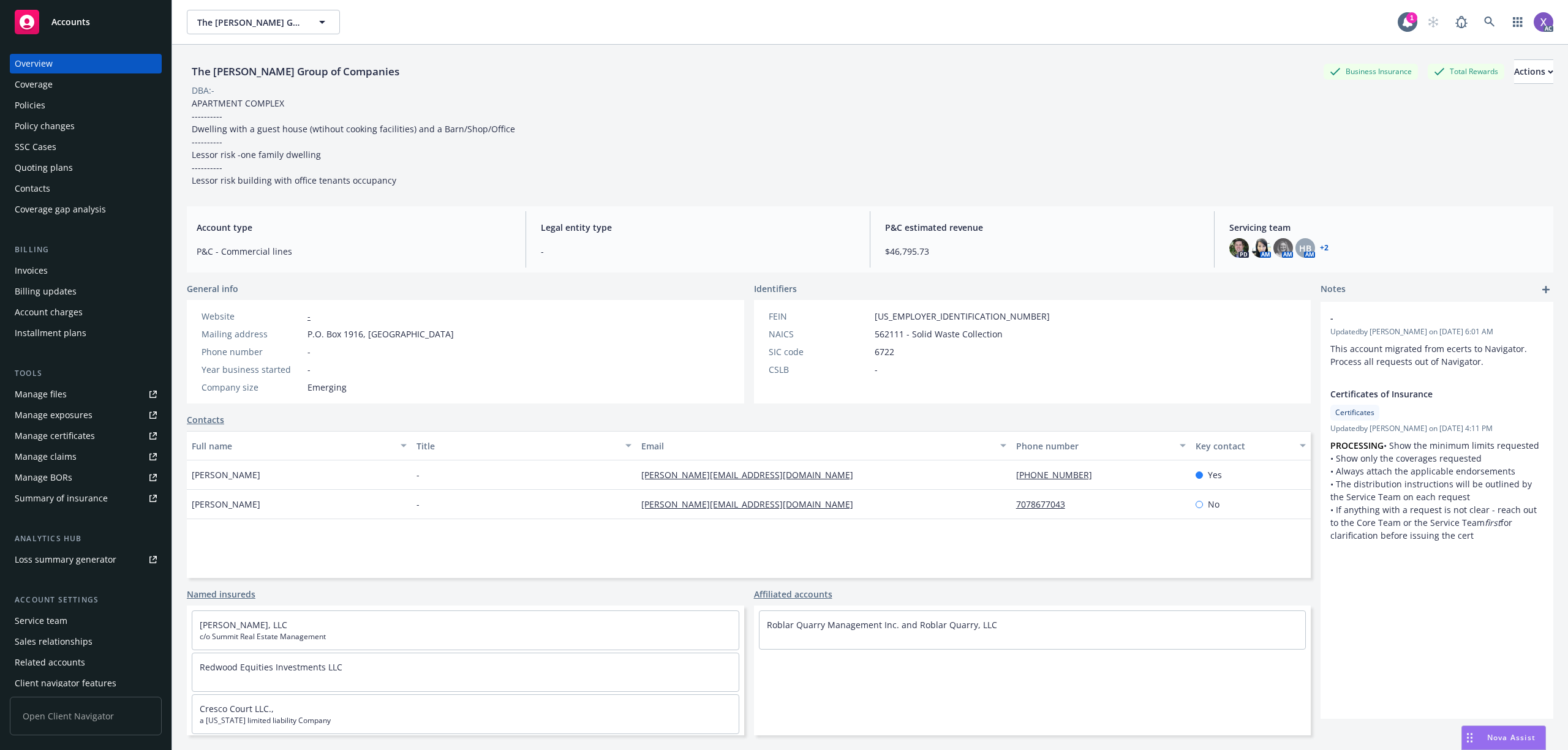
click at [23, 277] on div "Invoices" at bounding box center [32, 271] width 33 height 20
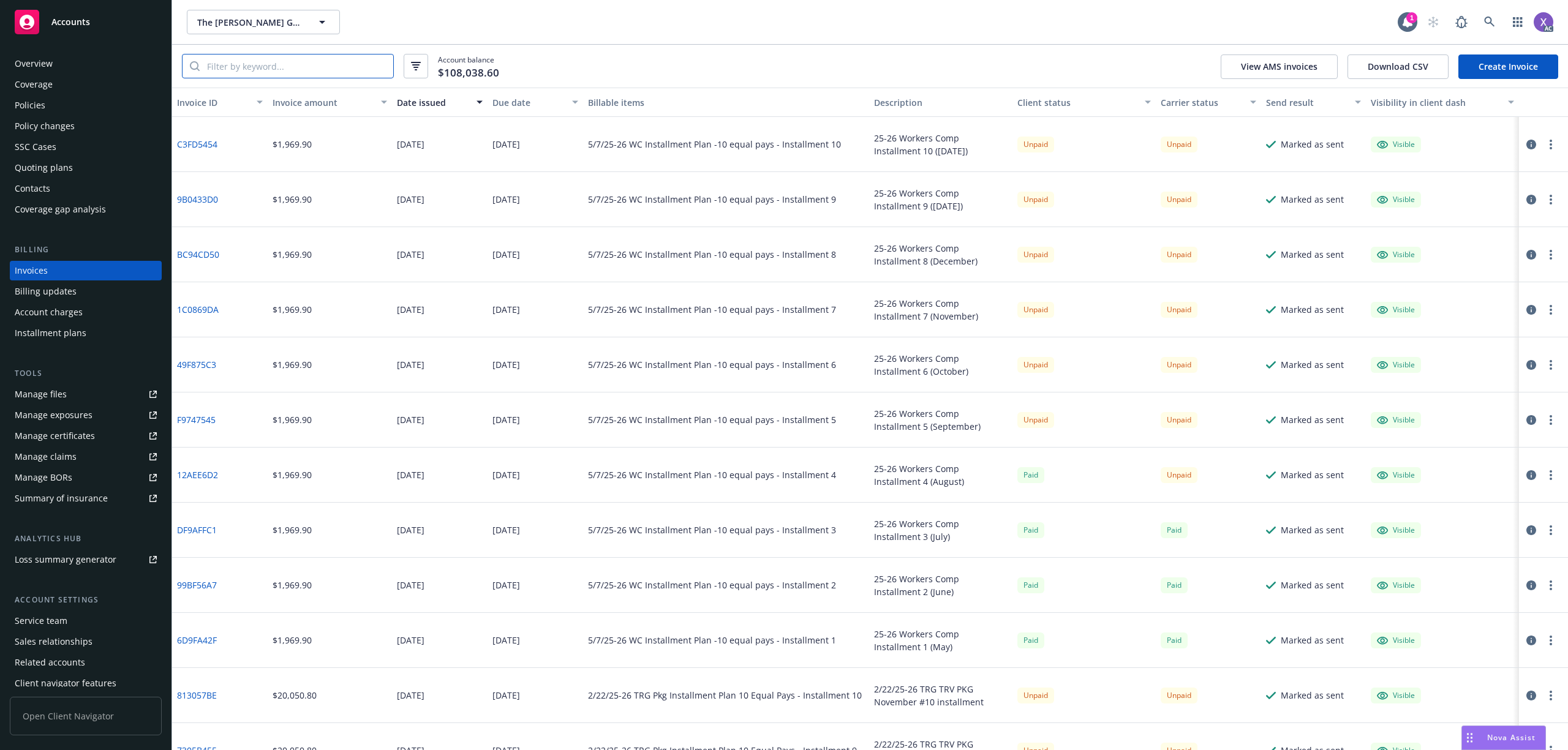
click at [230, 71] on input "search" at bounding box center [297, 66] width 194 height 23
paste input "EX-5P676047-25-14"
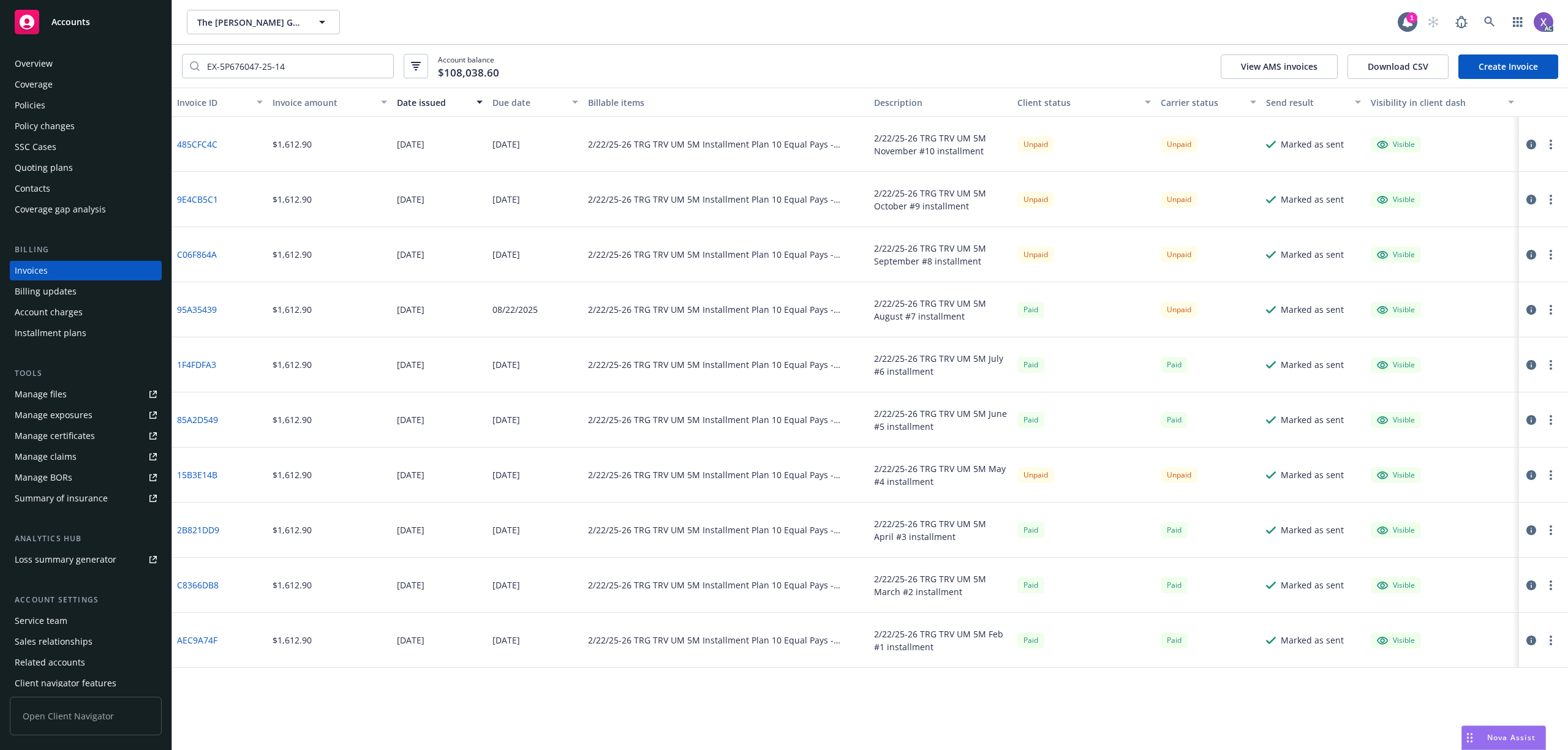
click at [204, 316] on link "95A35439" at bounding box center [197, 310] width 40 height 13
drag, startPoint x: 304, startPoint y: 69, endPoint x: 77, endPoint y: 55, distance: 227.4
click at [77, 55] on div "Accounts Overview Coverage Policies Policy changes SSC Cases Quoting plans Cont…" at bounding box center [784, 375] width 1568 height 750
paste input "BA-5P66798A-25-14-G"
type input "BA-5P66798A-25-14-G"
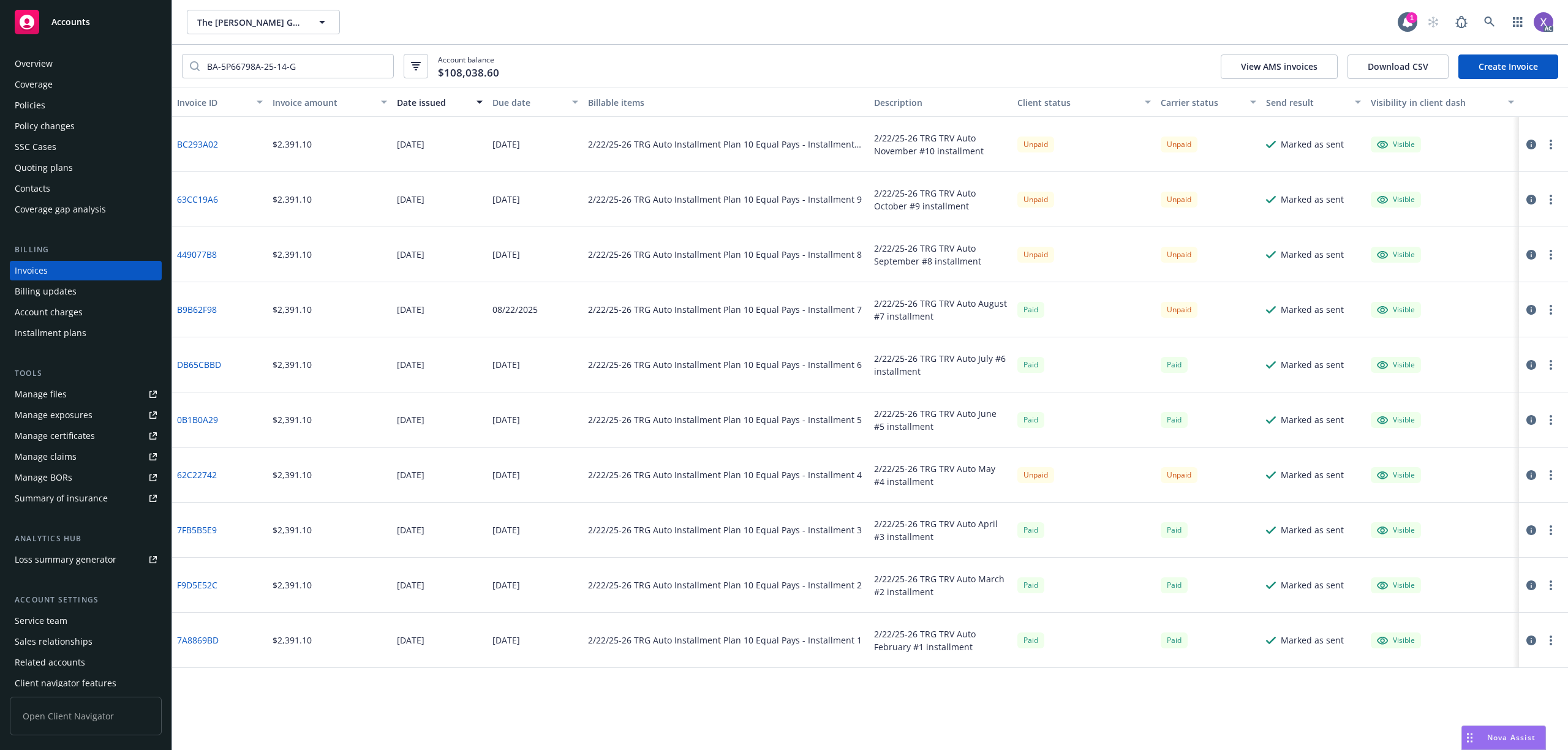
click at [197, 309] on link "B9B62F98" at bounding box center [197, 310] width 40 height 13
click at [1476, 15] on div "AC" at bounding box center [1487, 21] width 133 height 25
click at [1482, 16] on link at bounding box center [1489, 21] width 25 height 25
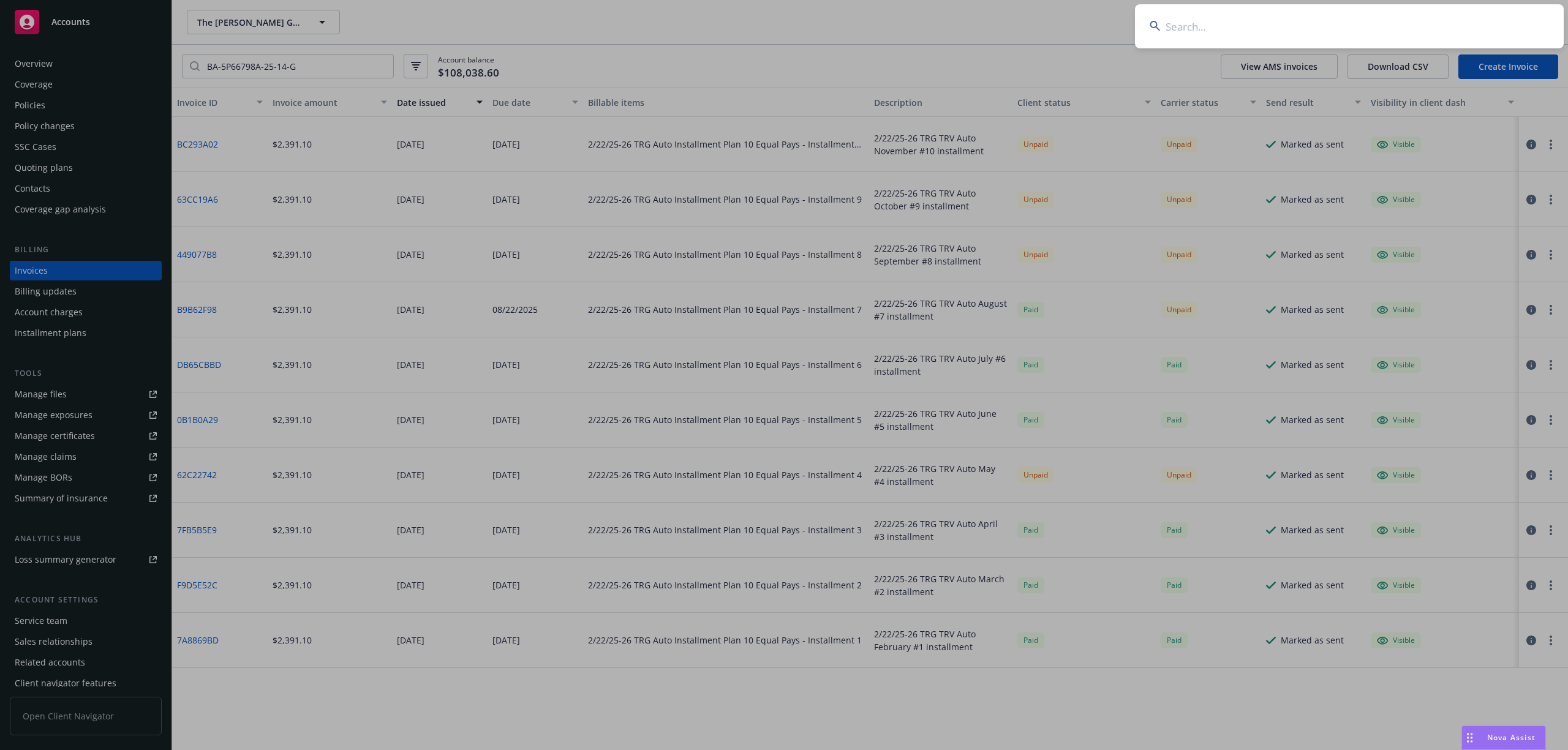
click at [1346, 21] on input at bounding box center [1350, 26] width 429 height 44
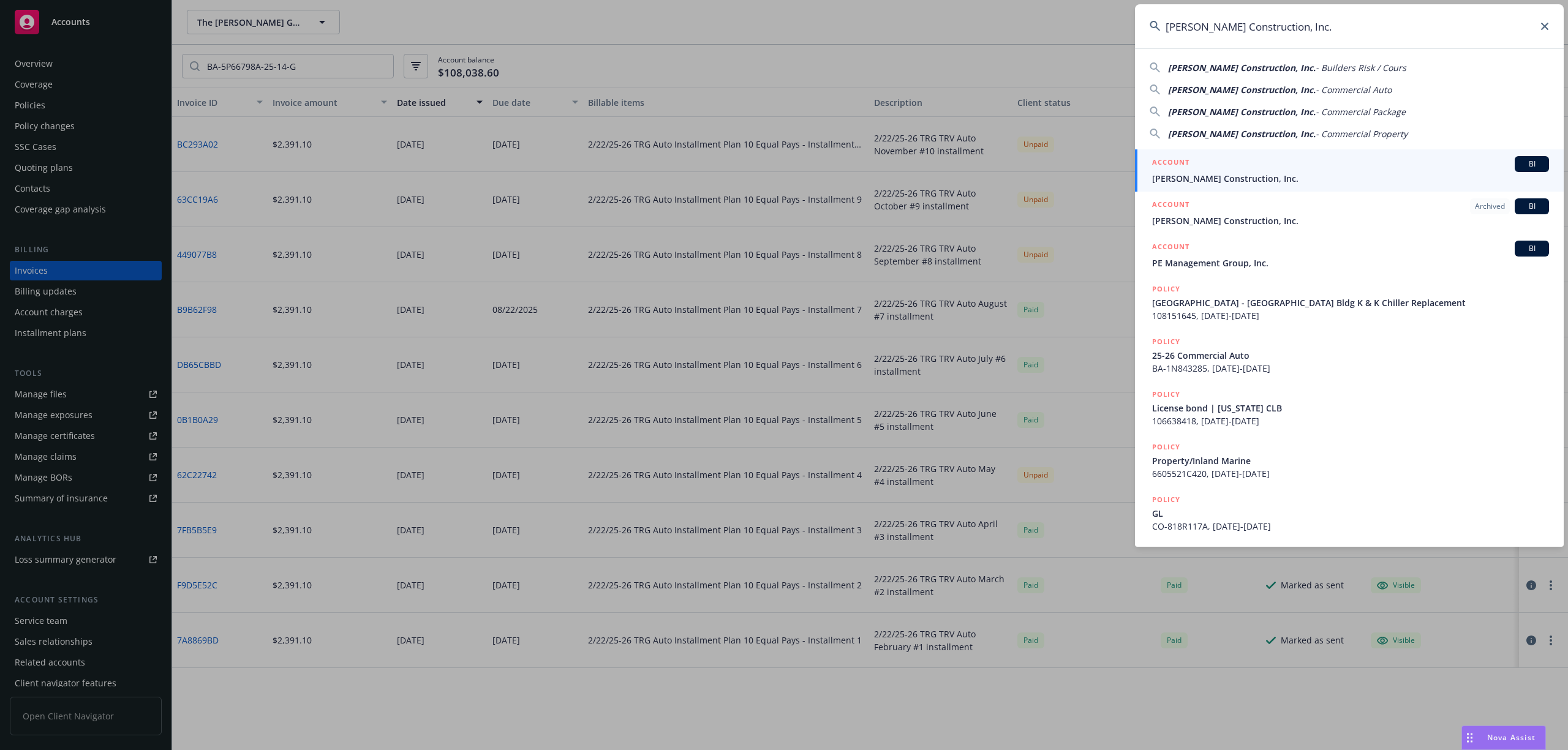
type input "Coulter Construction, Inc."
click at [1223, 187] on link "ACCOUNT BI Coulter Construction, Inc." at bounding box center [1350, 170] width 429 height 42
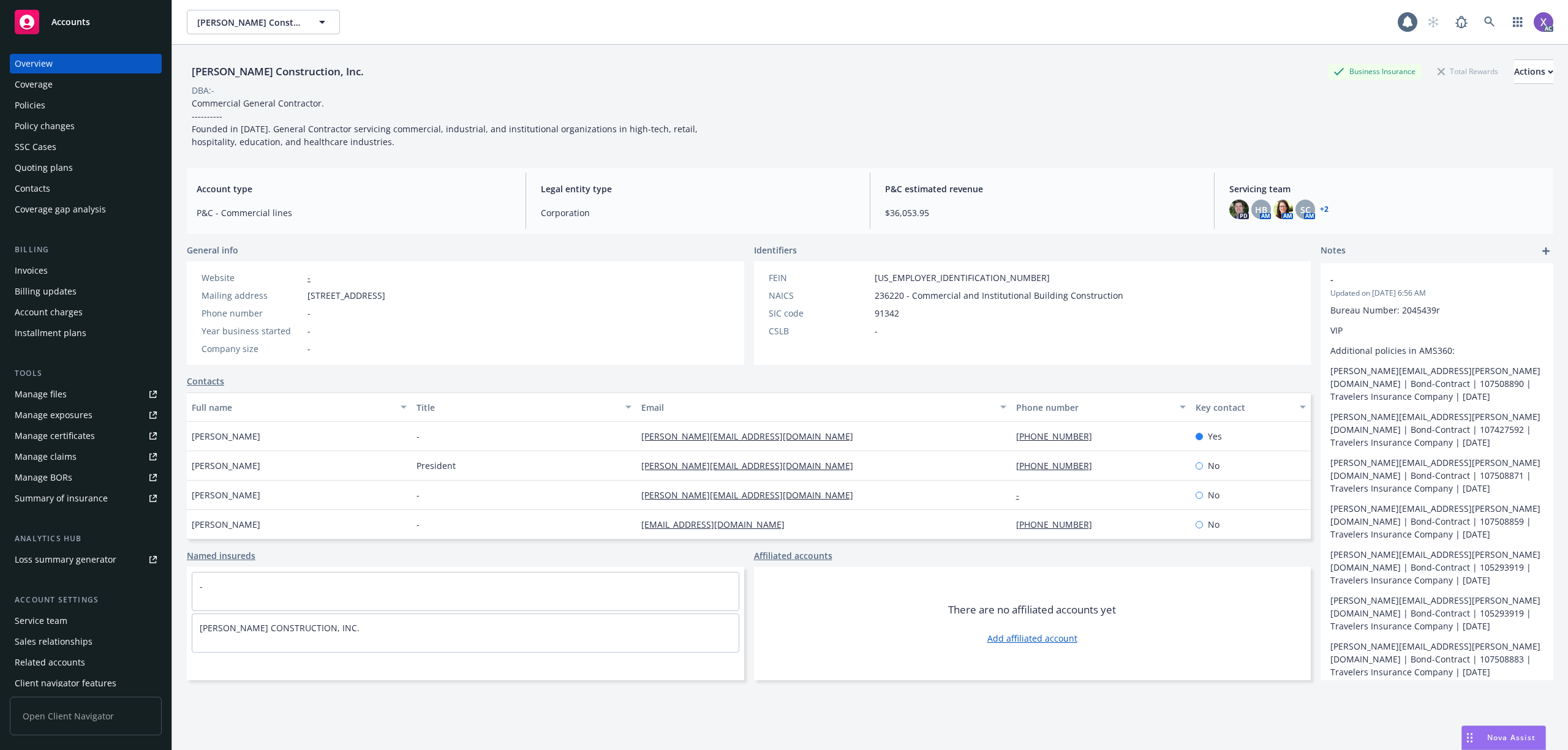
click at [34, 272] on div "Invoices" at bounding box center [32, 271] width 33 height 20
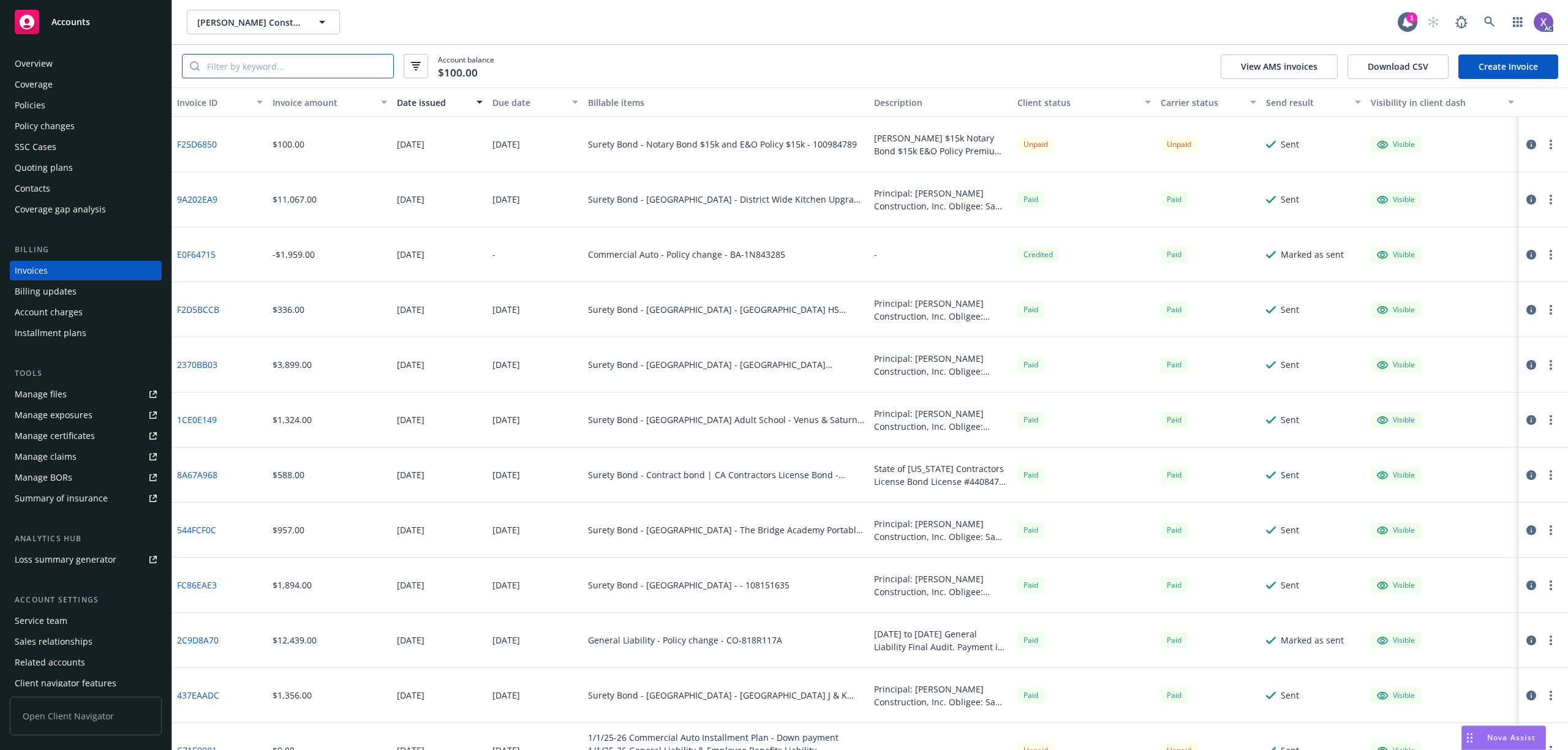
click at [273, 60] on input "search" at bounding box center [297, 66] width 194 height 23
paste input "A3E4E357"
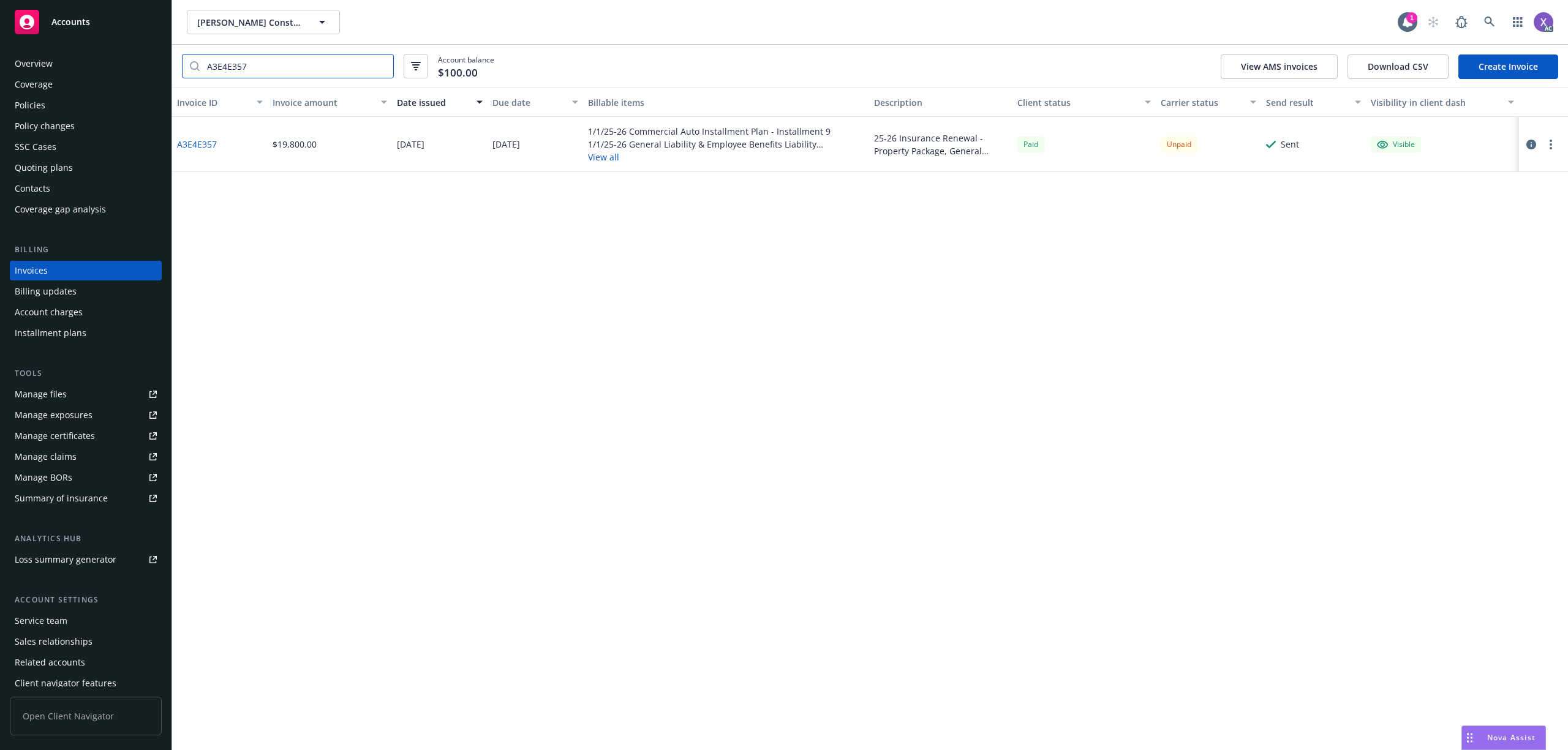
type input "A3E4E357"
click at [208, 144] on link "A3E4E357" at bounding box center [197, 144] width 40 height 13
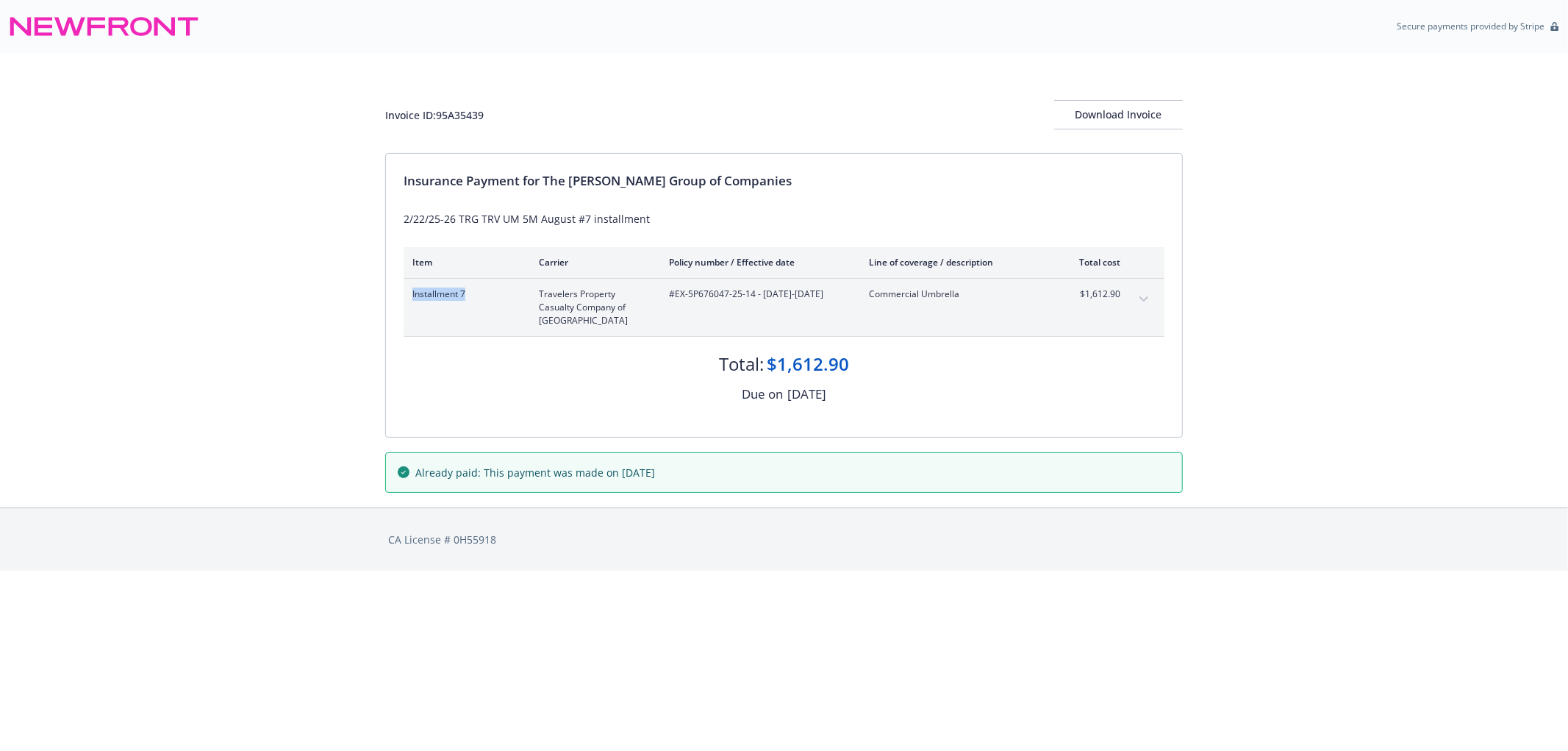
drag, startPoint x: 473, startPoint y: 303, endPoint x: 412, endPoint y: 311, distance: 61.5
click at [412, 311] on div "Installment 7" at bounding box center [464, 308] width 103 height 40
copy span "Installment 7"
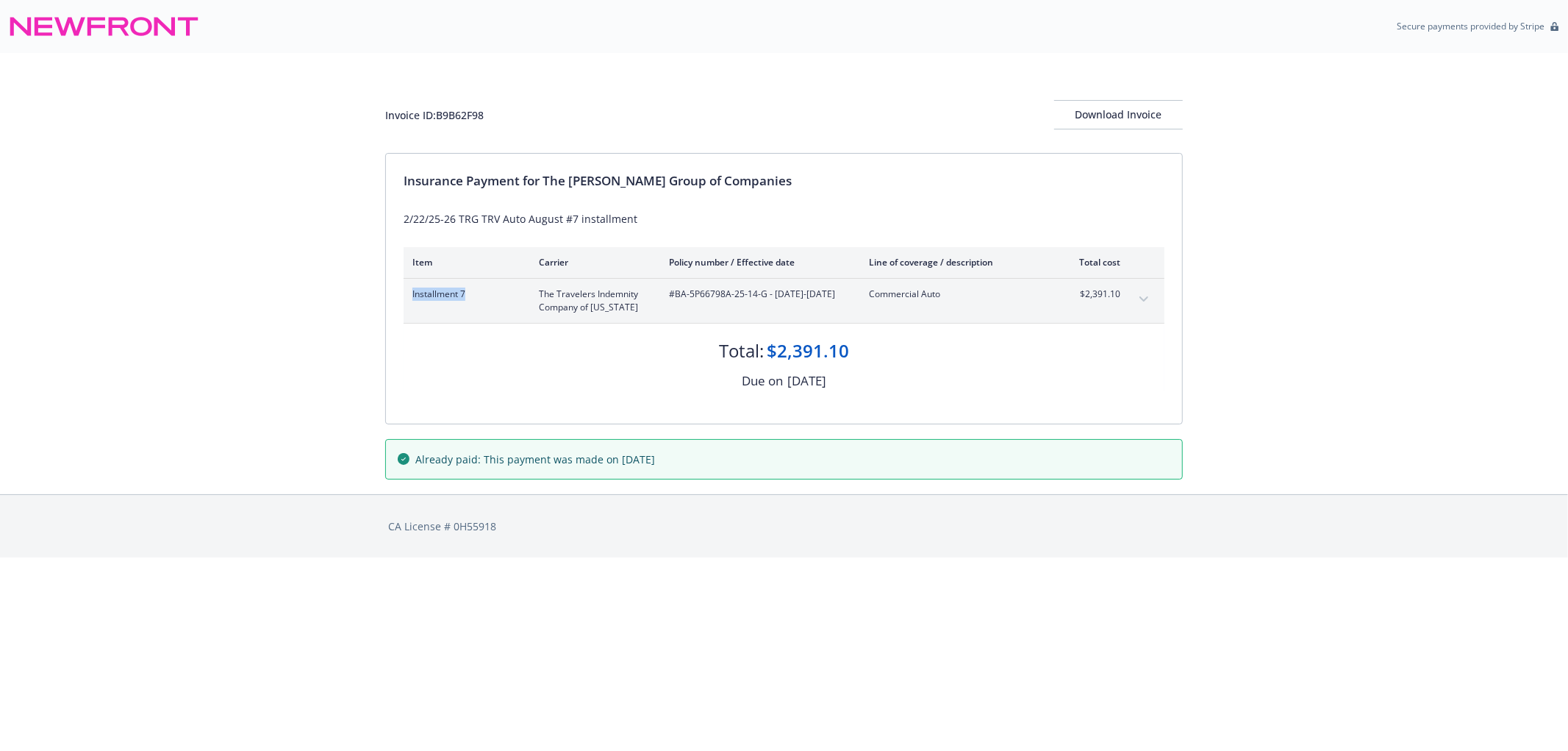
drag, startPoint x: 468, startPoint y: 303, endPoint x: 408, endPoint y: 305, distance: 60.0
click at [408, 305] on div "Installment 7 The Travelers Indemnity Company of [US_STATE] #BA-5P66798A-25-14-…" at bounding box center [784, 300] width 761 height 44
copy span "Installment 7"
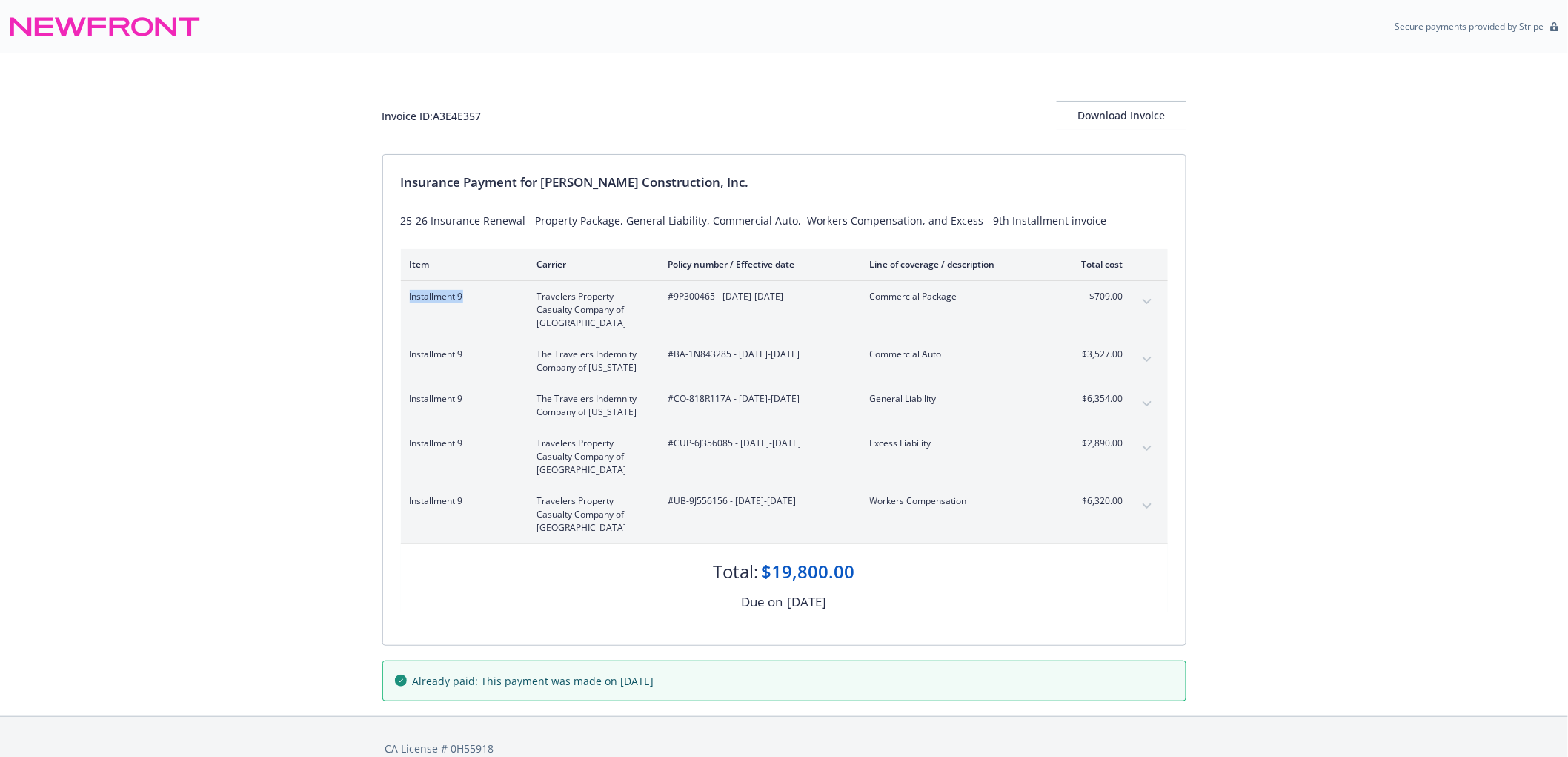
drag, startPoint x: 466, startPoint y: 301, endPoint x: 407, endPoint y: 306, distance: 59.2
click at [407, 306] on div "Installment 9 Travelers Property Casualty Company of America #9P300465 - [DATE]…" at bounding box center [784, 309] width 767 height 58
copy span "Installment 9"
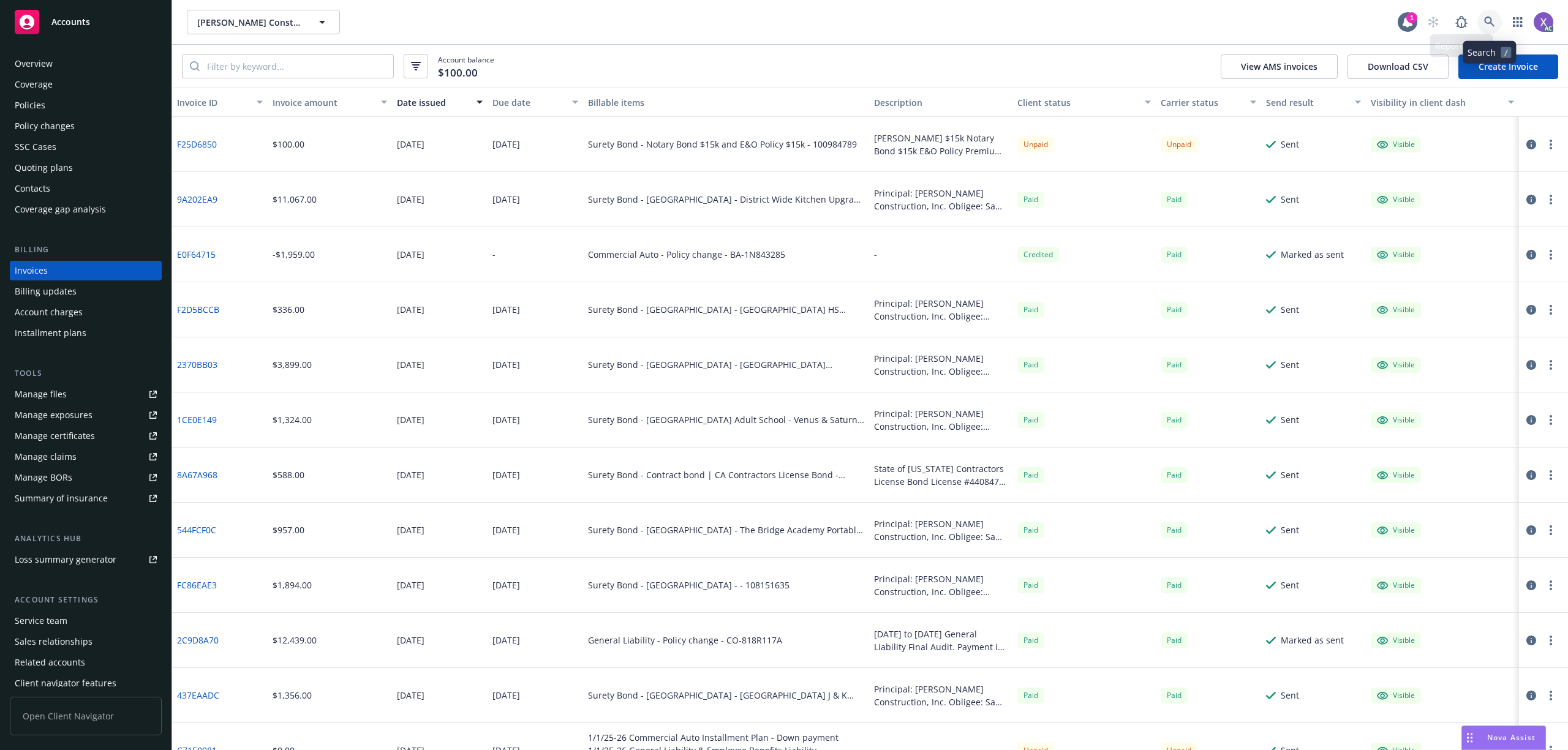
click at [1489, 23] on icon at bounding box center [1489, 21] width 10 height 10
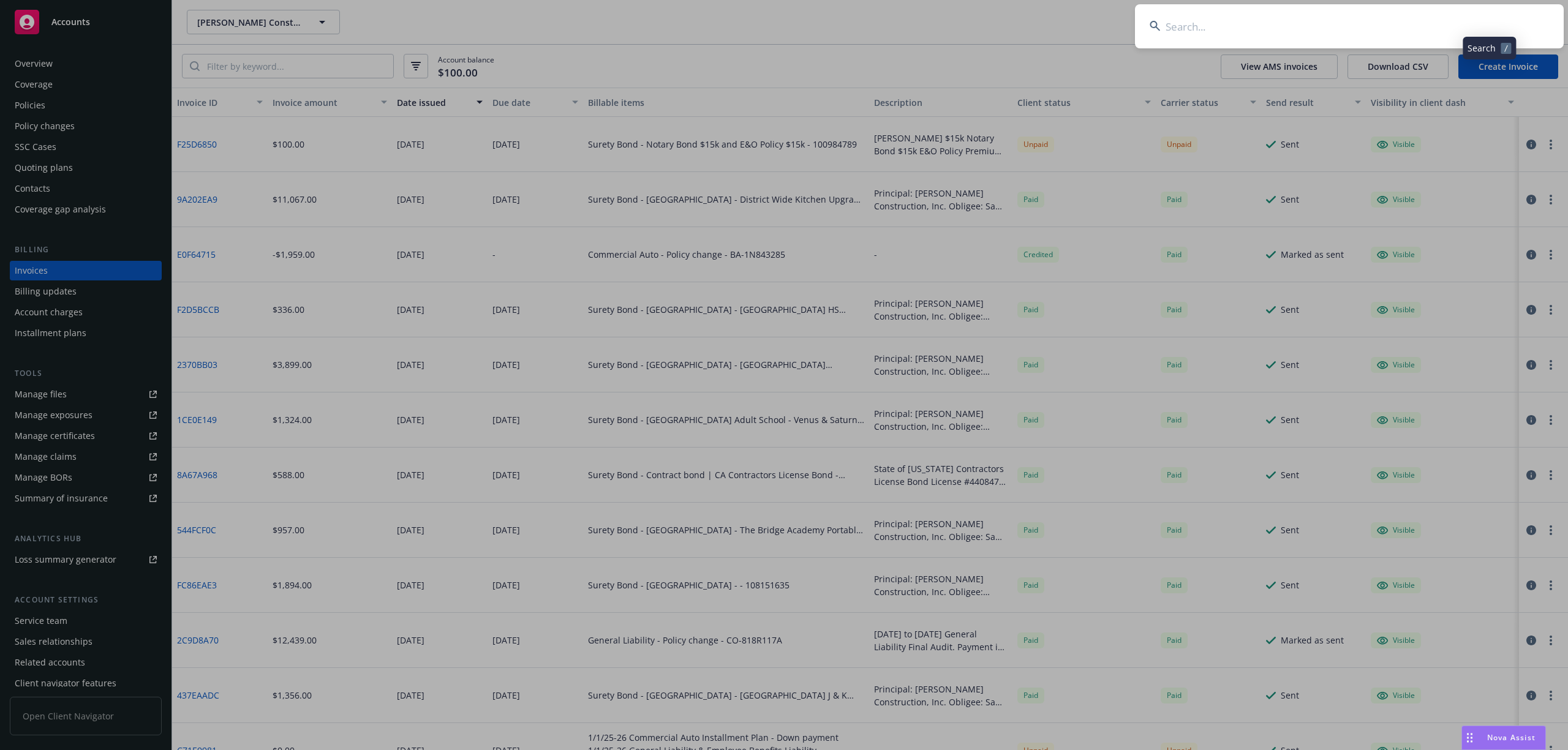
click at [1377, 25] on input at bounding box center [1350, 26] width 429 height 44
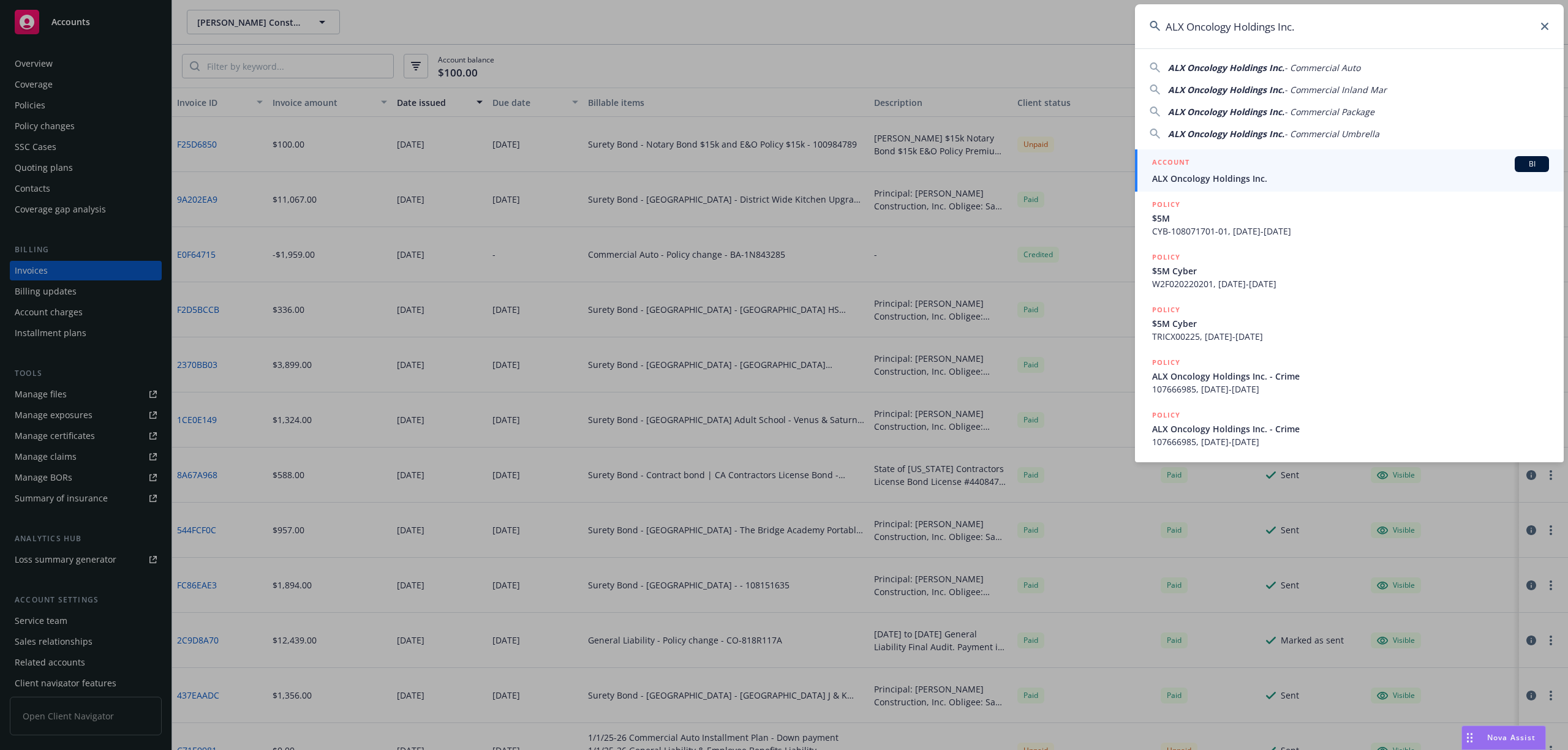
type input "ALX Oncology Holdings Inc."
click at [1254, 164] on div "ACCOUNT BI" at bounding box center [1350, 164] width 397 height 16
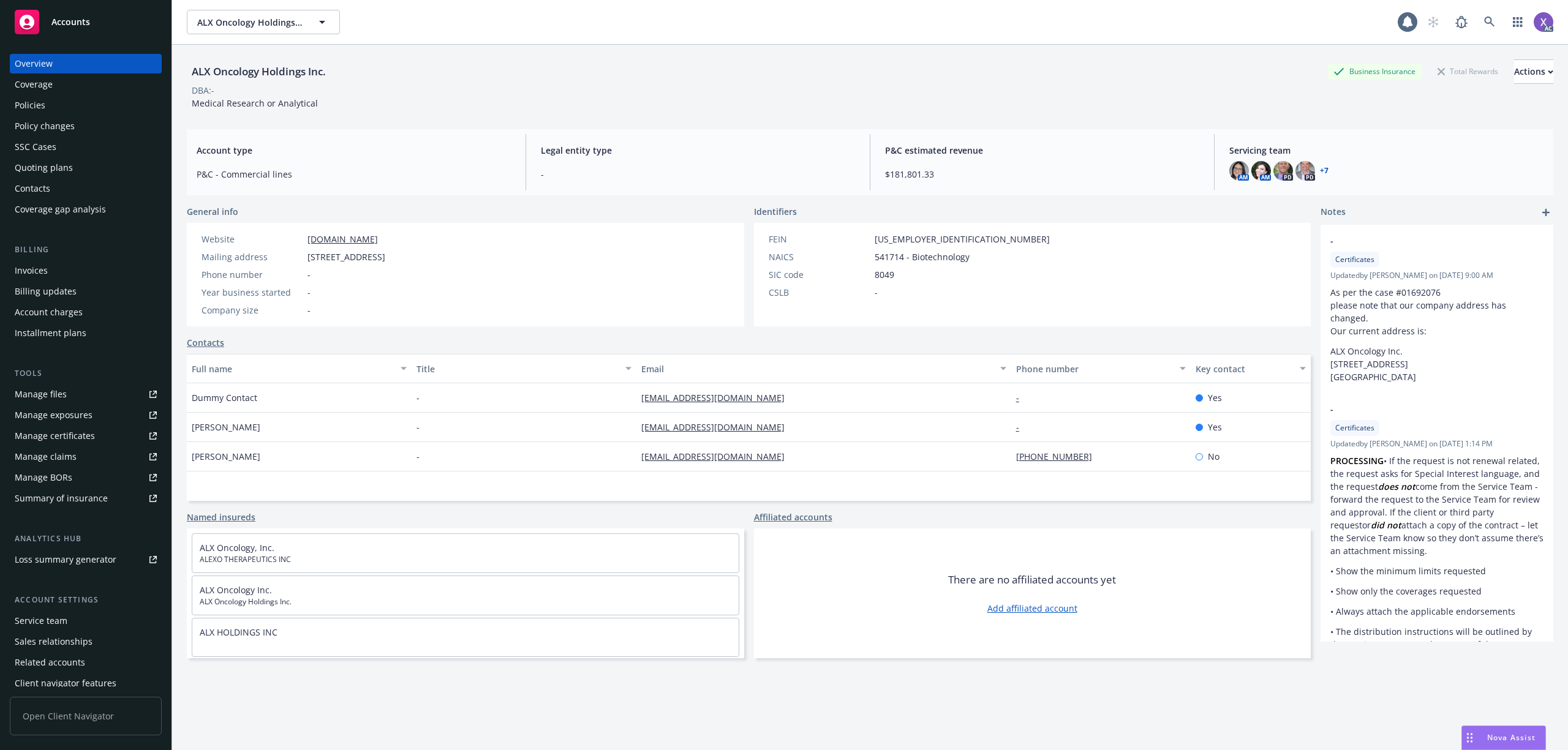
click at [33, 96] on div "Policies" at bounding box center [30, 105] width 31 height 20
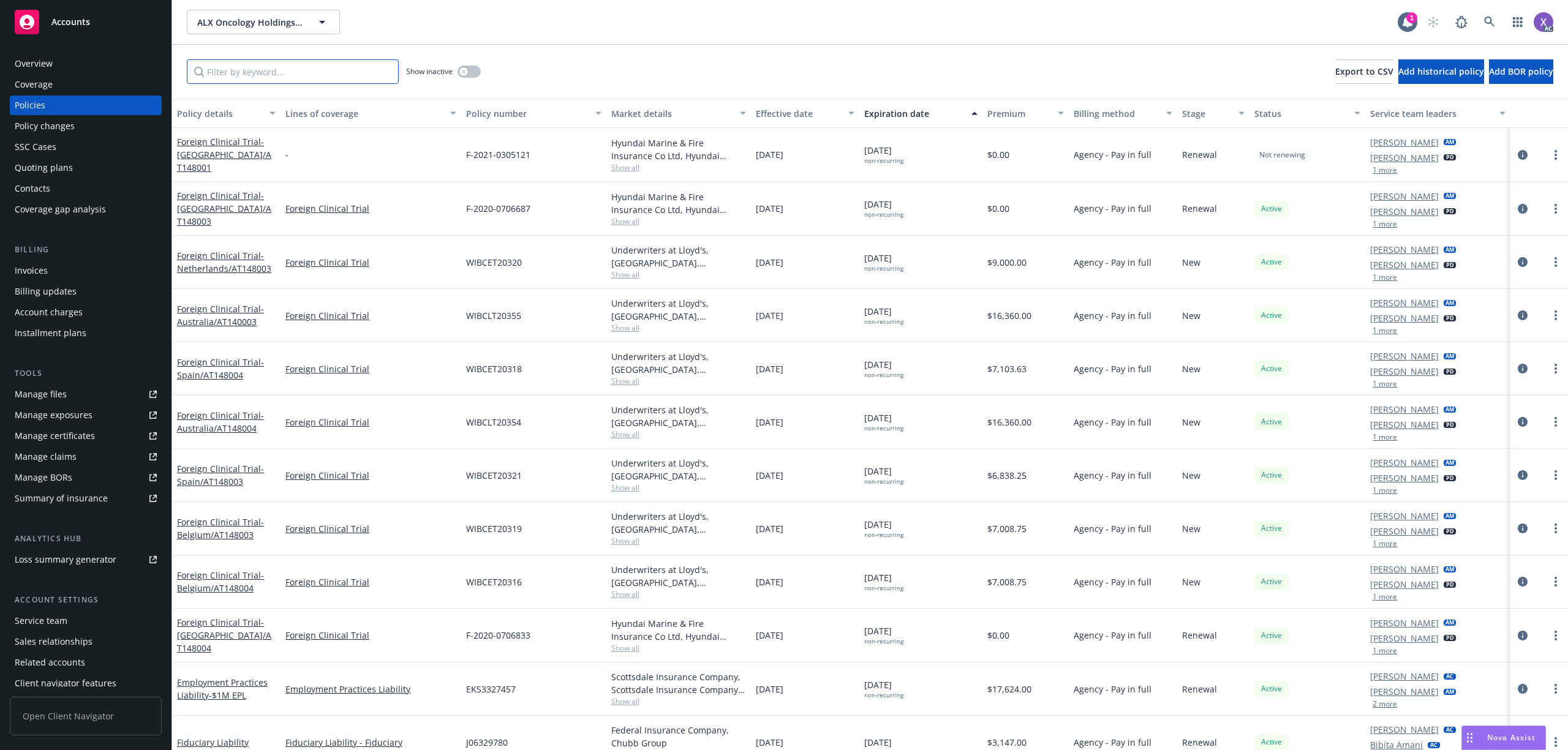
click at [292, 76] on input "Filter by keyword..." at bounding box center [292, 71] width 212 height 25
paste input "CYB-108071701-01"
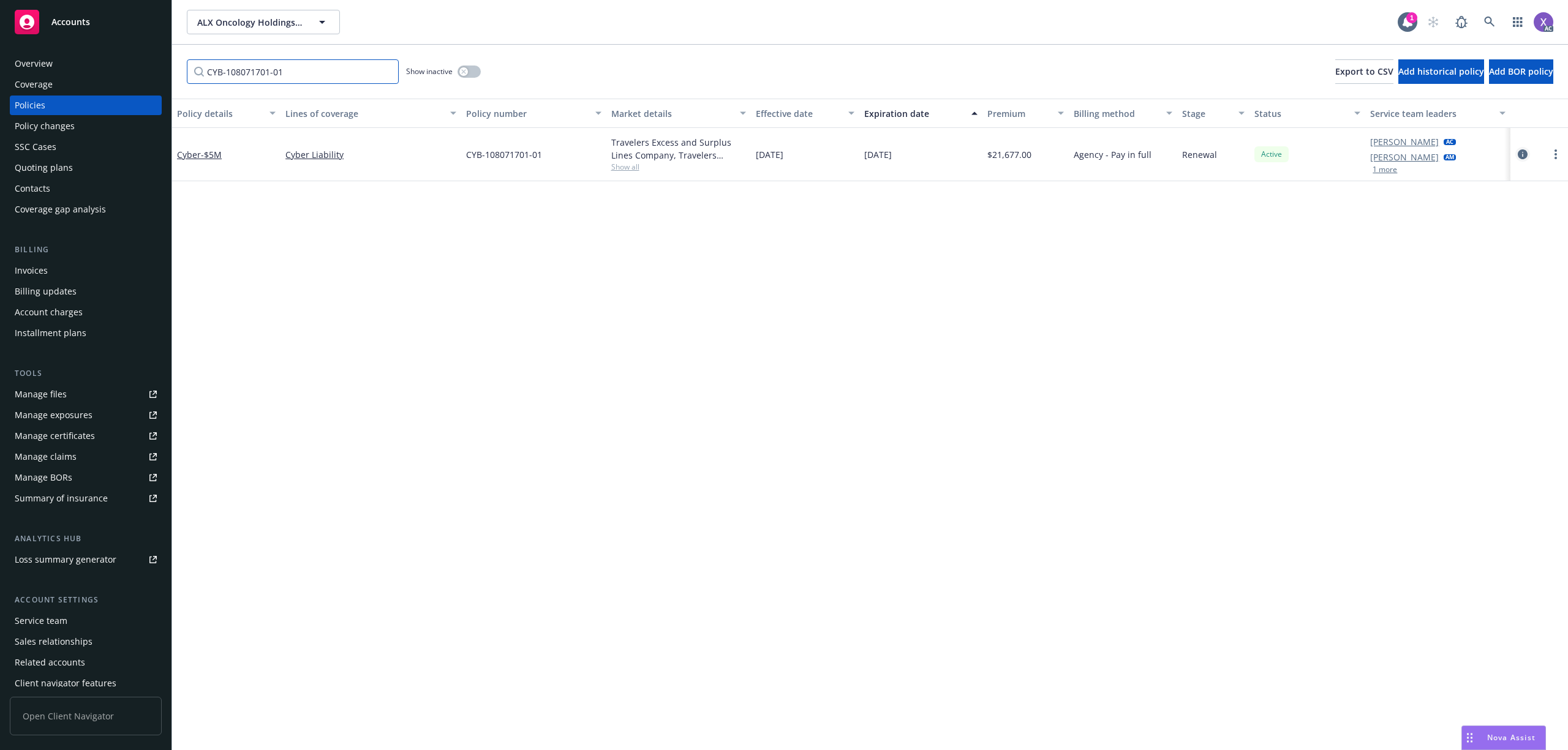
type input "CYB-108071701-01"
click at [1524, 157] on icon "circleInformation" at bounding box center [1523, 154] width 10 height 10
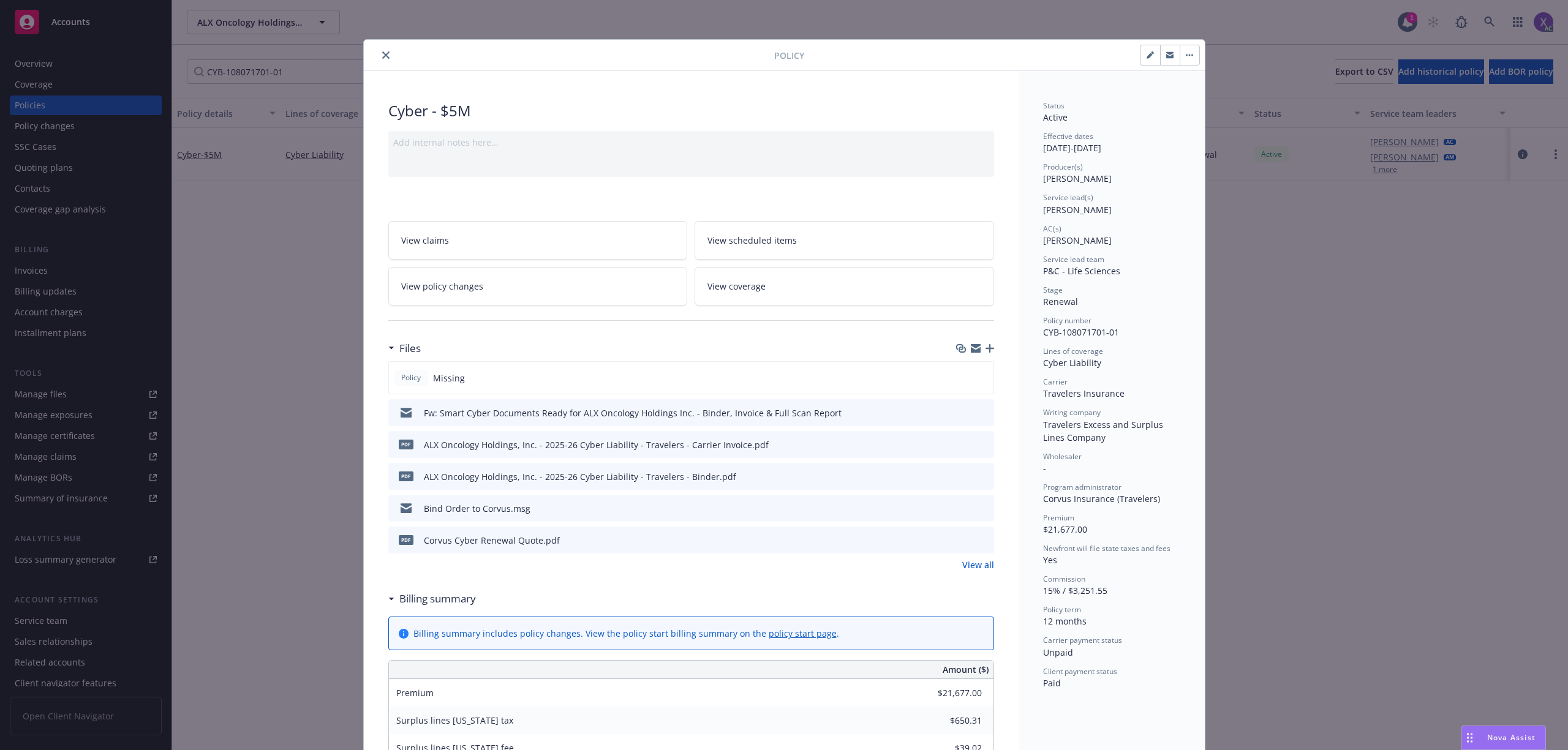
click at [969, 561] on link "View all" at bounding box center [978, 565] width 32 height 13
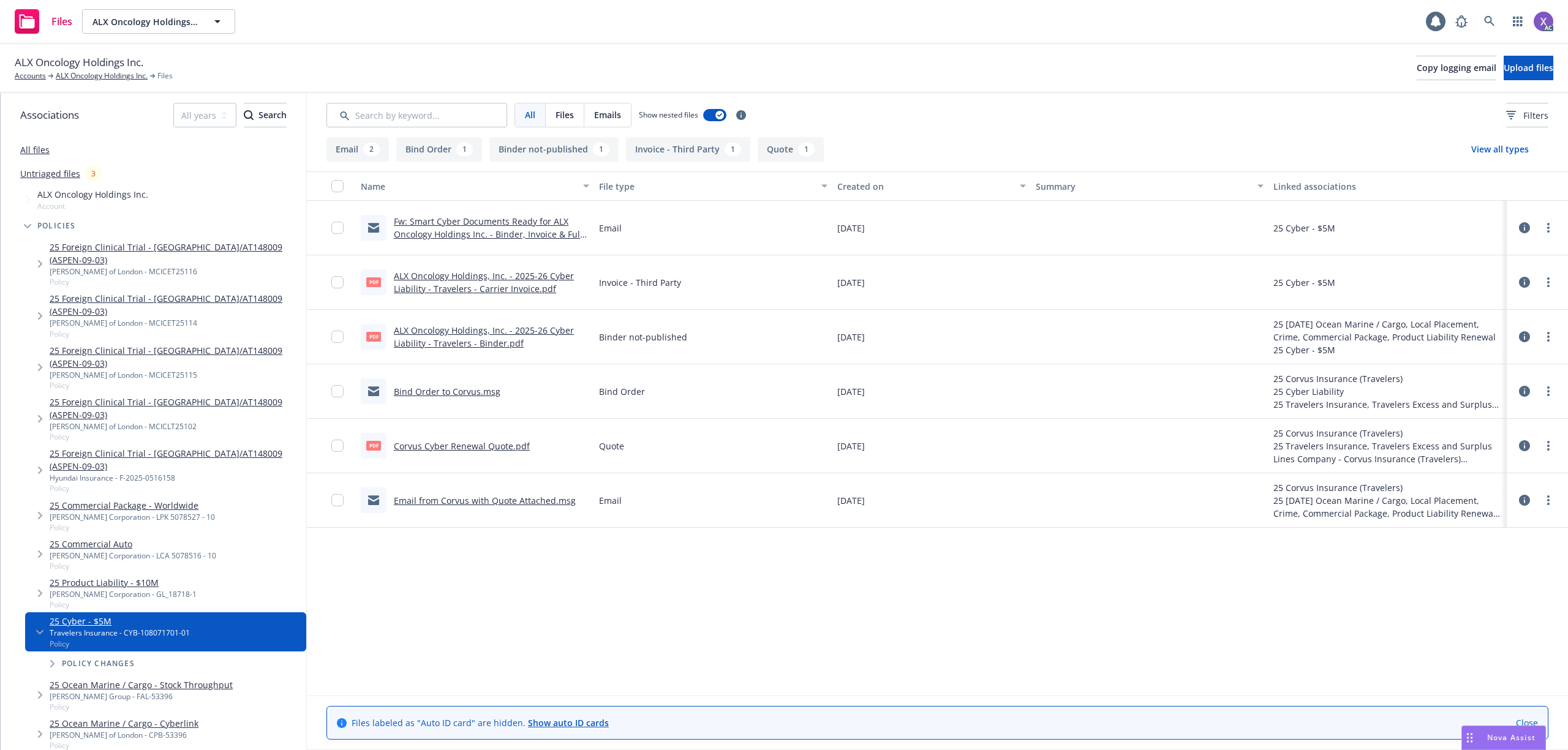
click at [554, 280] on link "ALX Oncology Holdings, Inc. - 2025-26 Cyber Liability - Travelers - Carrier Inv…" at bounding box center [483, 282] width 180 height 25
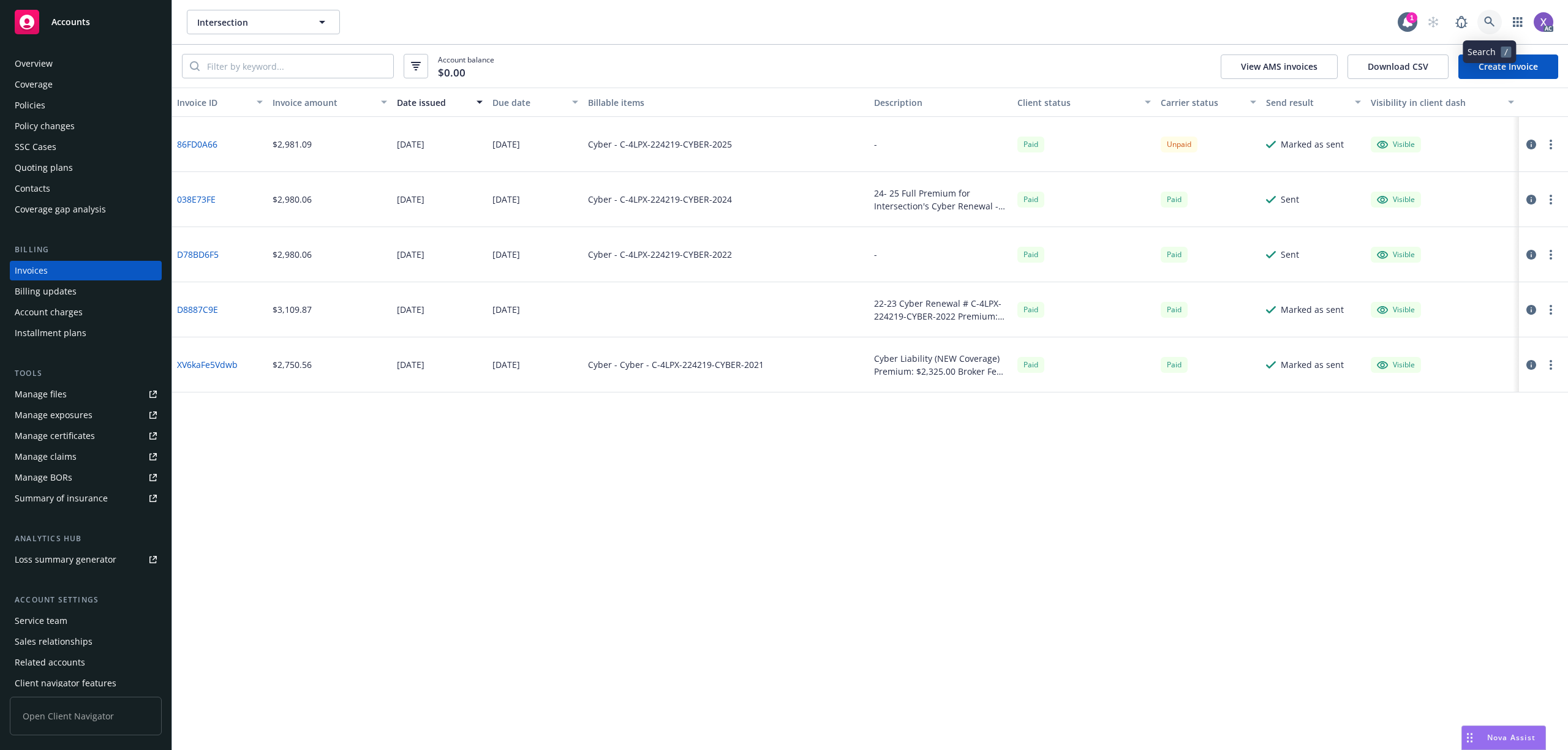
click at [1481, 13] on link at bounding box center [1489, 21] width 25 height 25
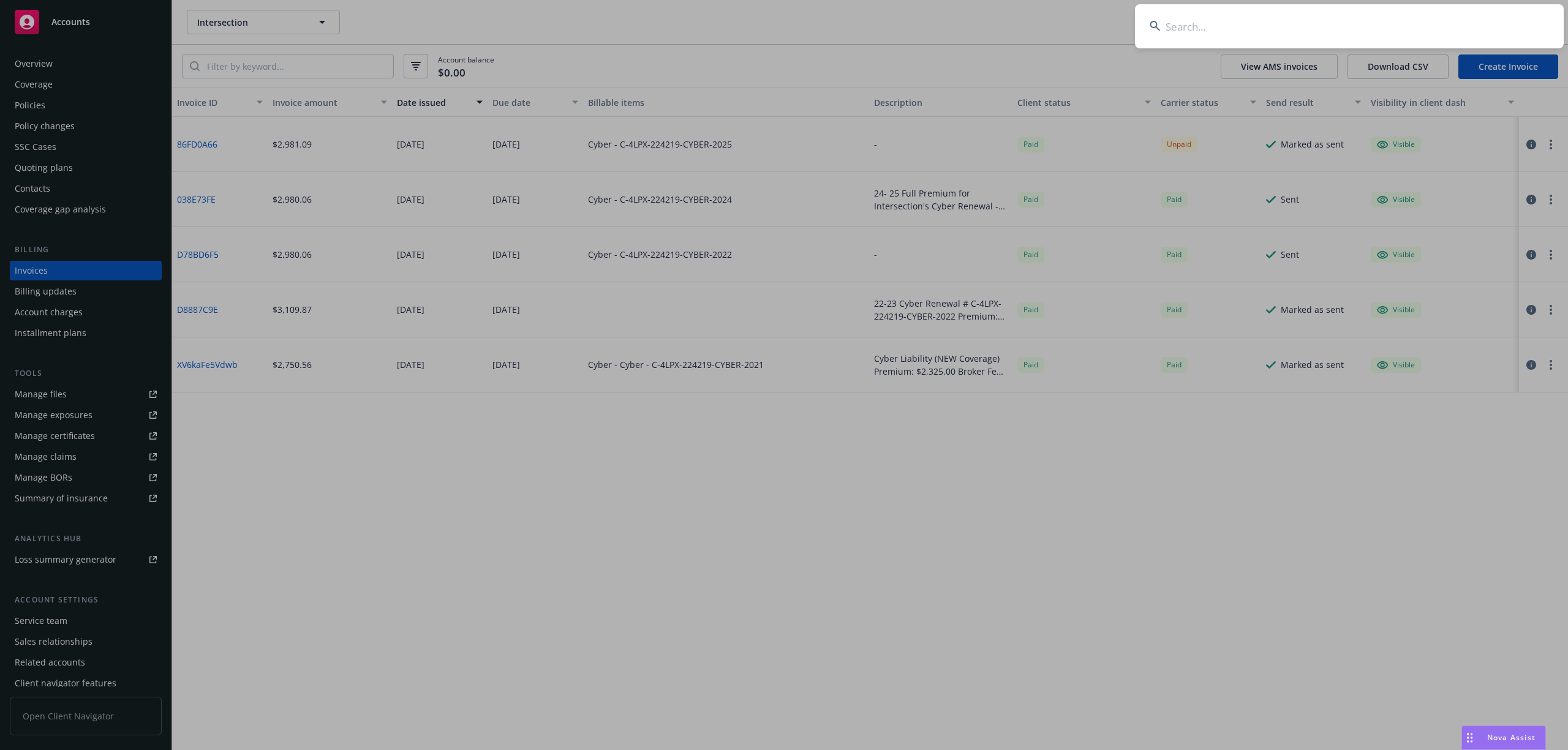
click at [1387, 23] on input at bounding box center [1350, 26] width 429 height 44
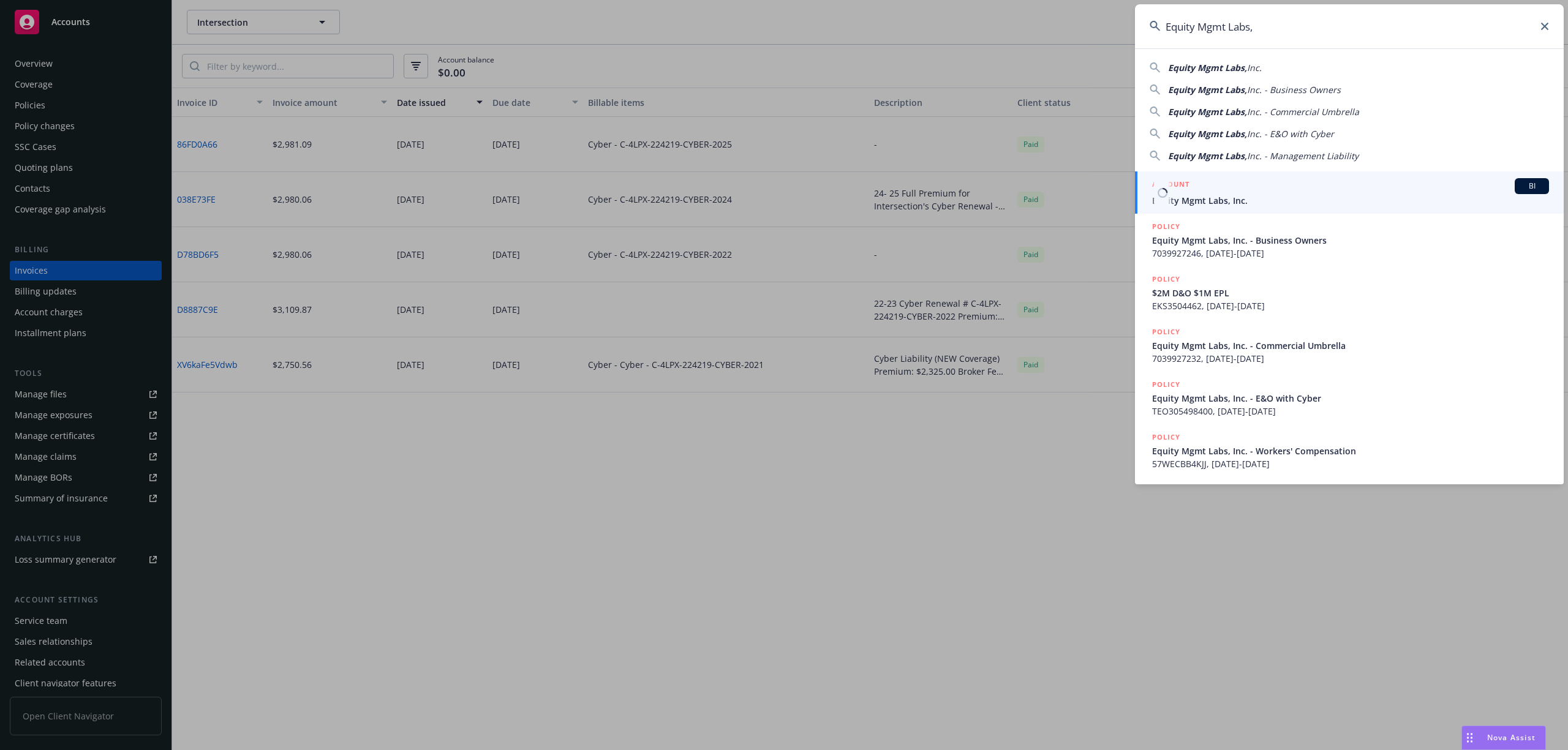
type input "Equity Mgmt Labs,"
click at [1236, 194] on div "ACCOUNT BI" at bounding box center [1350, 187] width 397 height 16
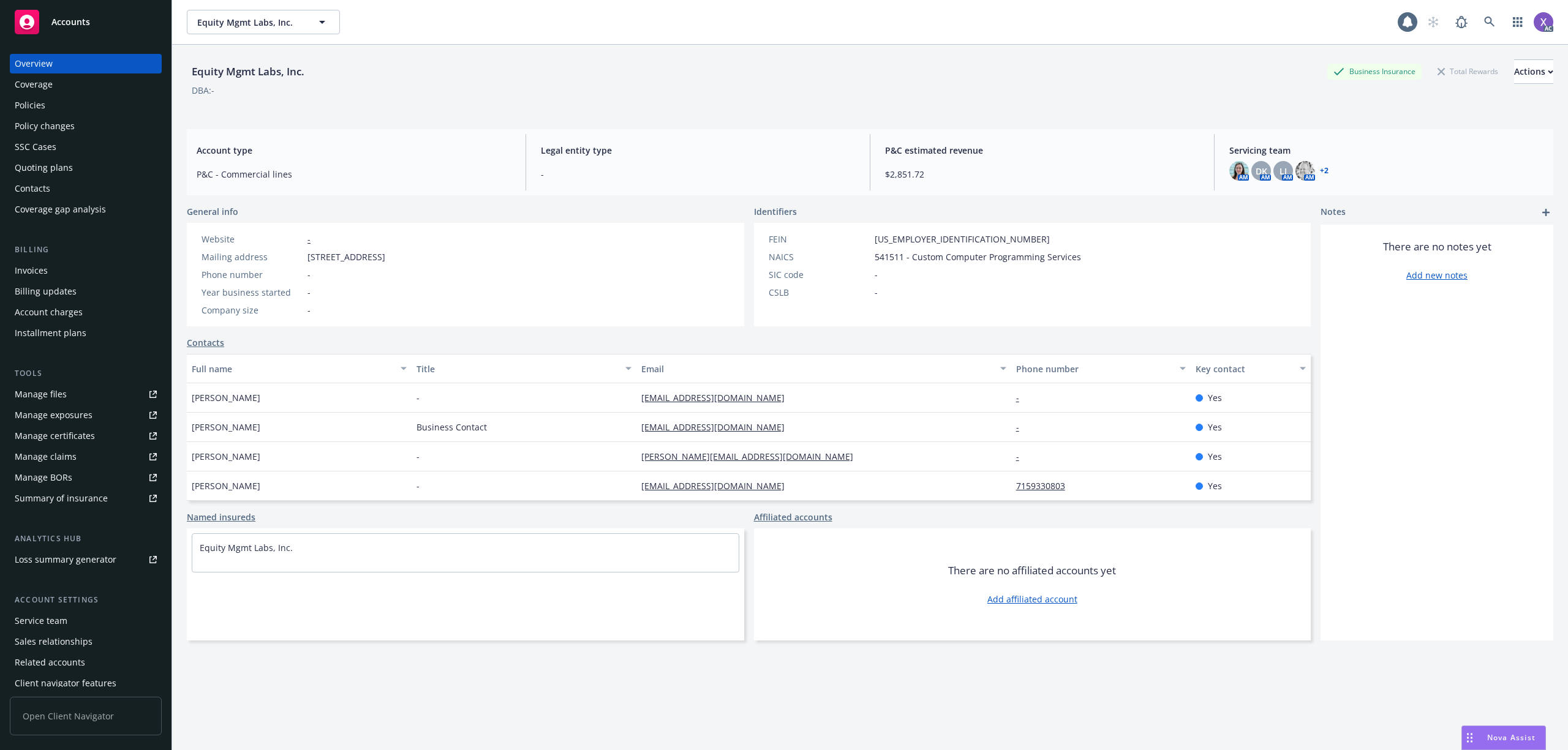
click at [37, 268] on div "Invoices" at bounding box center [32, 271] width 33 height 20
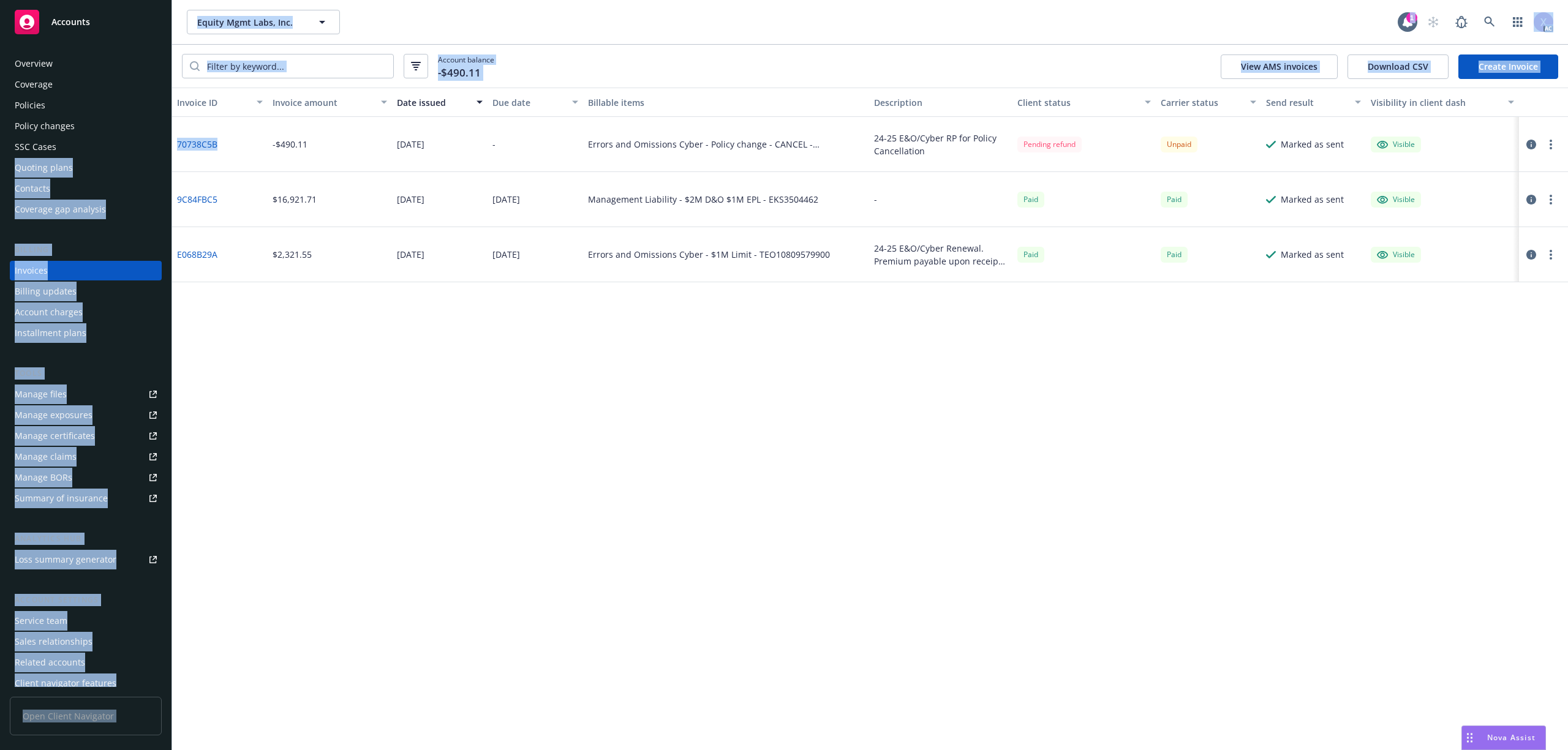
drag, startPoint x: 233, startPoint y: 151, endPoint x: 170, endPoint y: 150, distance: 63.0
click at [170, 150] on div "Accounts Overview Coverage Policies Policy changes SSC Cases Quoting plans Cont…" at bounding box center [784, 375] width 1568 height 750
click at [183, 155] on div "70738C5B" at bounding box center [220, 144] width 95 height 55
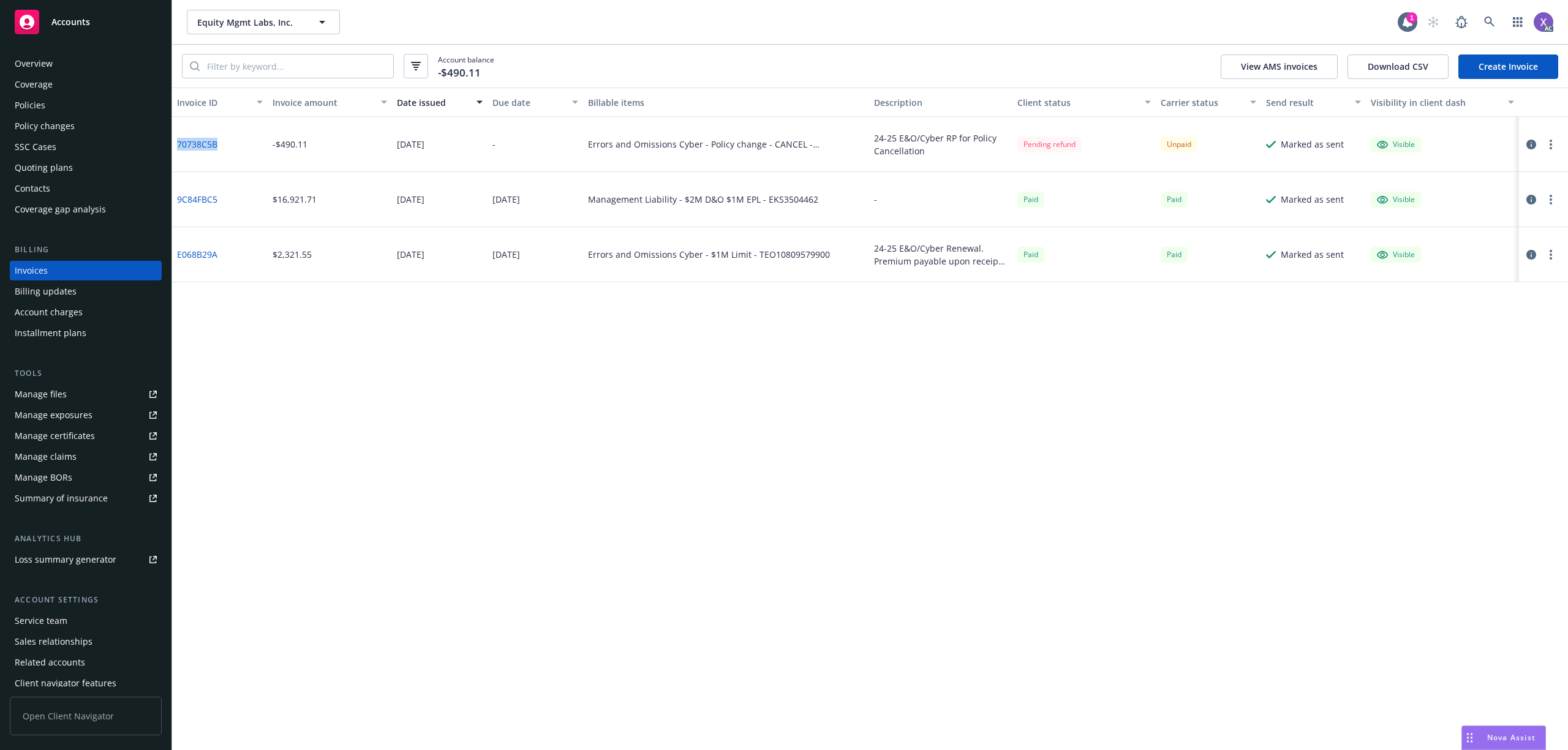
drag, startPoint x: 218, startPoint y: 148, endPoint x: 175, endPoint y: 152, distance: 43.2
click at [175, 152] on div "70738C5B" at bounding box center [220, 144] width 95 height 55
copy link "70738C5B"
click at [196, 140] on link "70738C5B" at bounding box center [197, 144] width 40 height 13
click at [1529, 142] on icon "button" at bounding box center [1531, 144] width 10 height 10
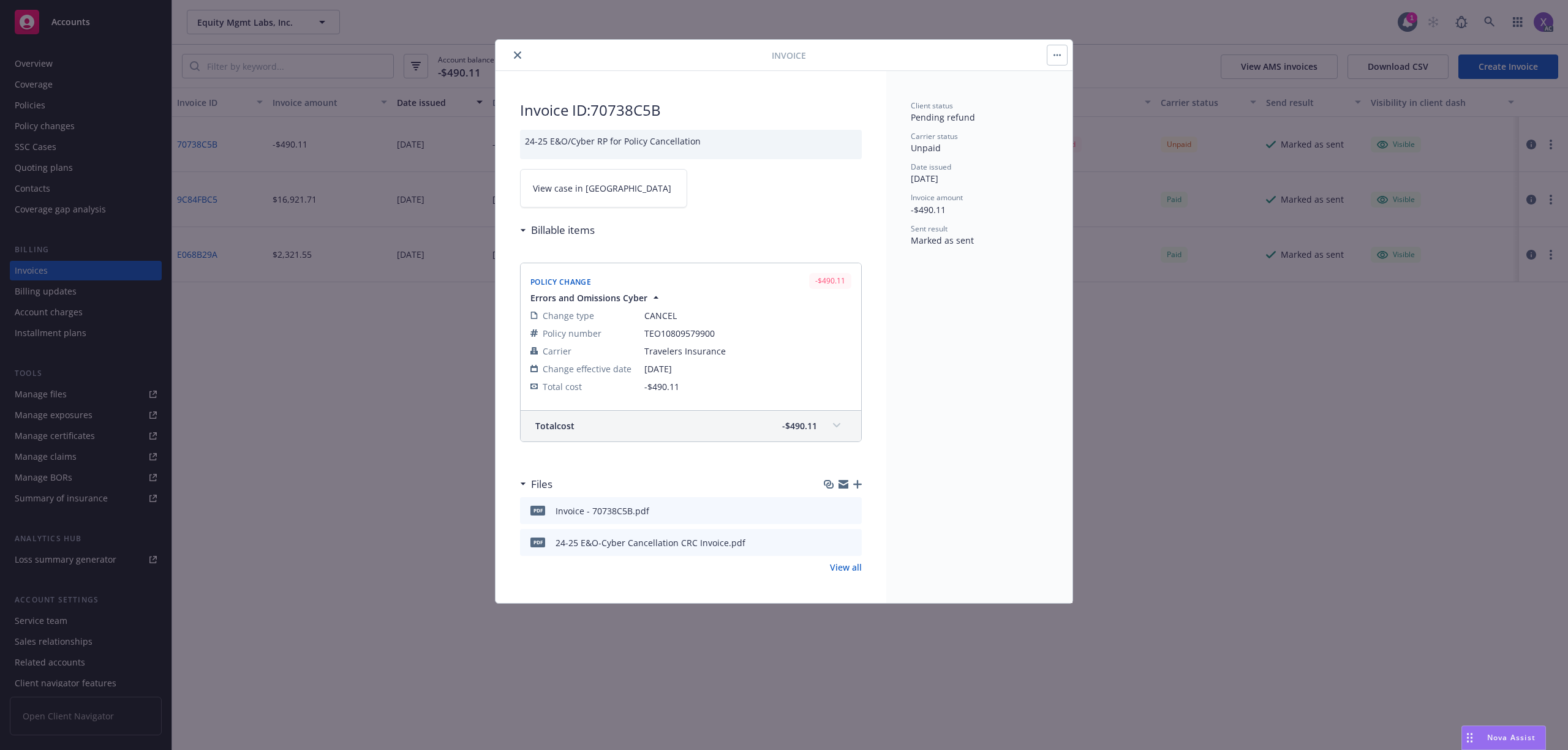
click at [627, 194] on link "View case in SSC" at bounding box center [603, 188] width 168 height 39
click at [577, 194] on span "View case in SSC" at bounding box center [602, 188] width 138 height 13
click at [521, 55] on button "close" at bounding box center [518, 55] width 15 height 15
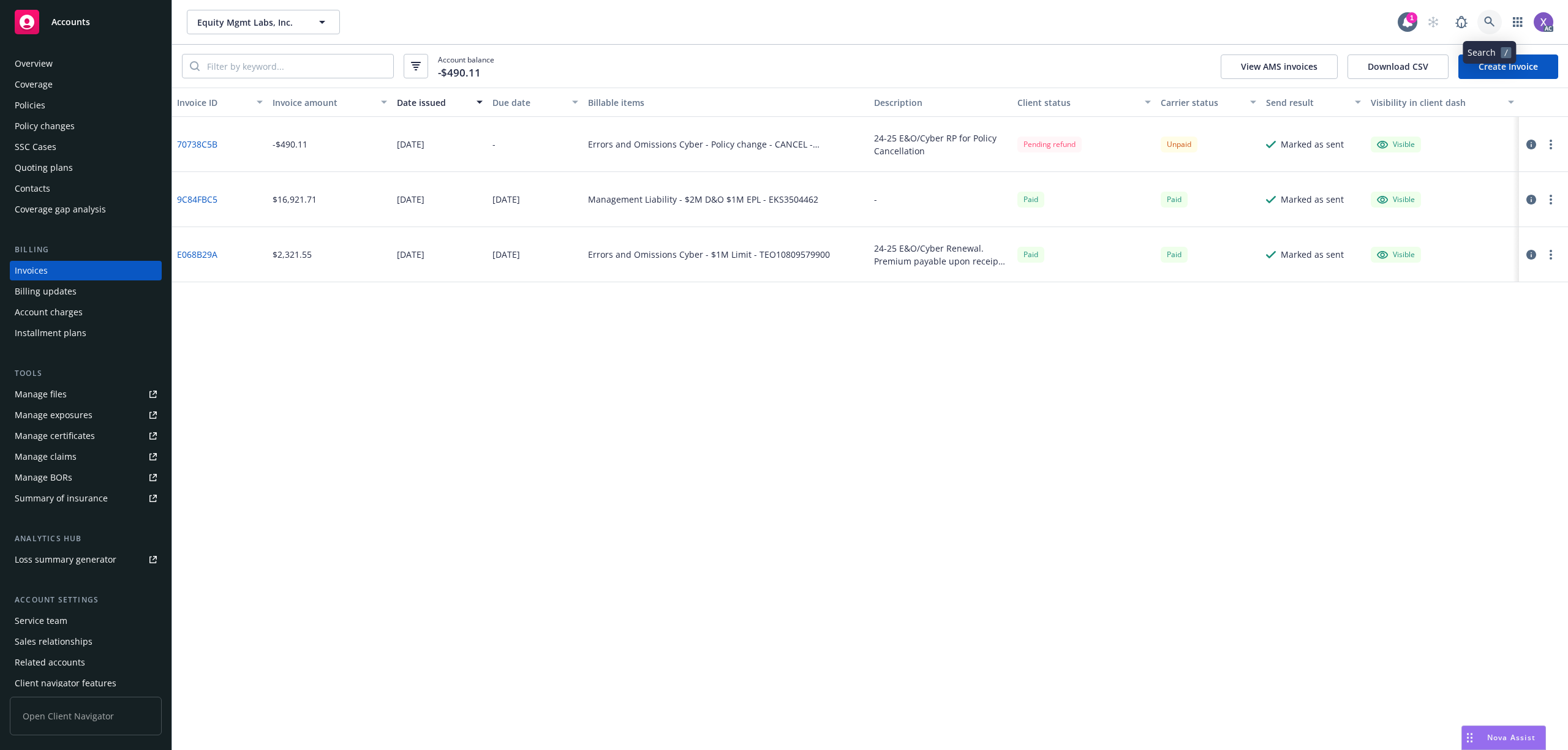
click at [1489, 17] on icon at bounding box center [1489, 22] width 11 height 11
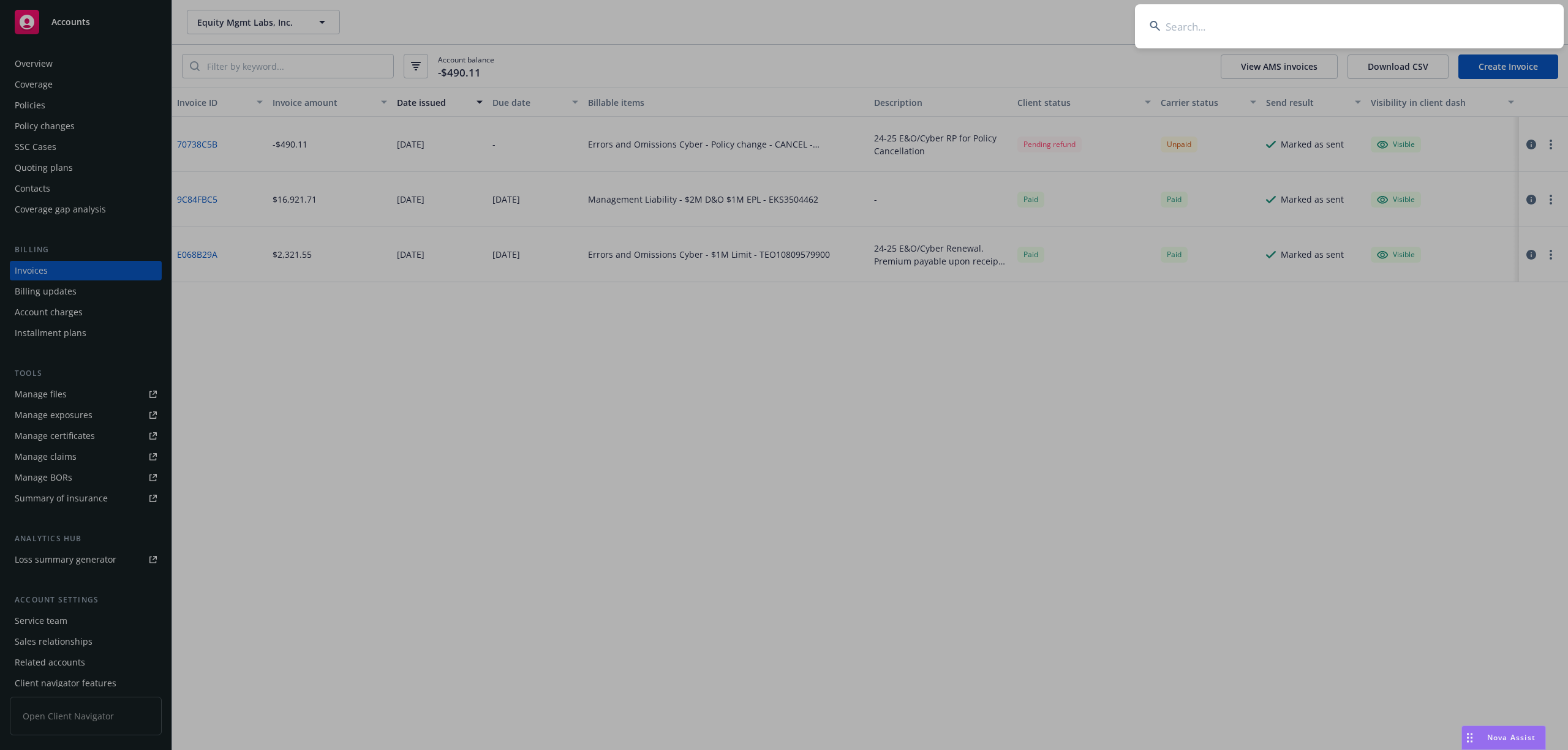
click at [1301, 40] on input at bounding box center [1350, 26] width 429 height 44
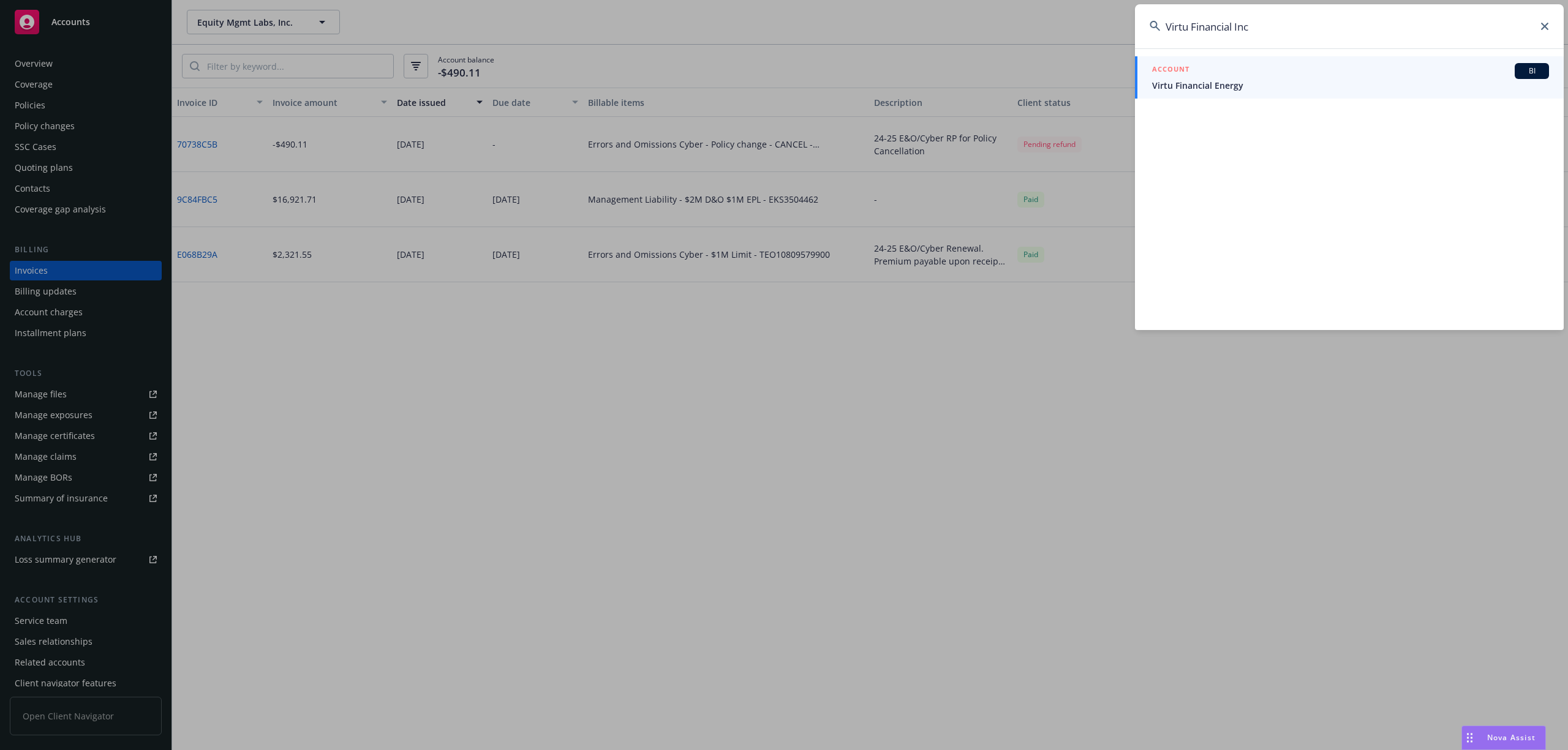
type input "Virtu Financial Inc"
click at [1229, 76] on div "ACCOUNT BI" at bounding box center [1350, 71] width 397 height 16
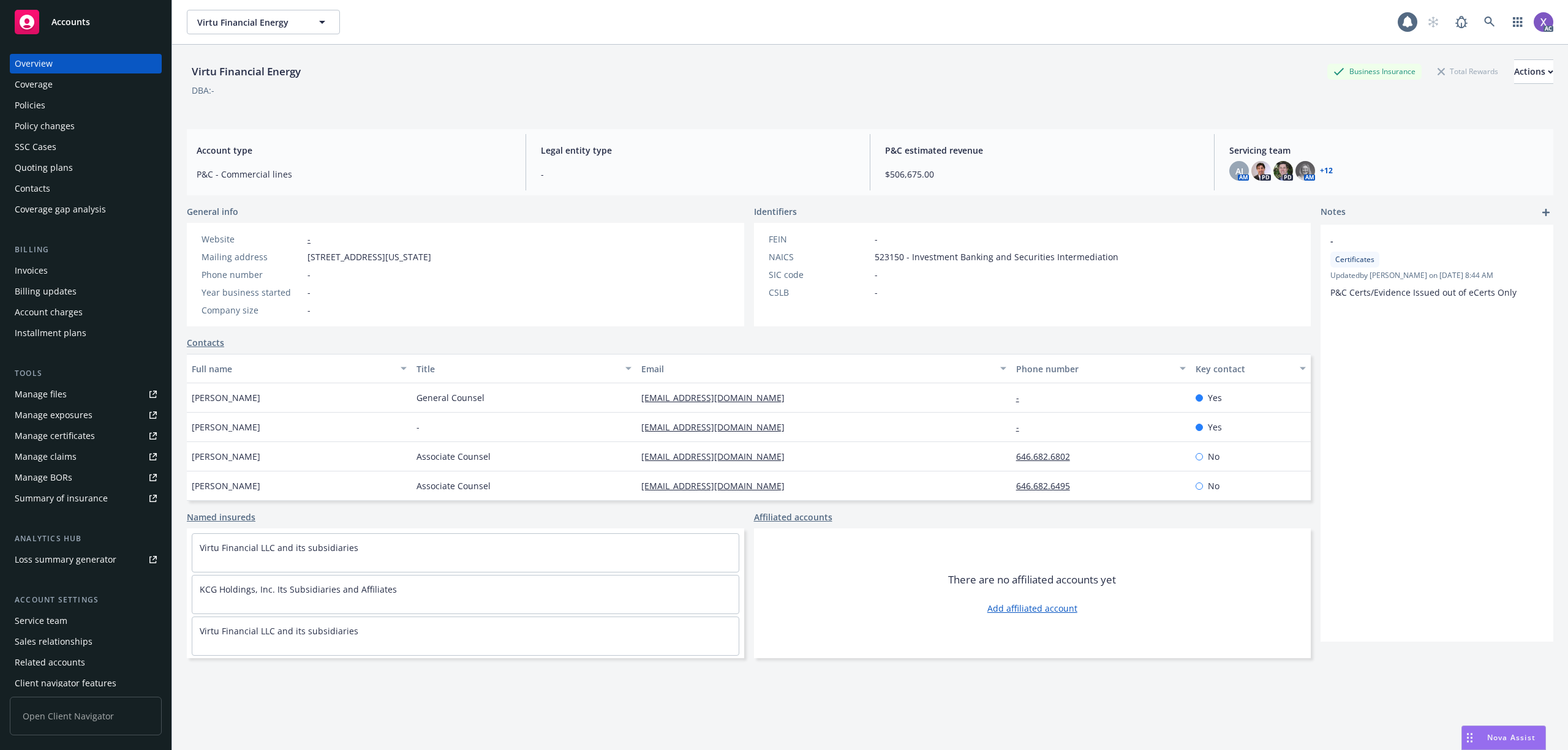
click at [34, 275] on div "Invoices" at bounding box center [32, 271] width 33 height 20
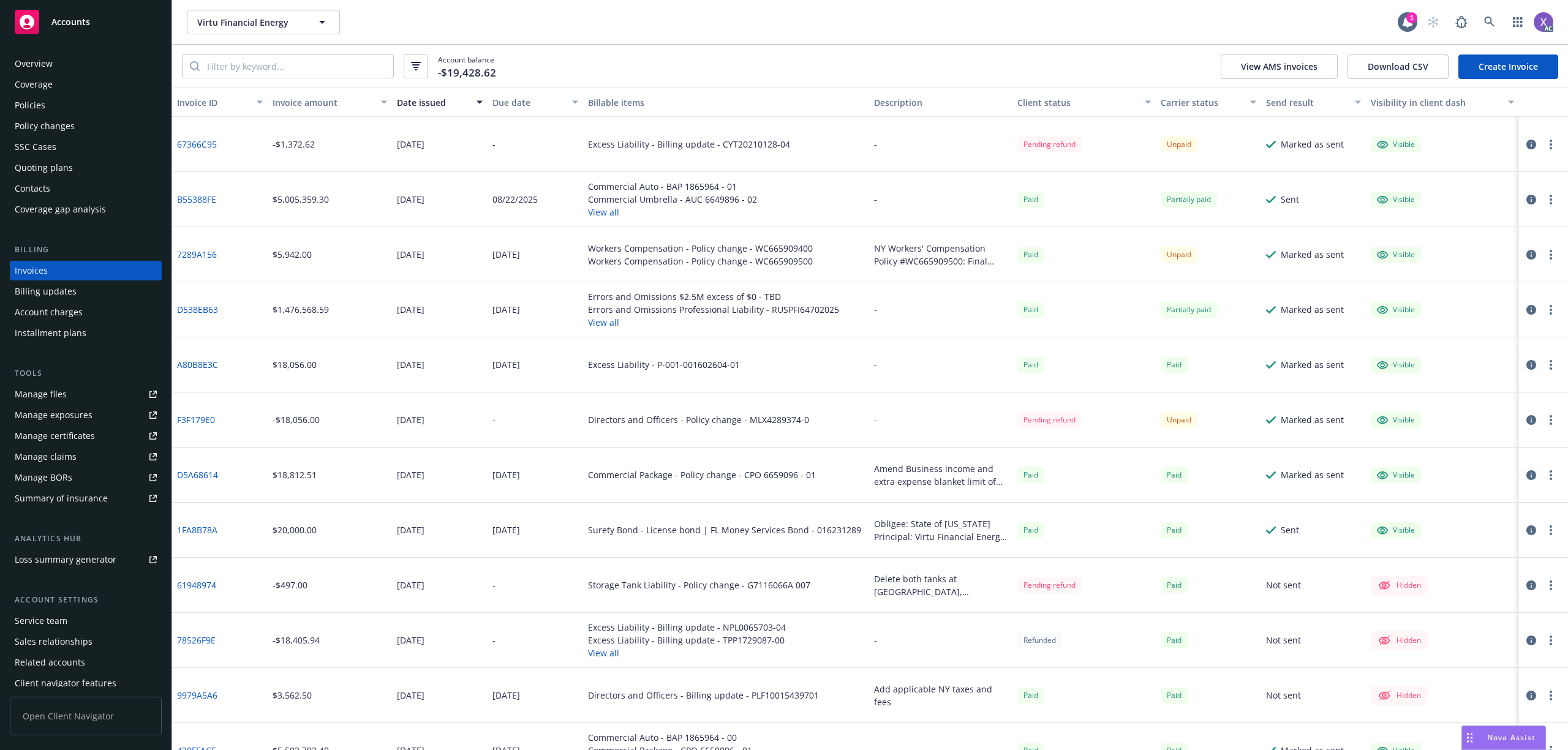
click at [200, 199] on link "B55388FE" at bounding box center [196, 199] width 39 height 13
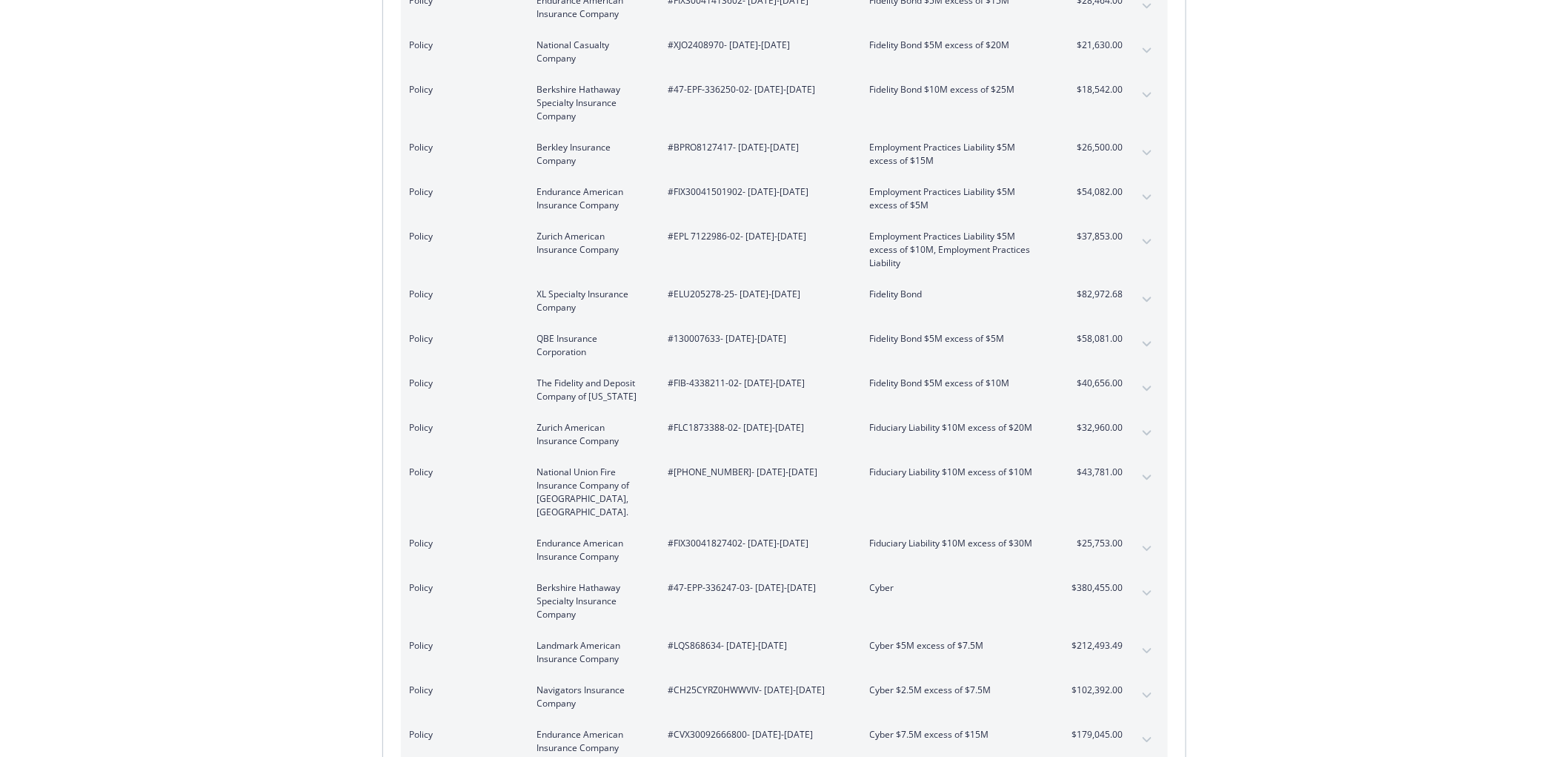
scroll to position [1317, 0]
